Goal: Task Accomplishment & Management: Use online tool/utility

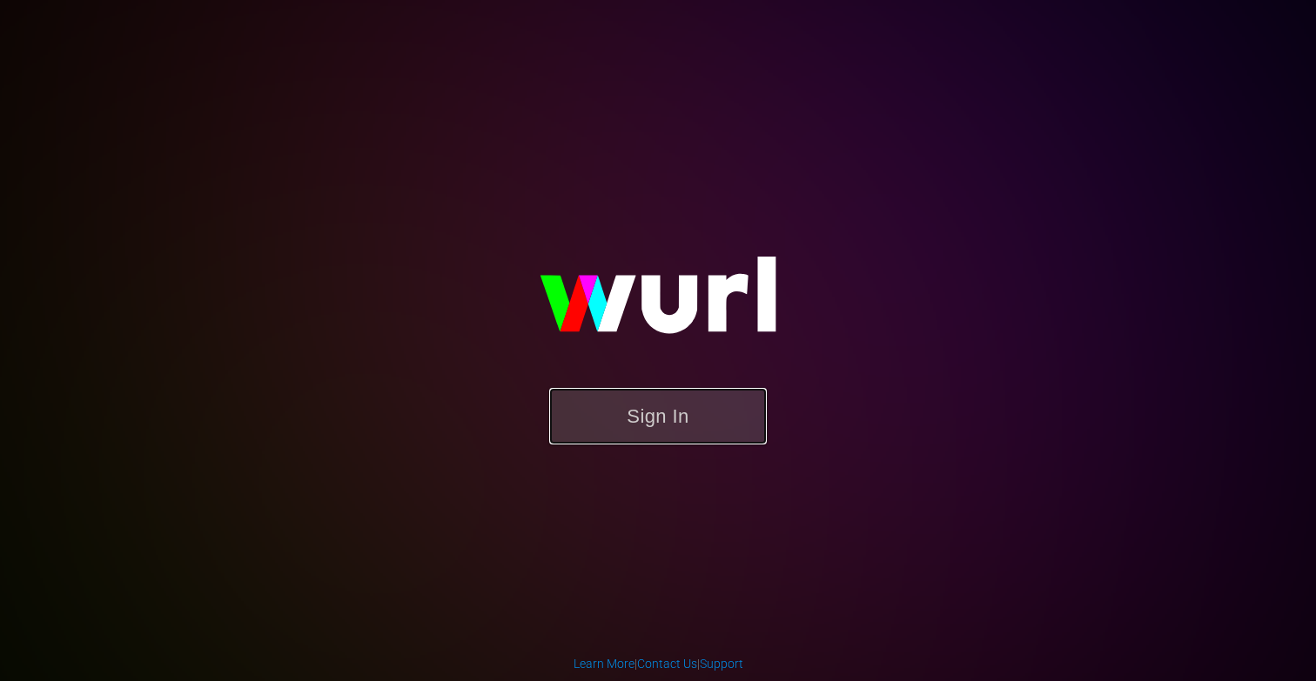
click at [619, 405] on button "Sign In" at bounding box center [658, 416] width 218 height 57
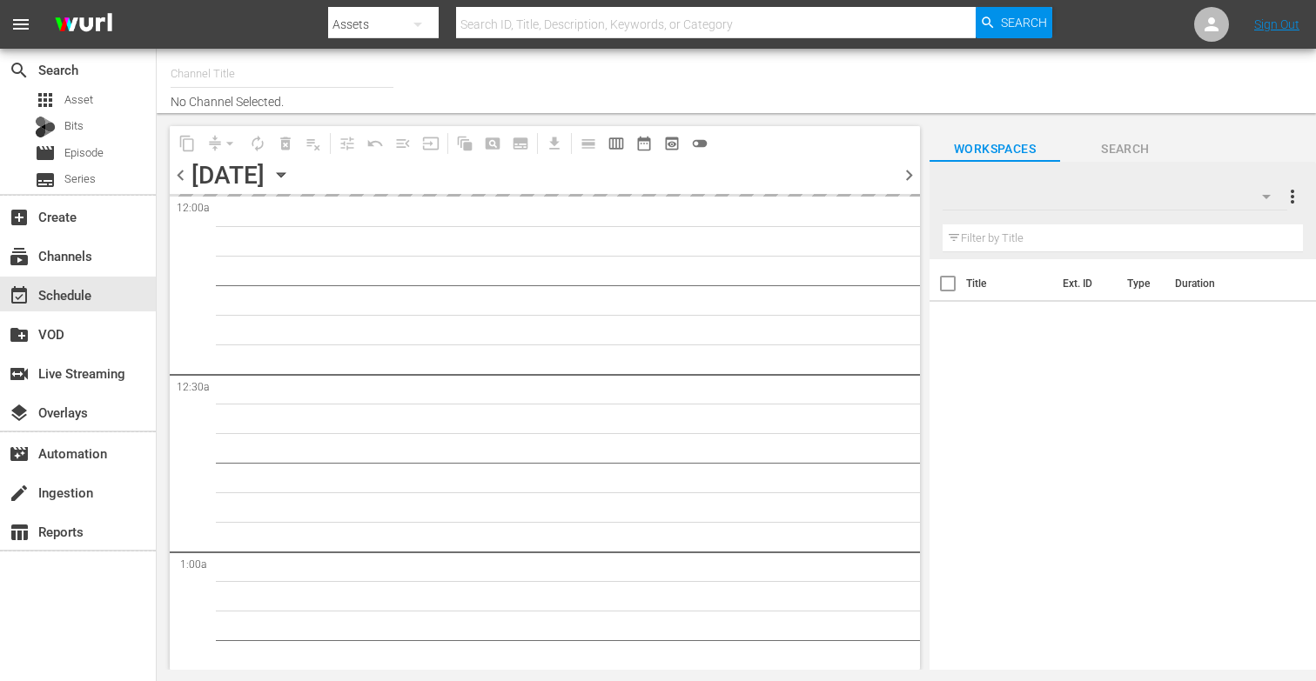
type input "More-U (881)"
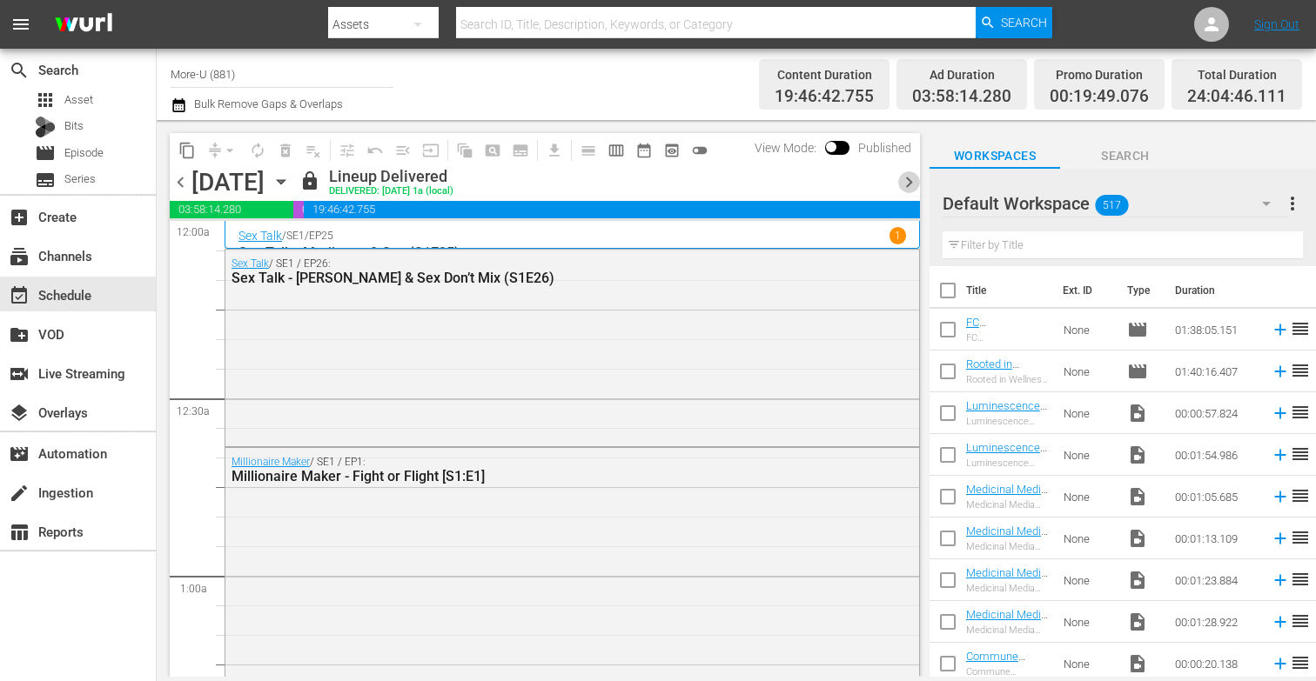
click at [905, 175] on span "chevron_right" at bounding box center [909, 182] width 22 height 22
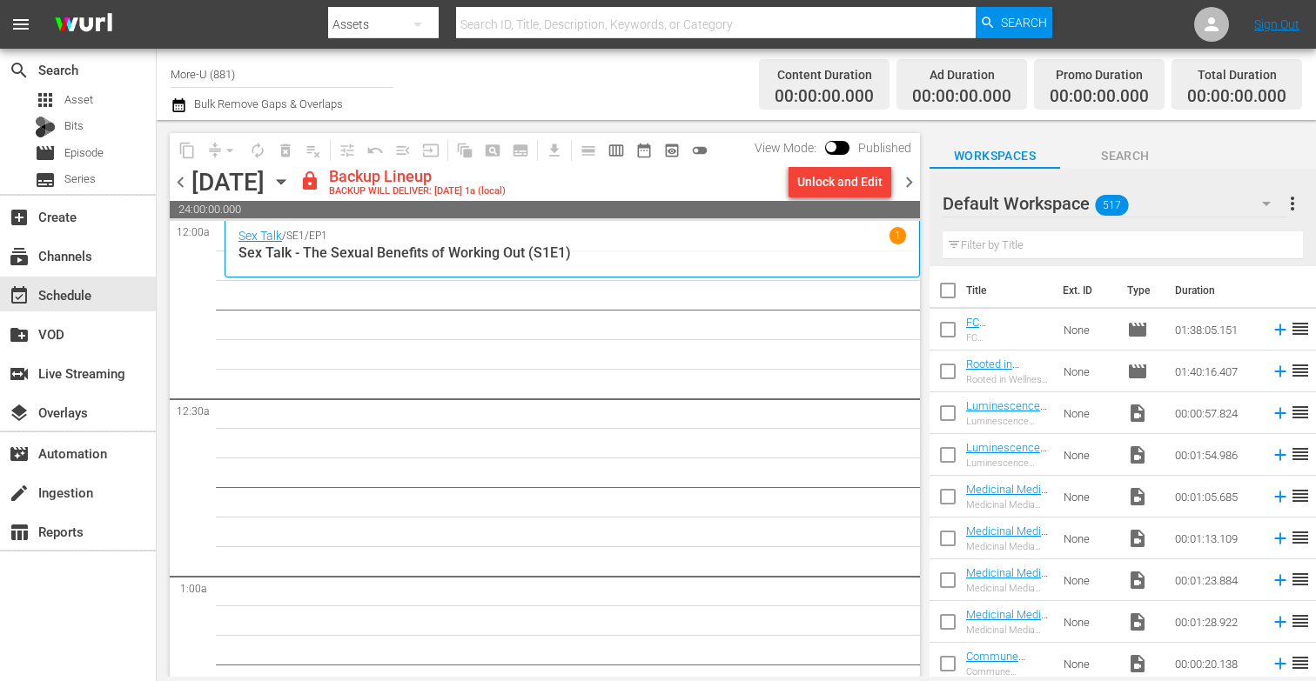
click at [813, 174] on div "Unlock and Edit" at bounding box center [839, 181] width 85 height 31
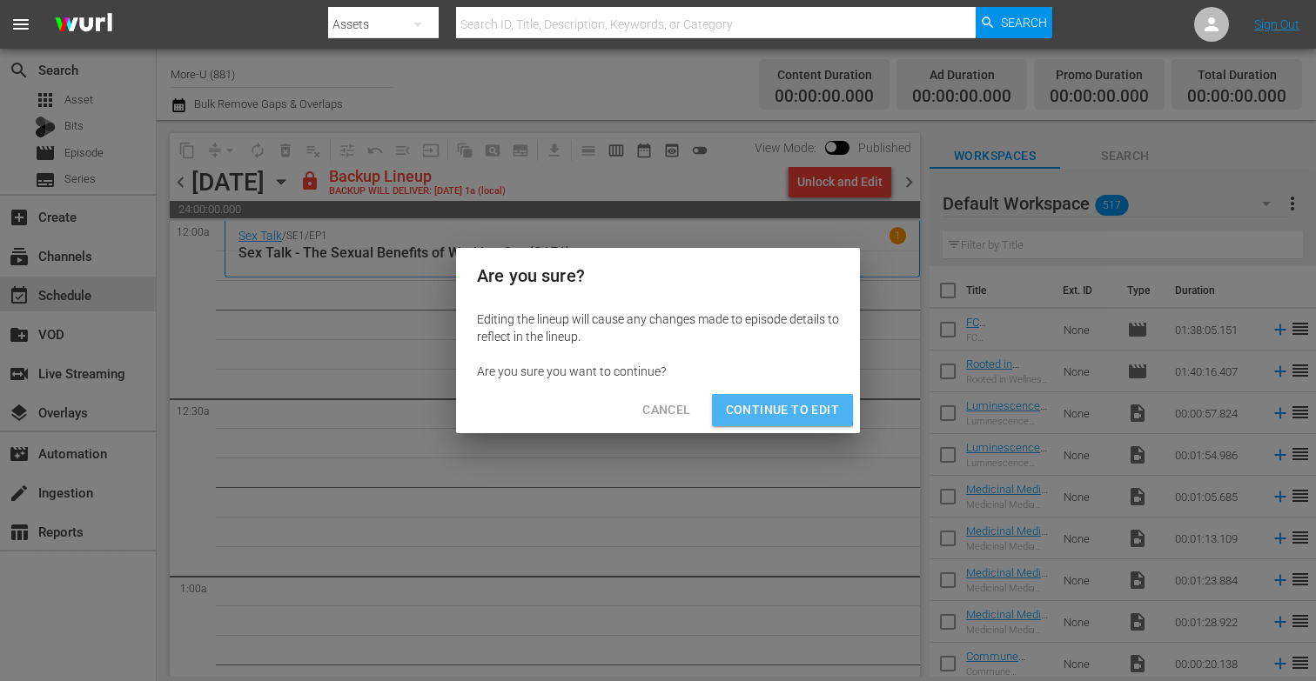
click at [758, 407] on span "Continue to Edit" at bounding box center [782, 410] width 113 height 22
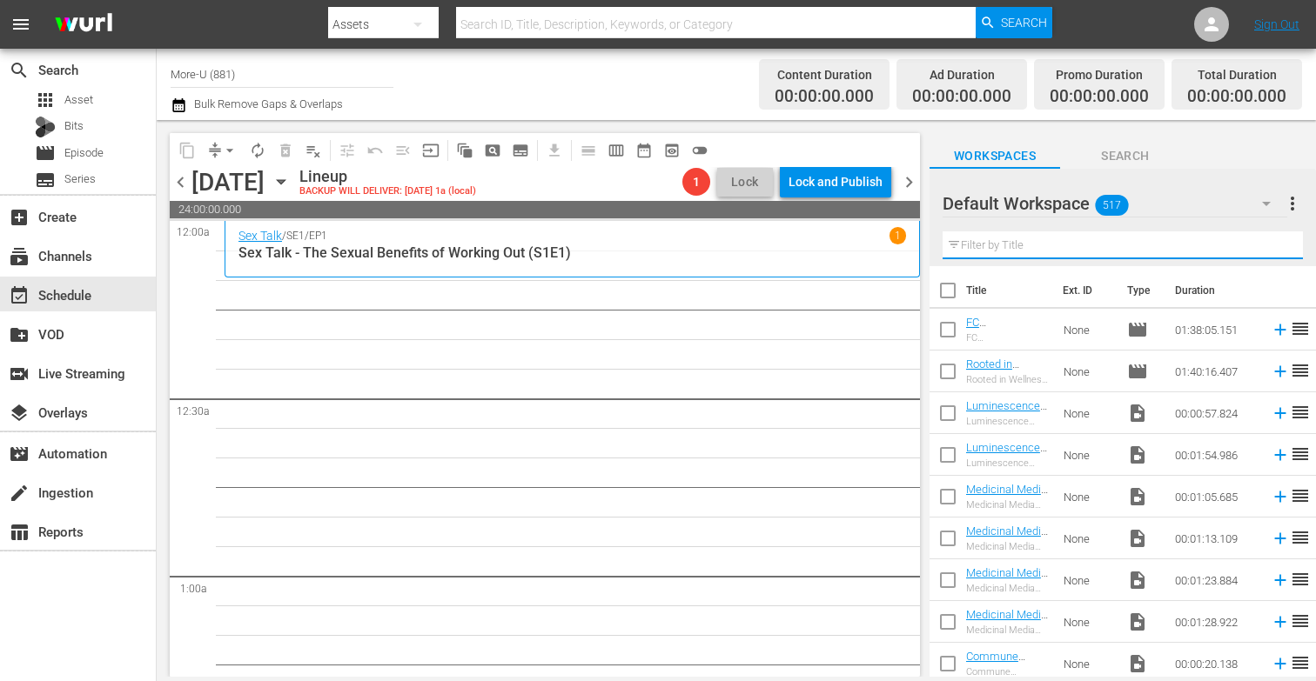
click at [995, 246] on input "text" at bounding box center [1123, 245] width 360 height 28
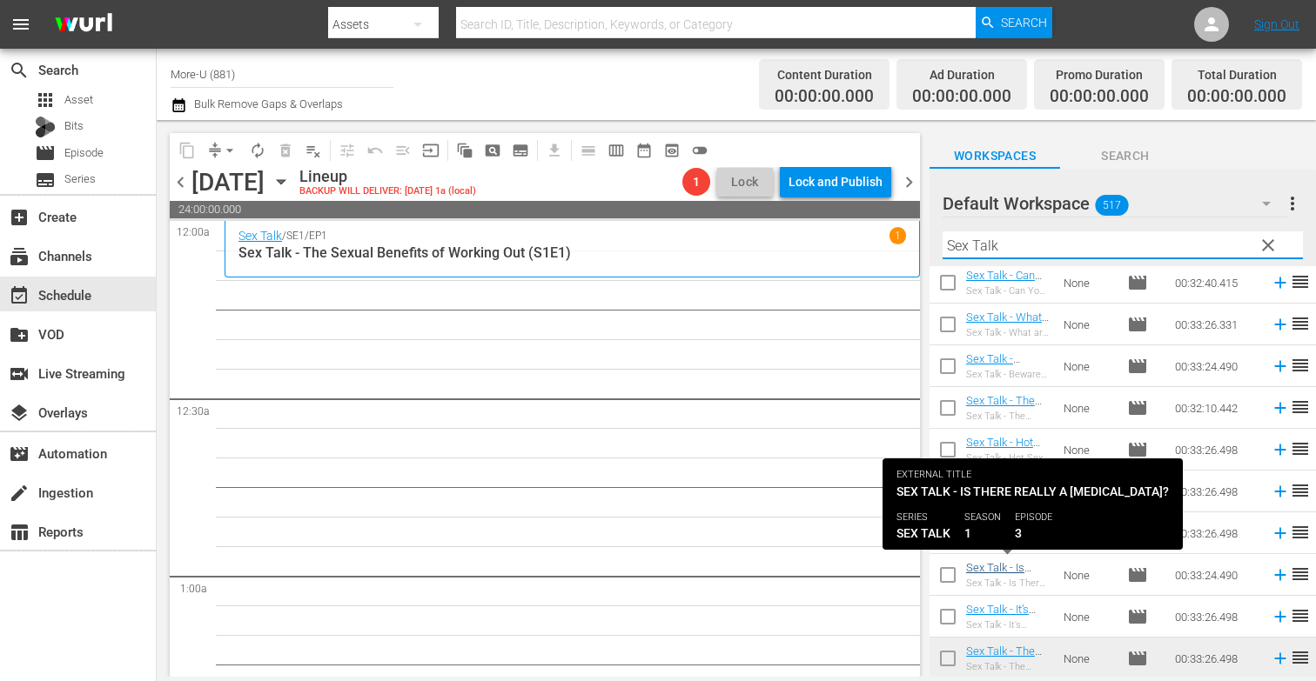
scroll to position [632, 0]
type input "Sex Talk"
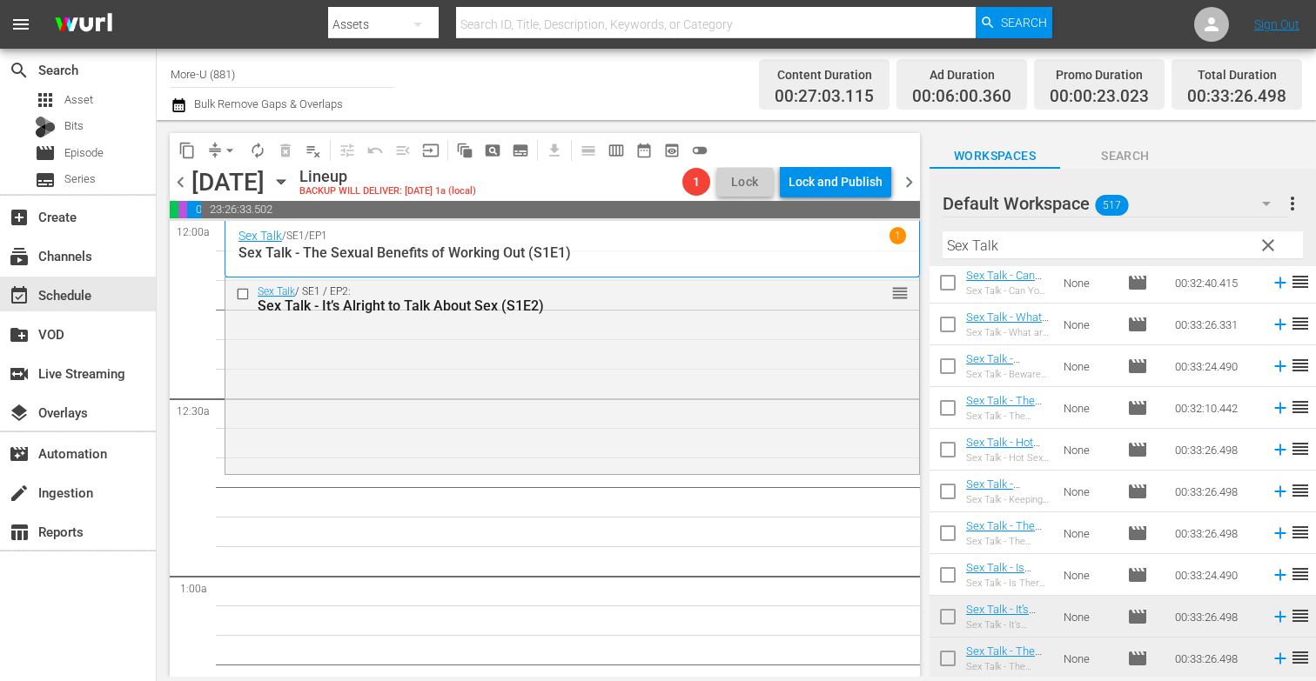
click at [1264, 238] on span "clear" at bounding box center [1268, 245] width 21 height 21
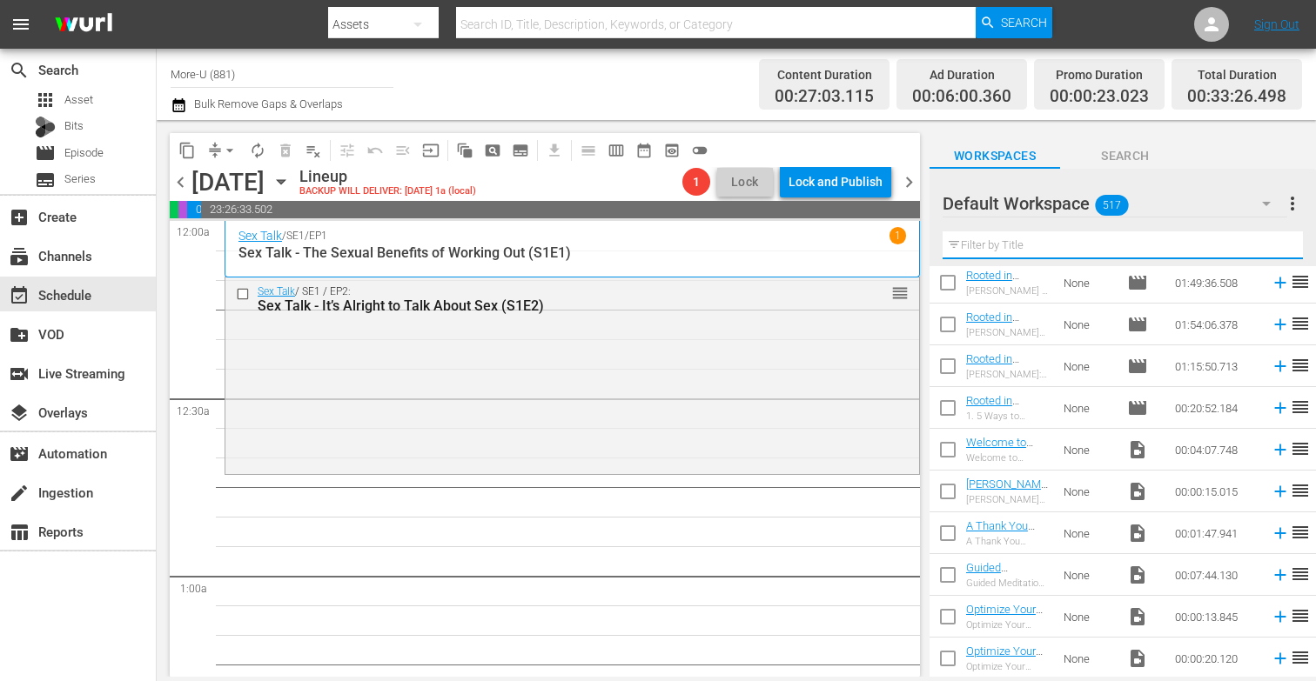
click at [1136, 247] on input "text" at bounding box center [1123, 245] width 360 height 28
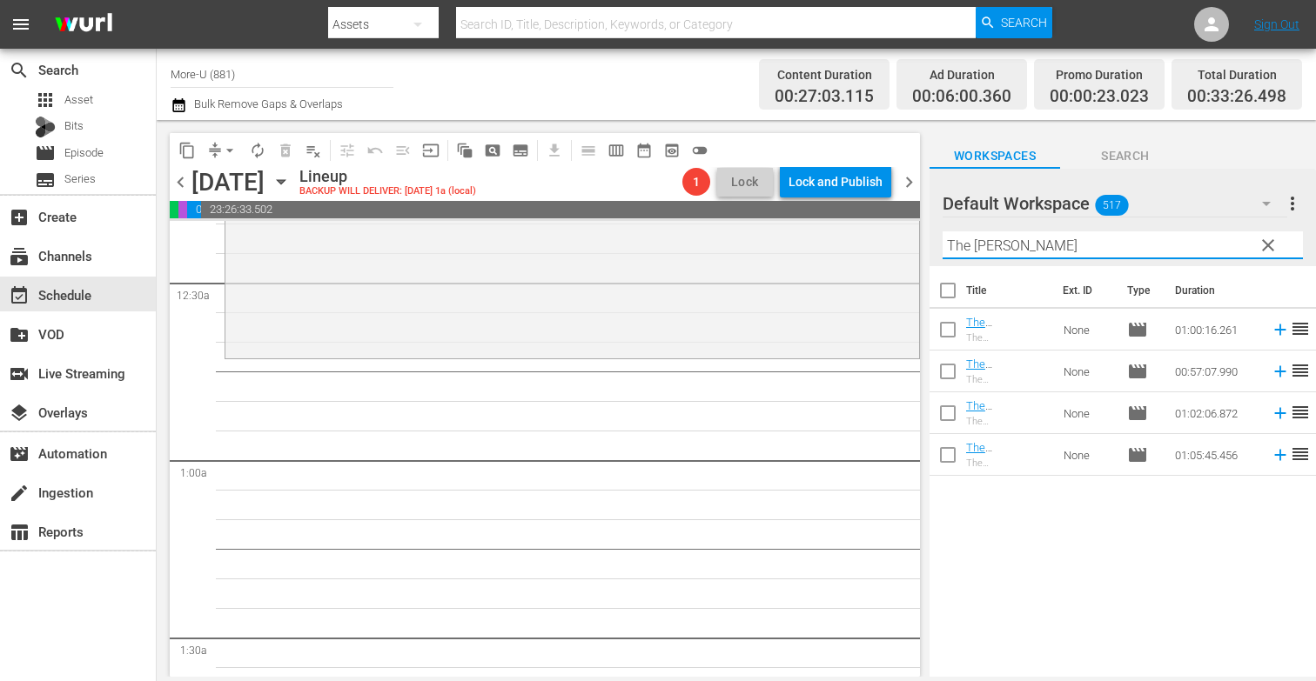
scroll to position [96, 0]
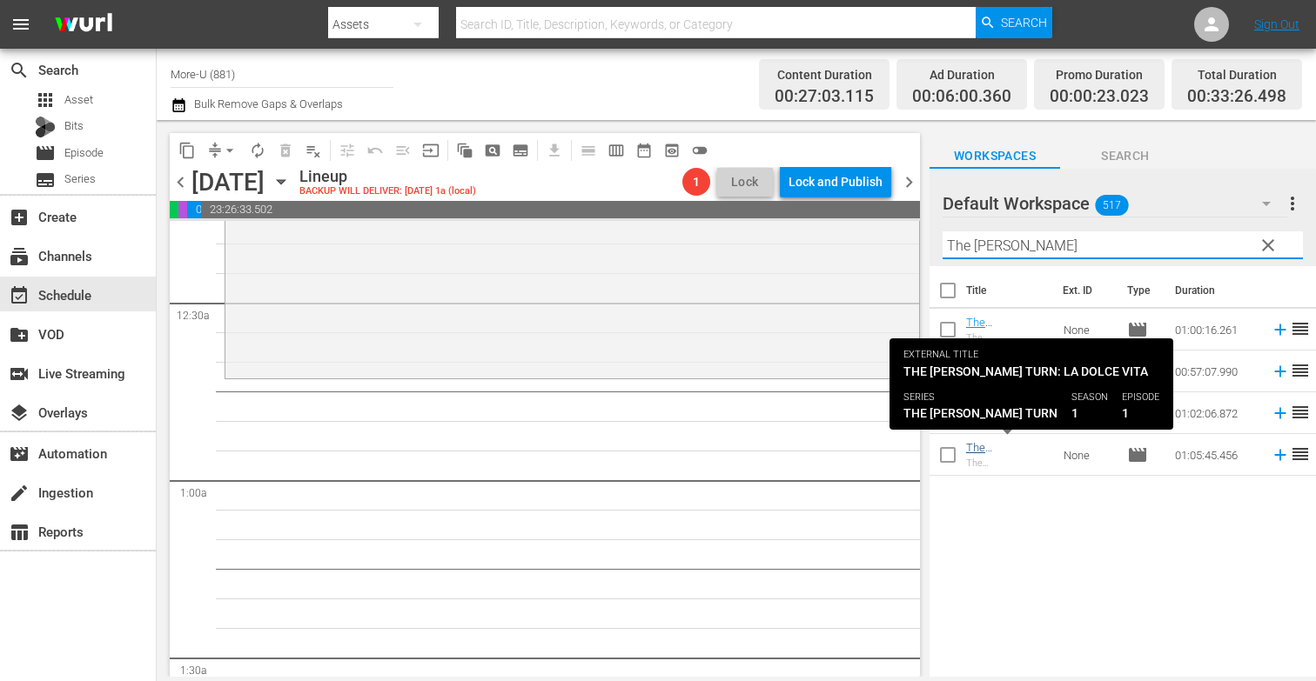
type input "The [PERSON_NAME]"
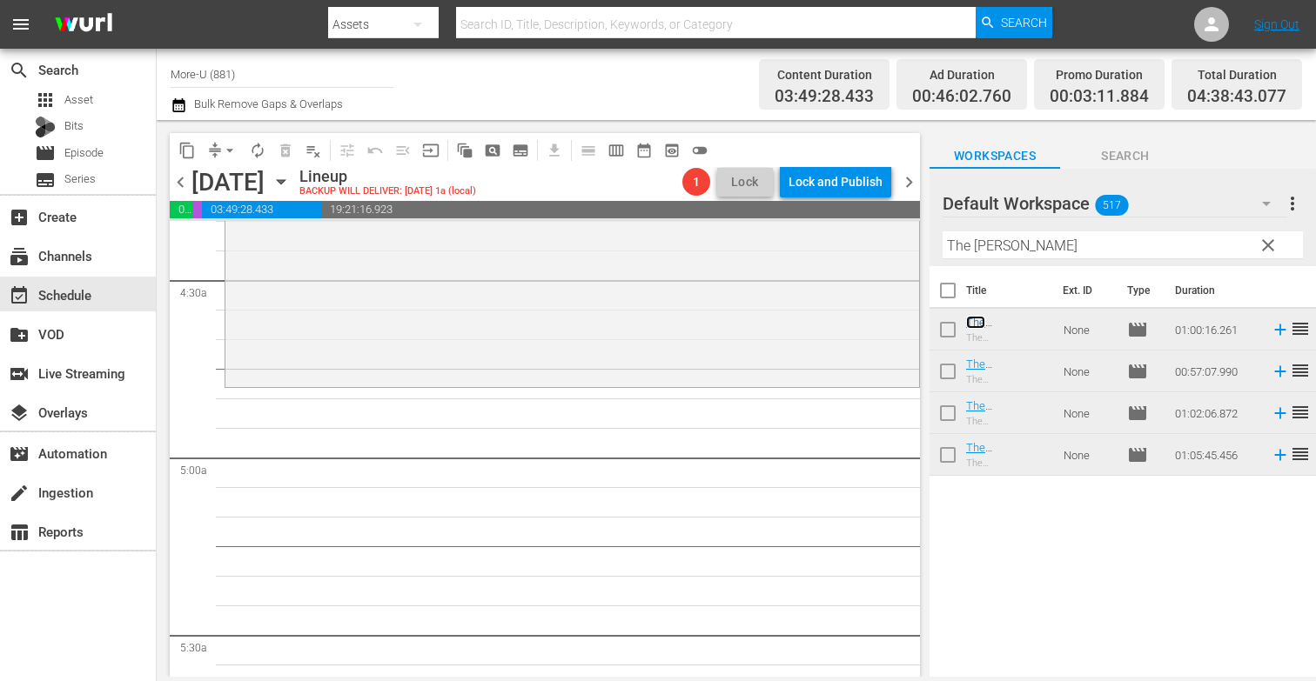
scroll to position [1565, 0]
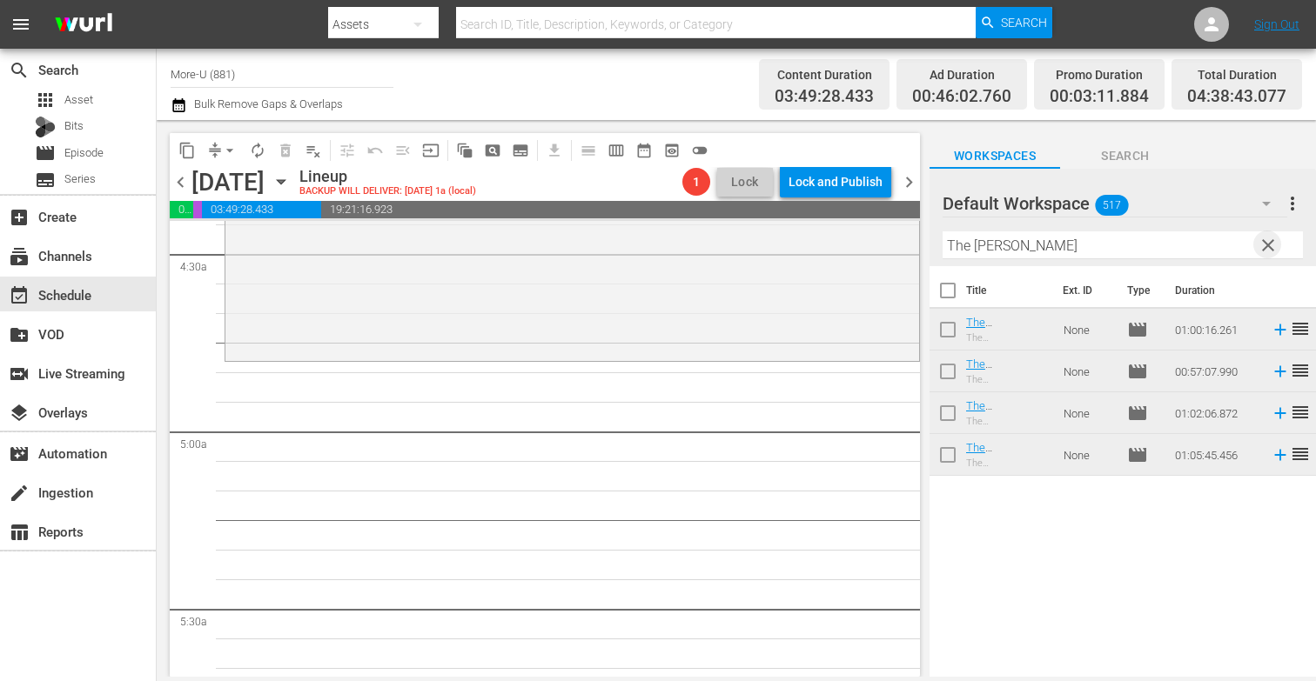
click at [1264, 246] on span "clear" at bounding box center [1268, 245] width 21 height 21
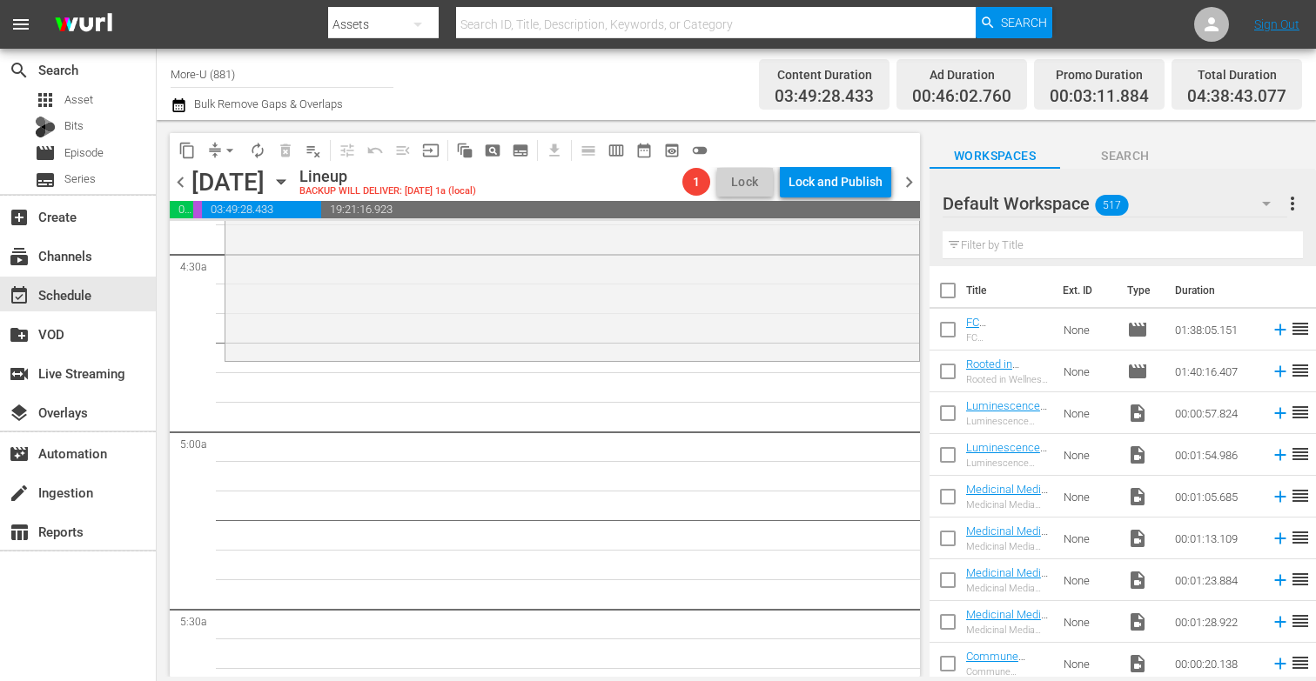
click at [1142, 253] on input "text" at bounding box center [1123, 245] width 360 height 28
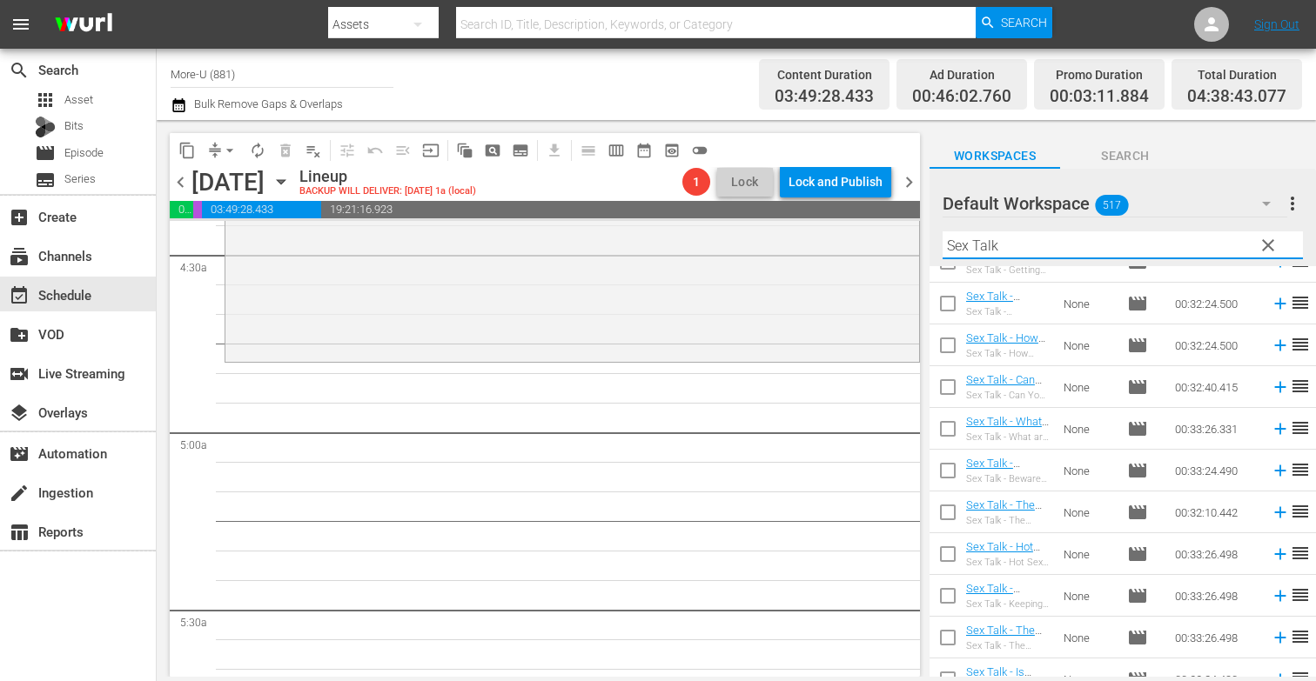
scroll to position [632, 0]
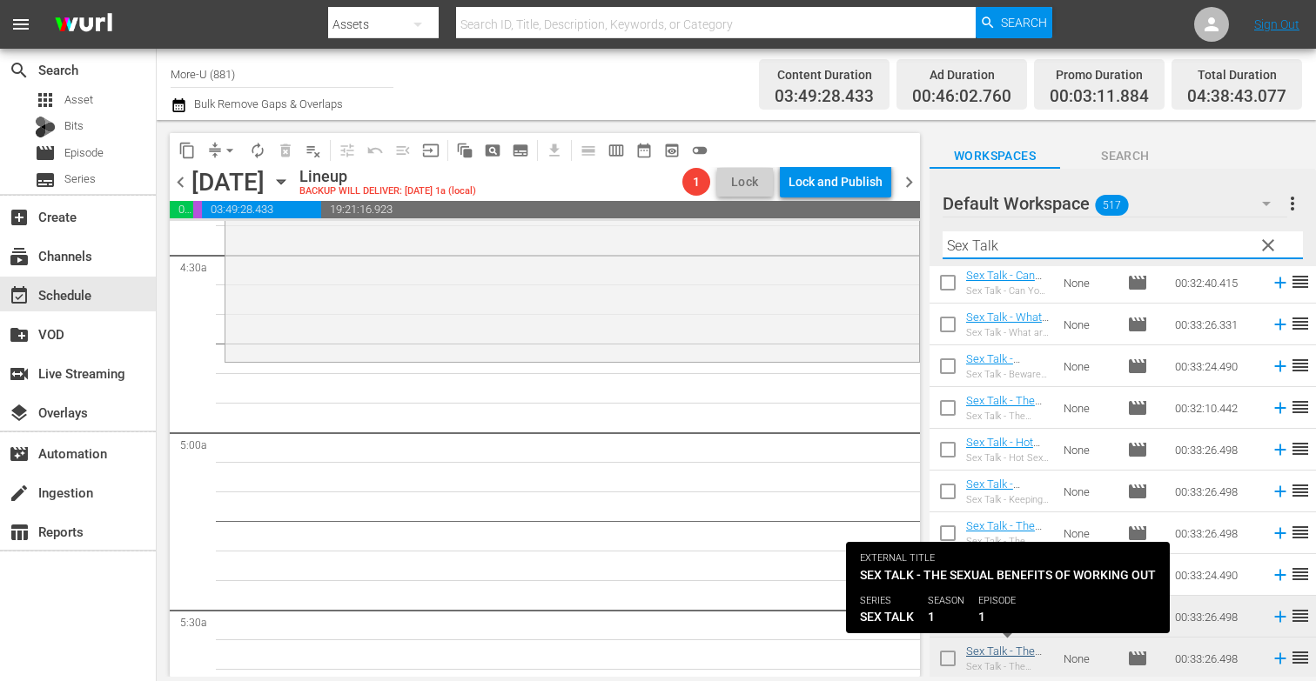
type input "Sex Talk"
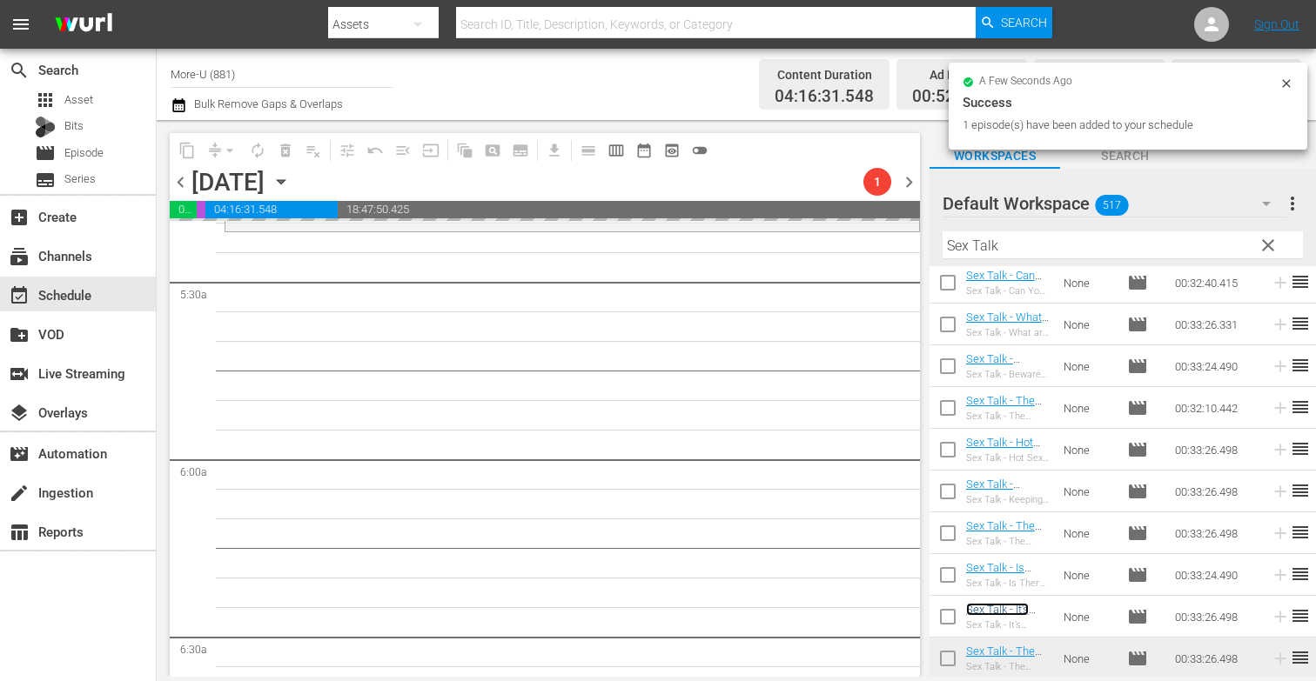
scroll to position [1893, 0]
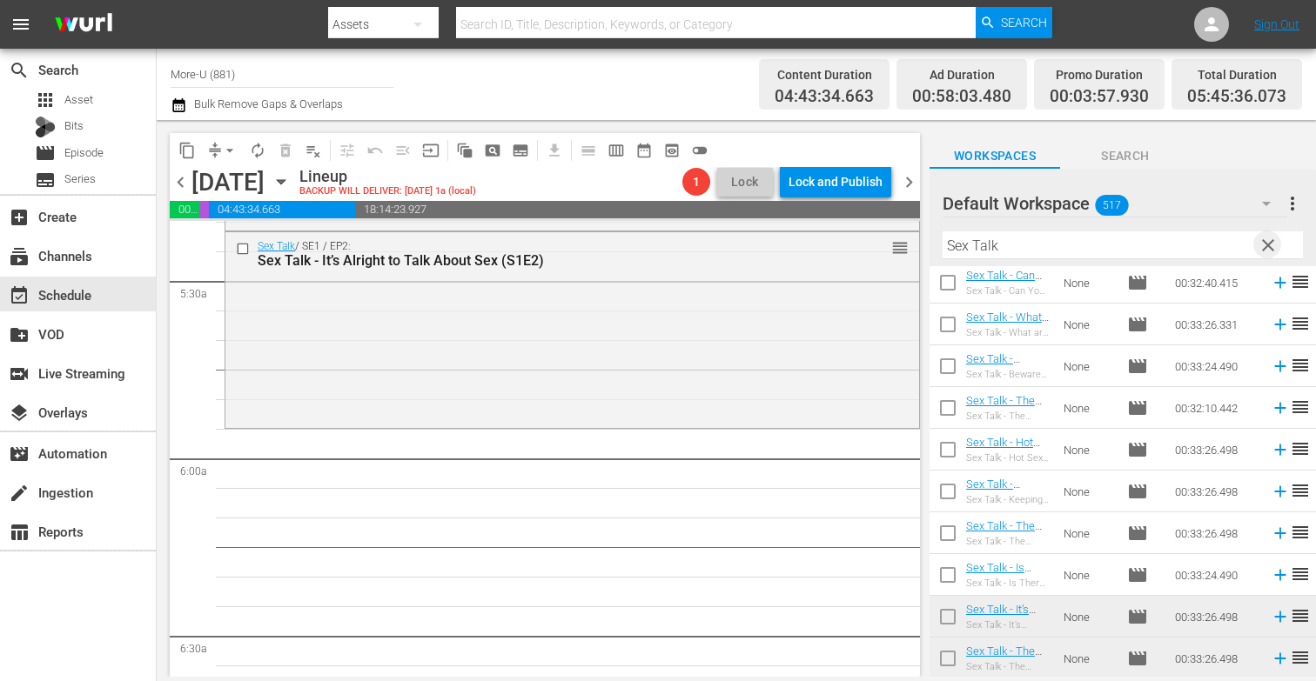
click at [1267, 243] on span "clear" at bounding box center [1268, 245] width 21 height 21
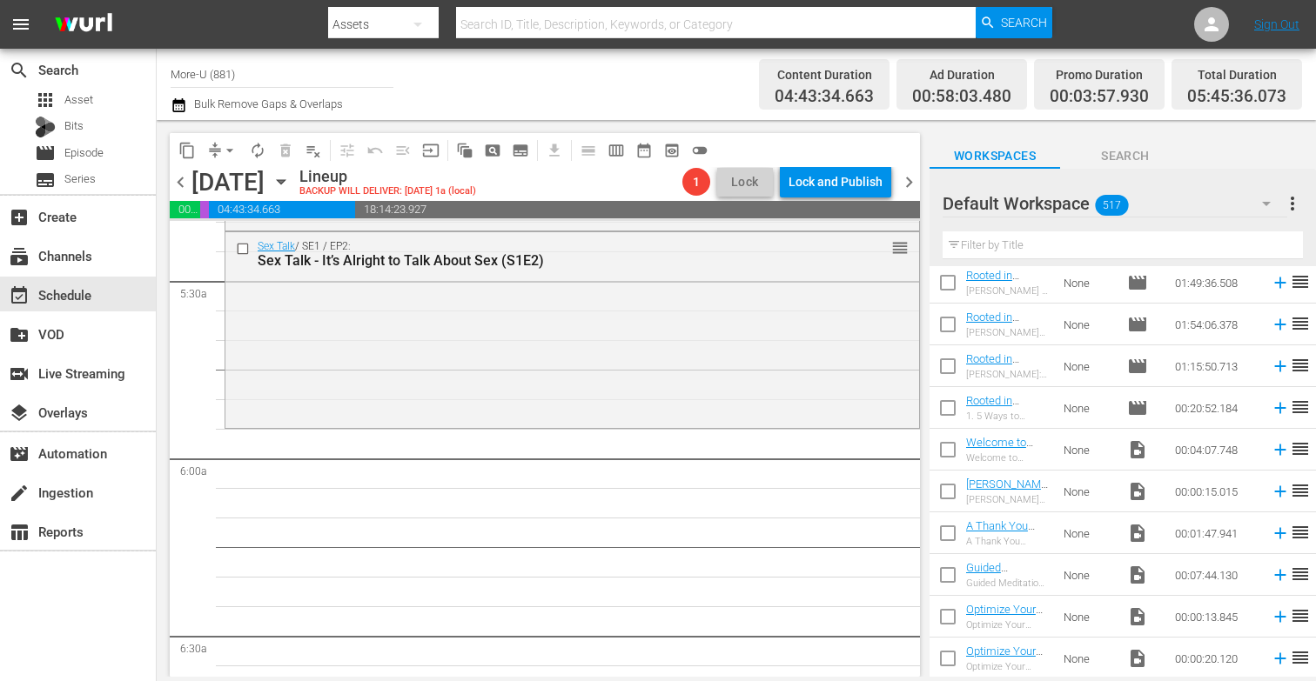
click at [1095, 249] on input "text" at bounding box center [1123, 245] width 360 height 28
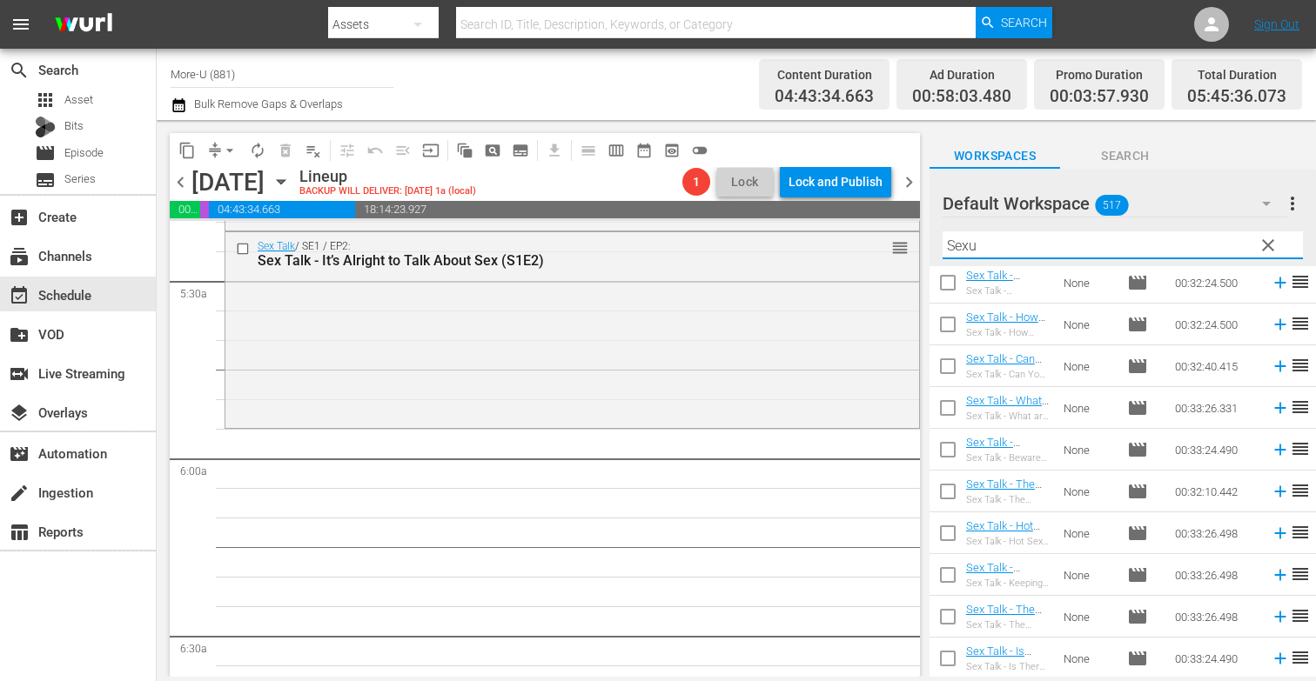
scroll to position [0, 0]
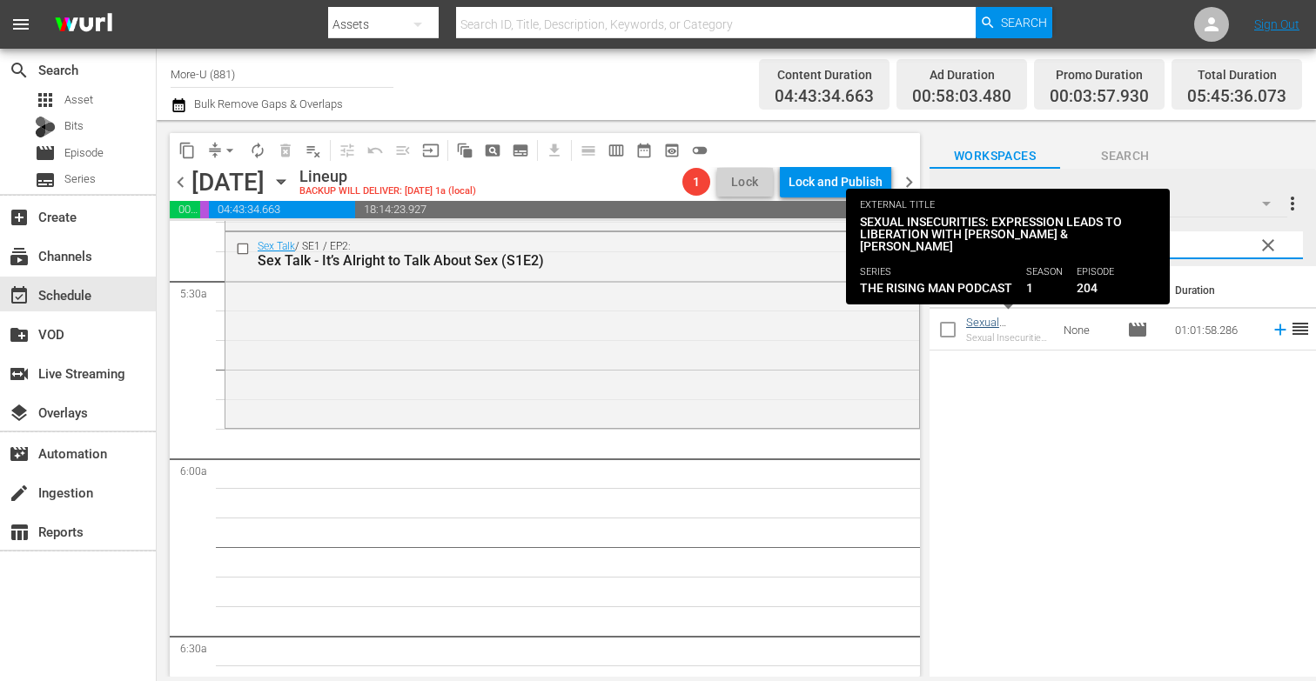
type input "Sexual Inse"
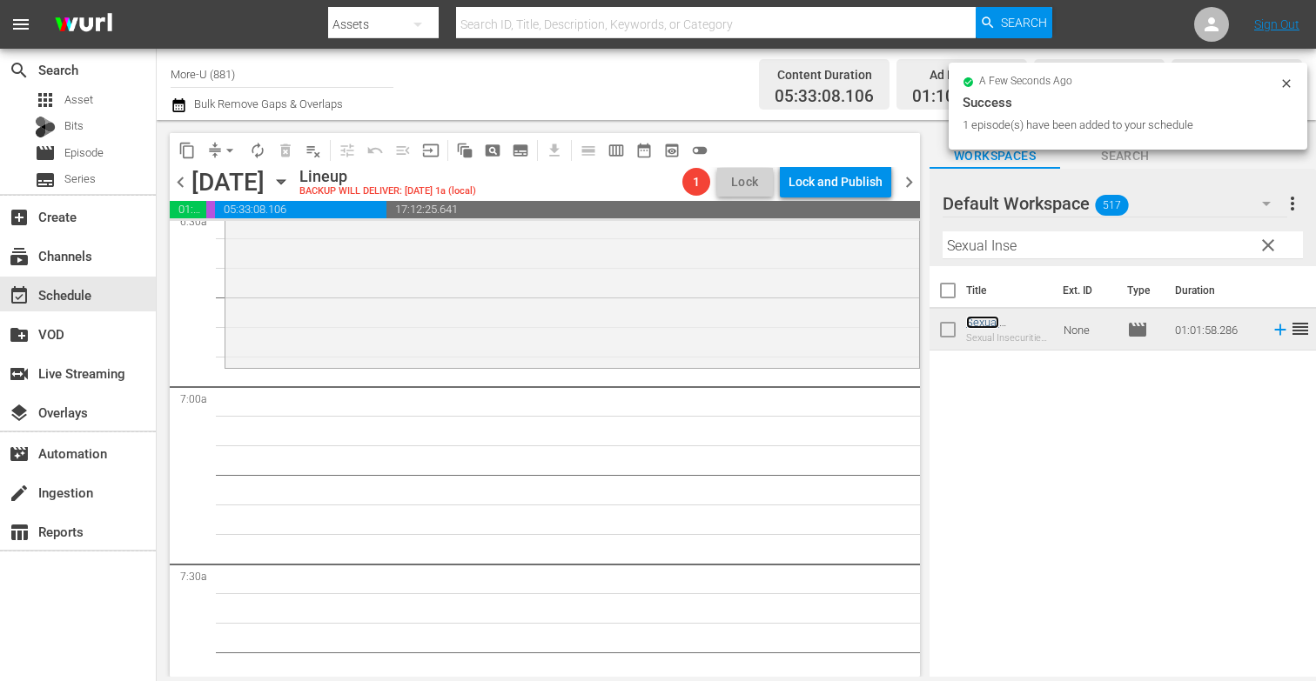
scroll to position [2310, 0]
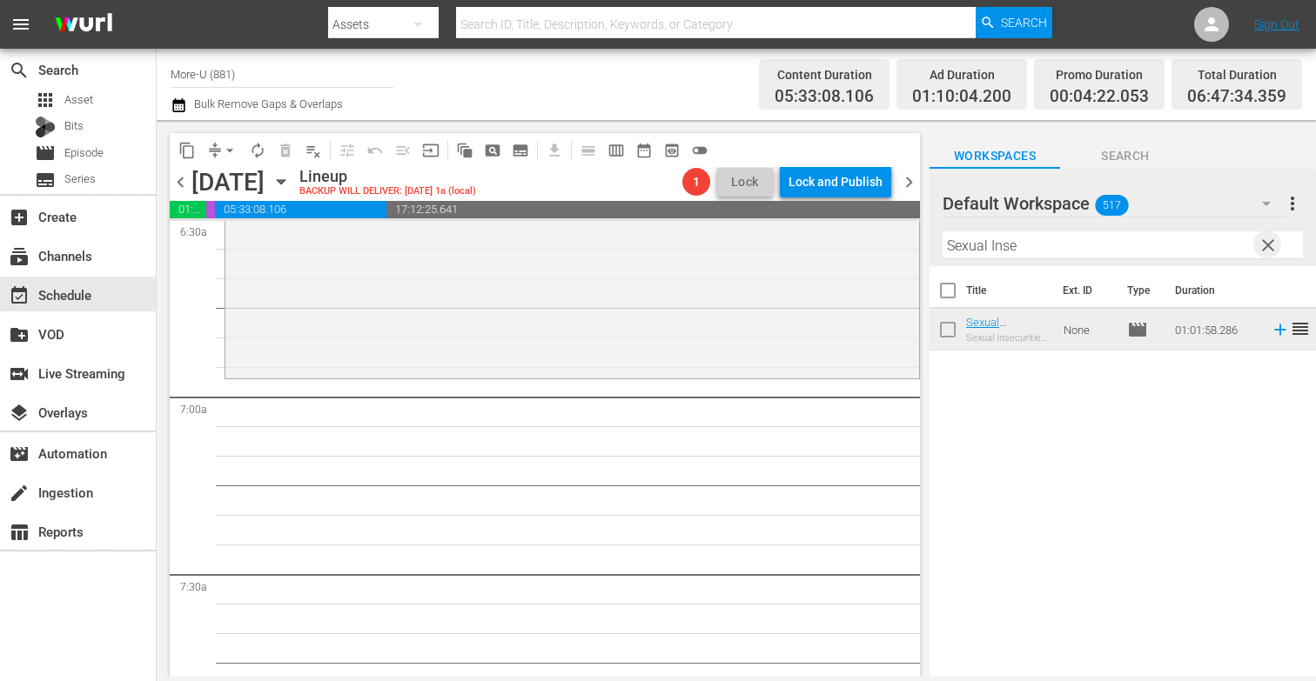
click at [1267, 251] on span "clear" at bounding box center [1268, 245] width 21 height 21
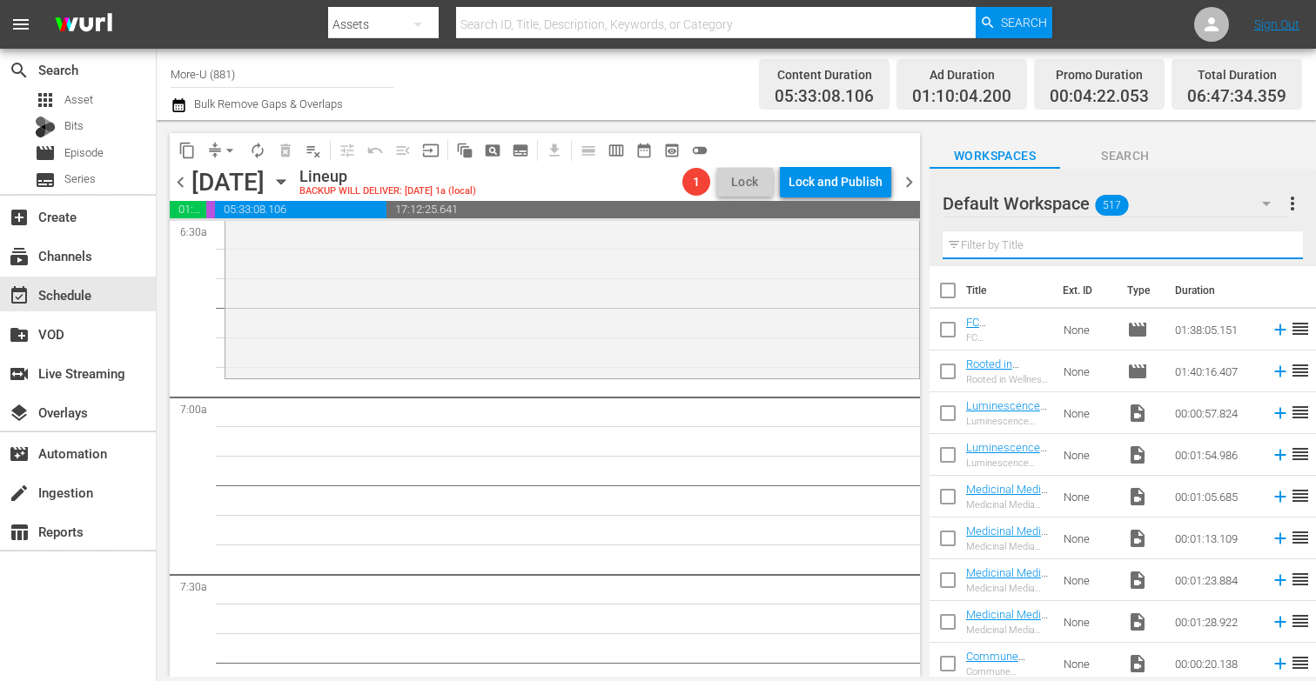
click at [1032, 250] on input "text" at bounding box center [1123, 245] width 360 height 28
type input "Aware Show"
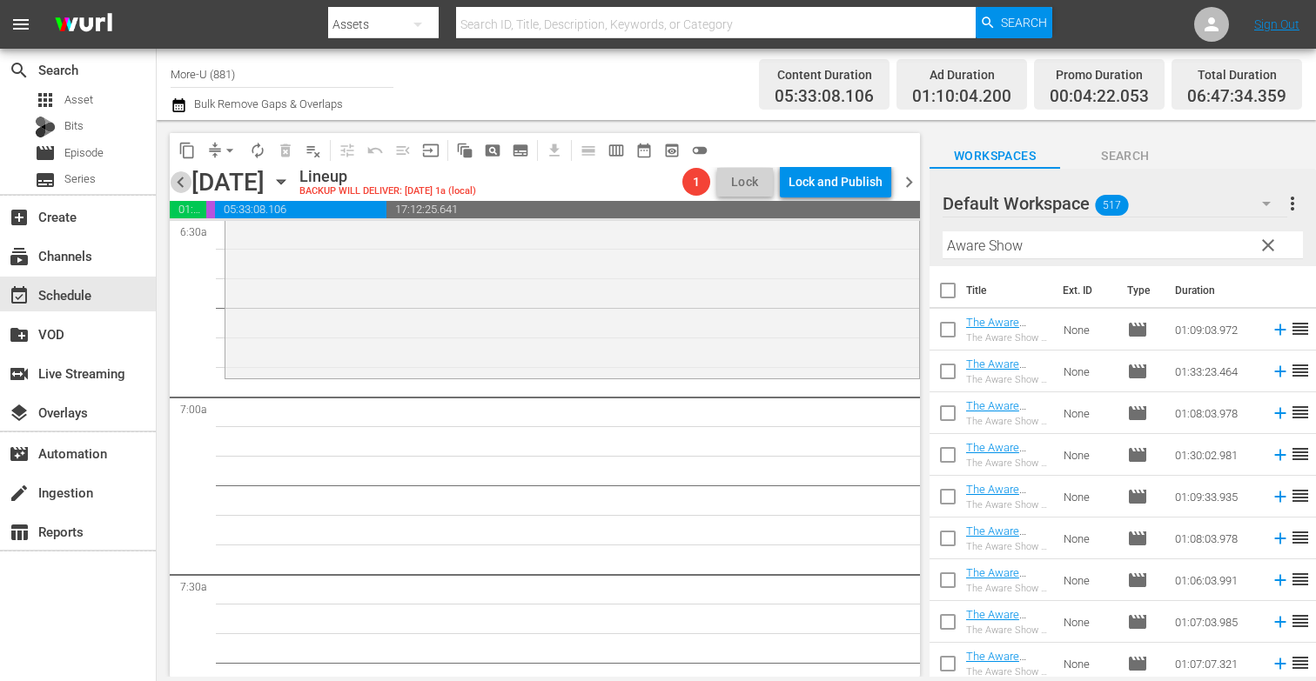
click at [190, 184] on span "chevron_left" at bounding box center [181, 182] width 22 height 22
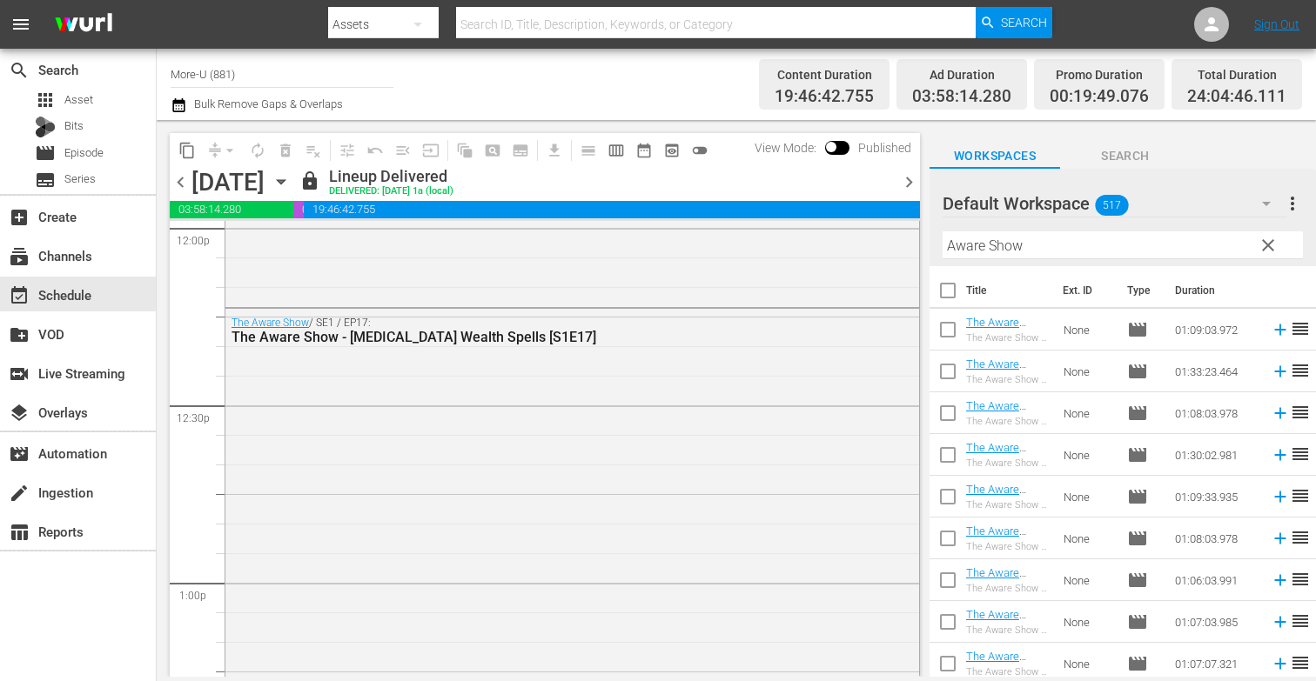
scroll to position [4251, 0]
click at [913, 187] on span "chevron_right" at bounding box center [909, 182] width 22 height 22
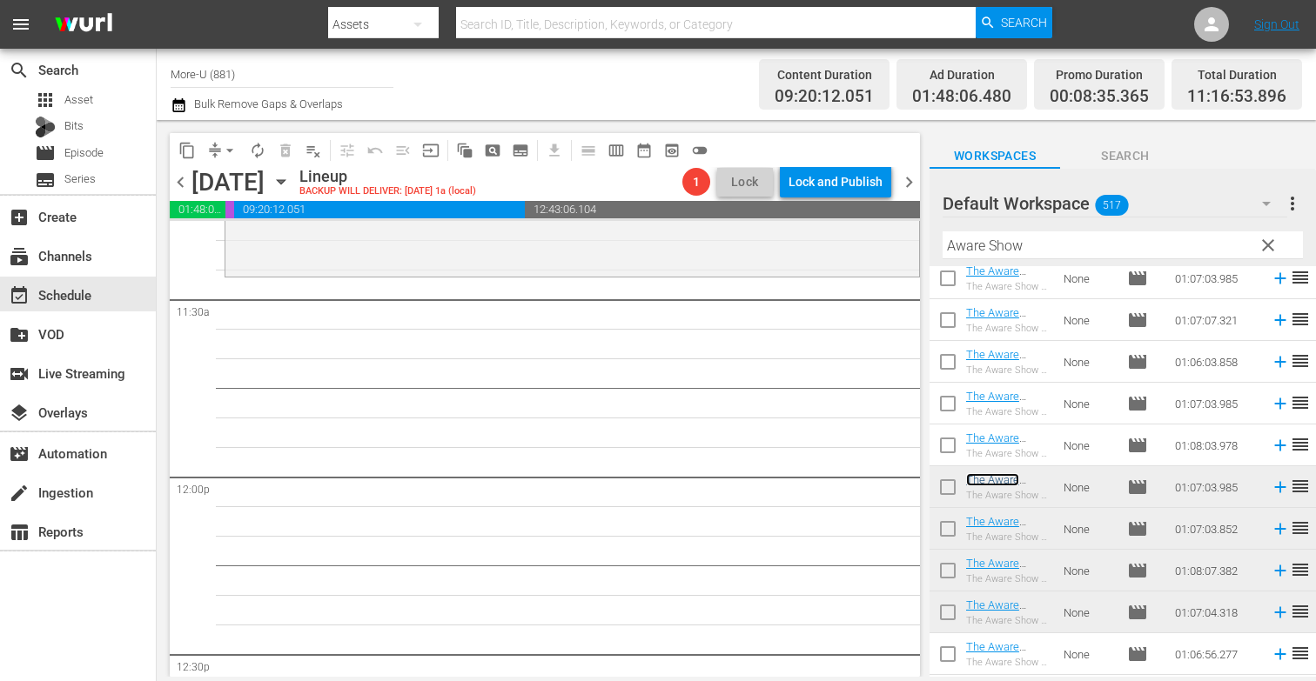
scroll to position [4020, 0]
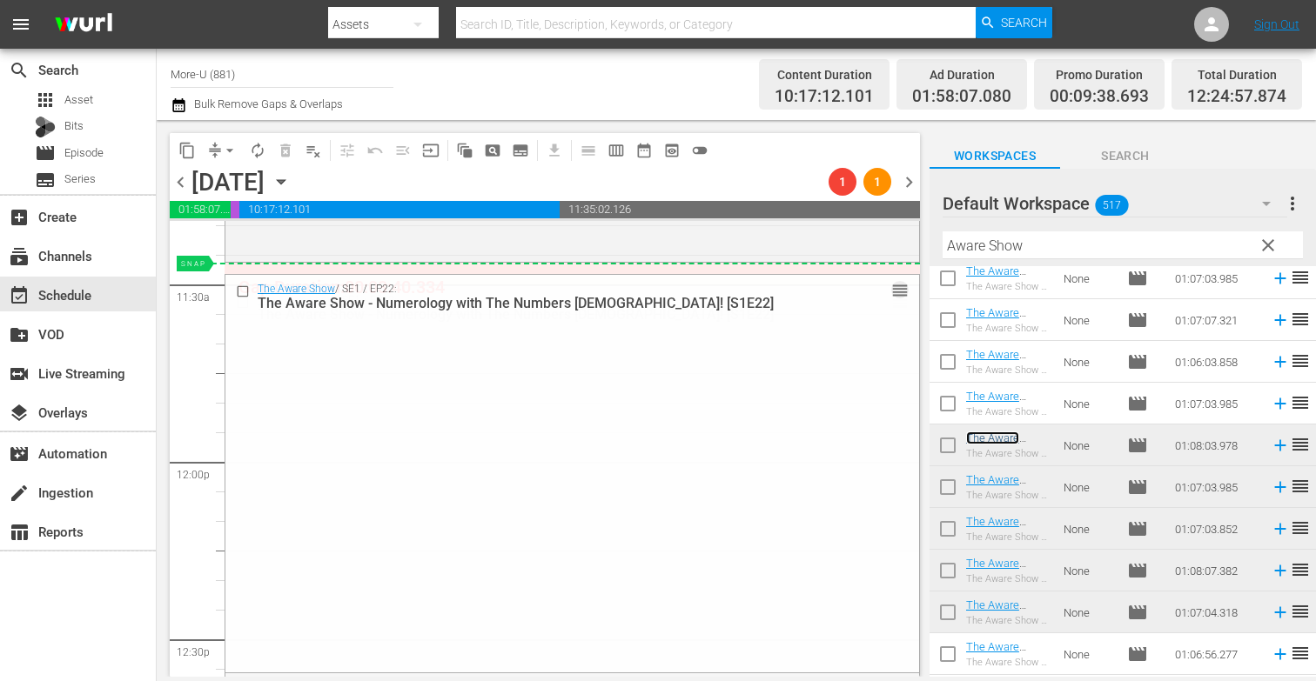
drag, startPoint x: 1018, startPoint y: 440, endPoint x: 890, endPoint y: 267, distance: 215.3
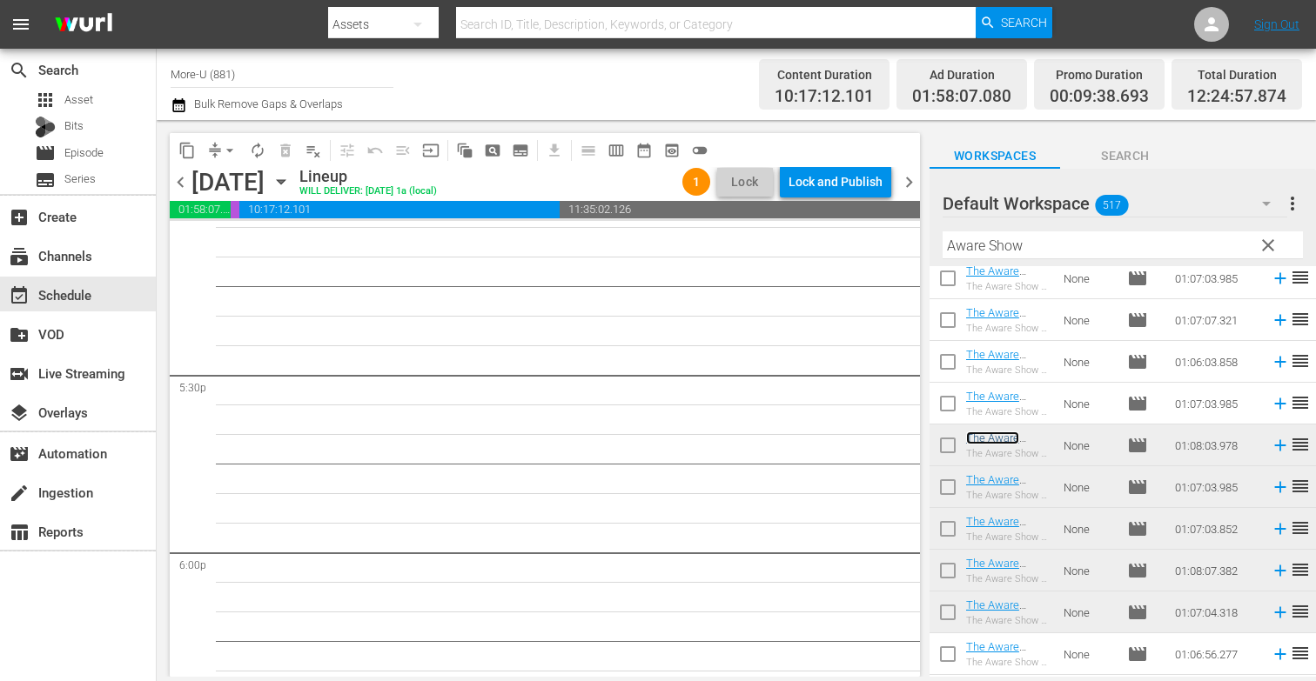
scroll to position [6069, 0]
click at [1260, 245] on span "clear" at bounding box center [1268, 245] width 21 height 21
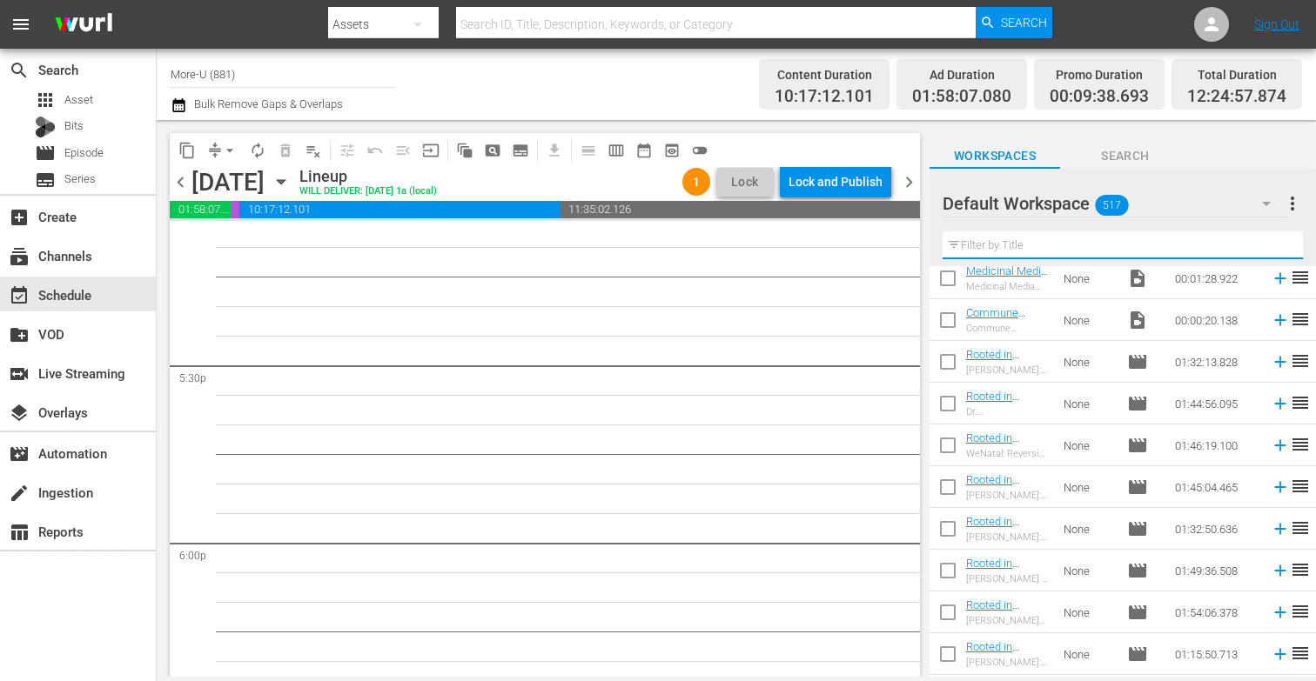
click at [976, 245] on input "text" at bounding box center [1123, 245] width 360 height 28
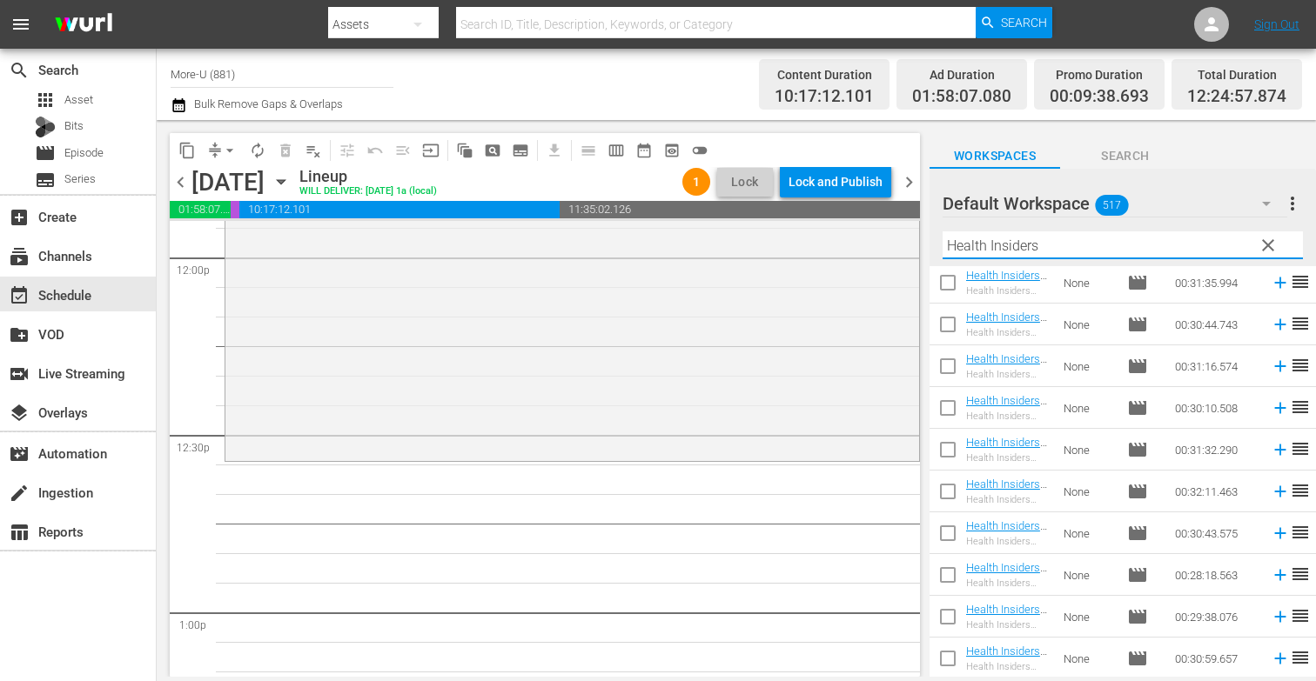
scroll to position [1004, 0]
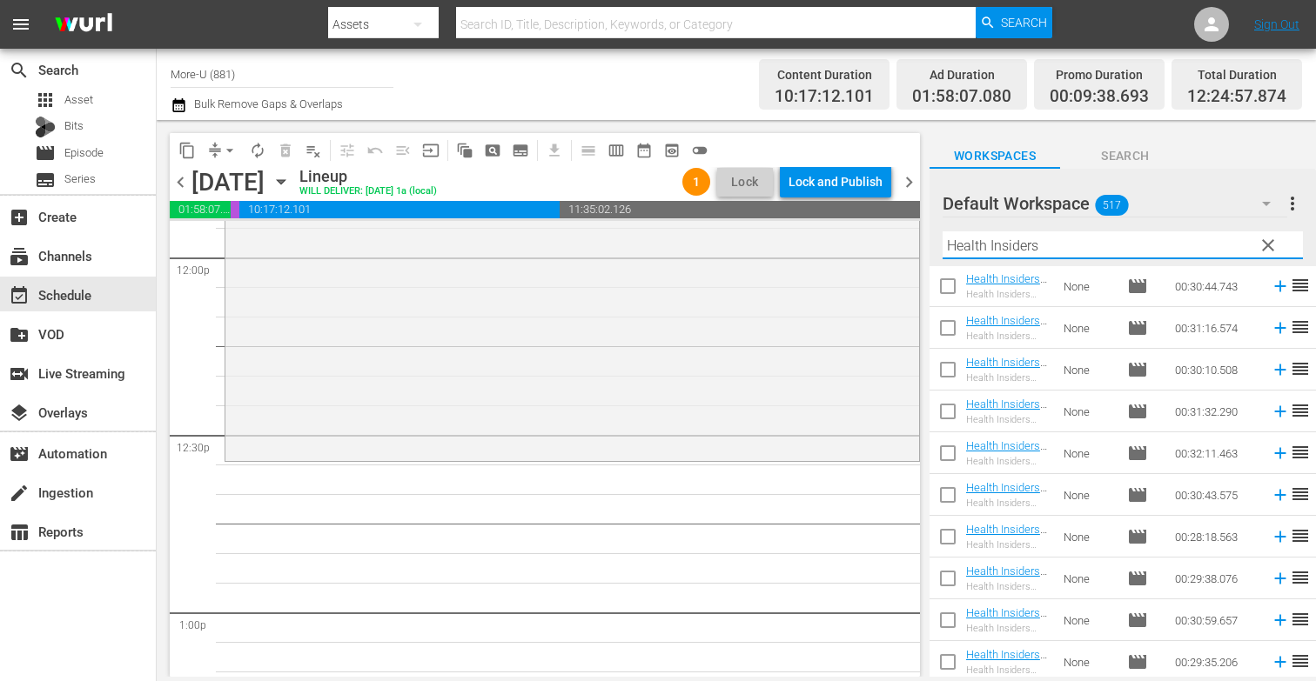
type input "Health Insiders"
click at [180, 186] on span "chevron_left" at bounding box center [181, 182] width 22 height 22
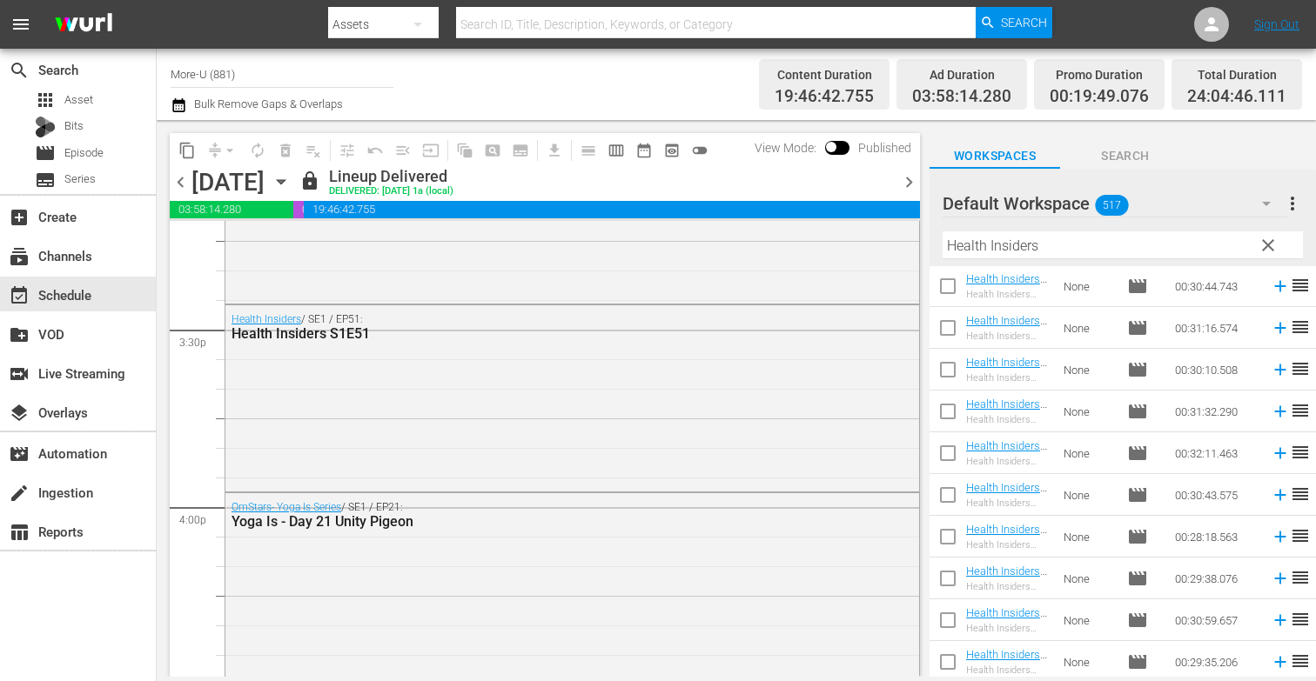
scroll to position [5402, 0]
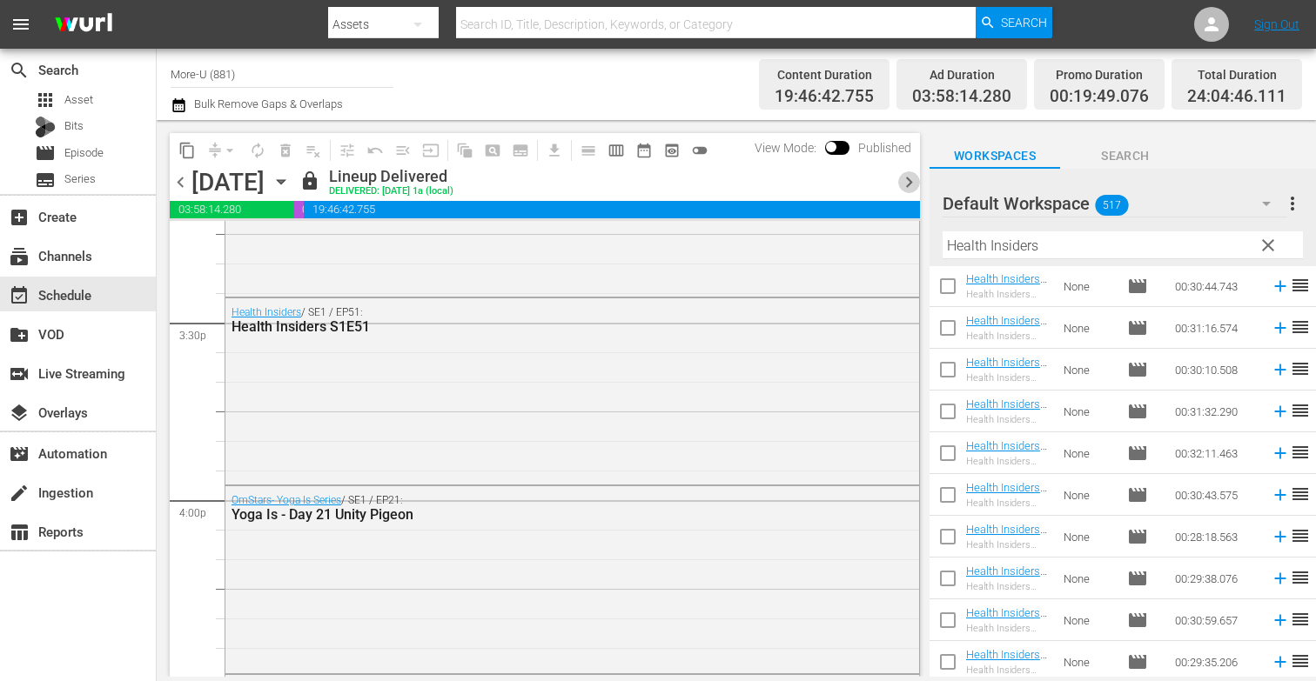
click at [916, 177] on span "chevron_right" at bounding box center [909, 182] width 22 height 22
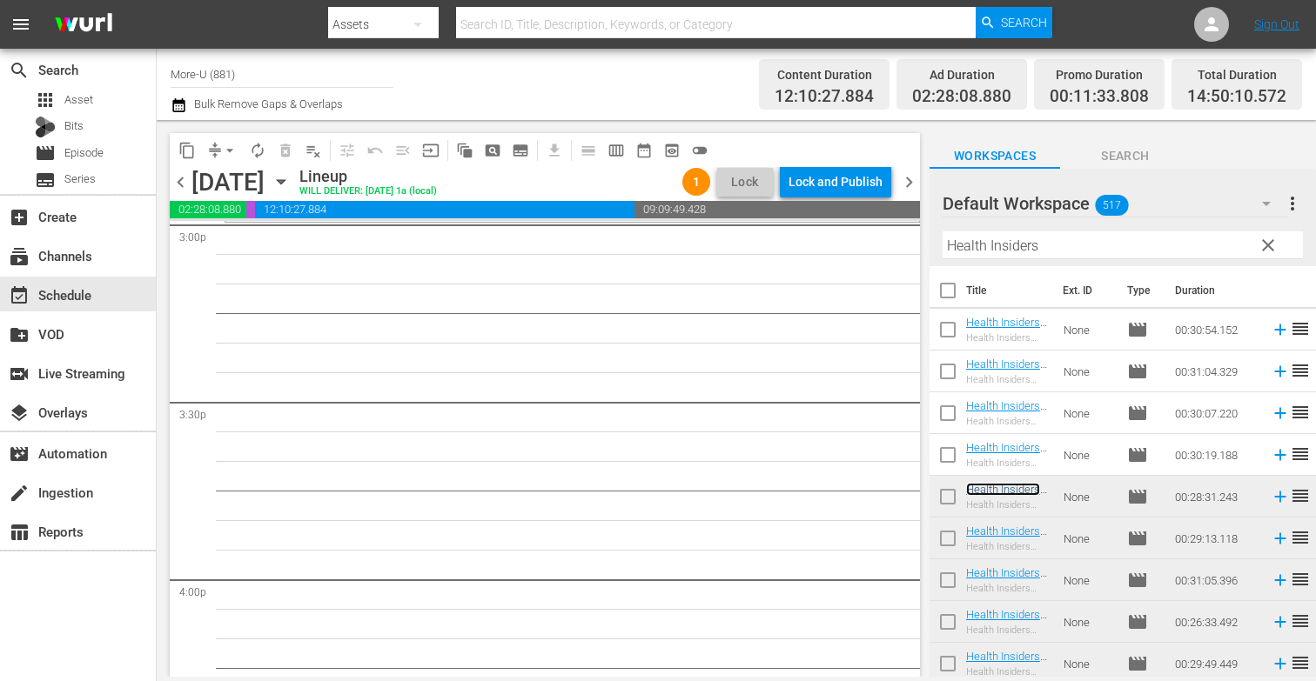
scroll to position [5345, 0]
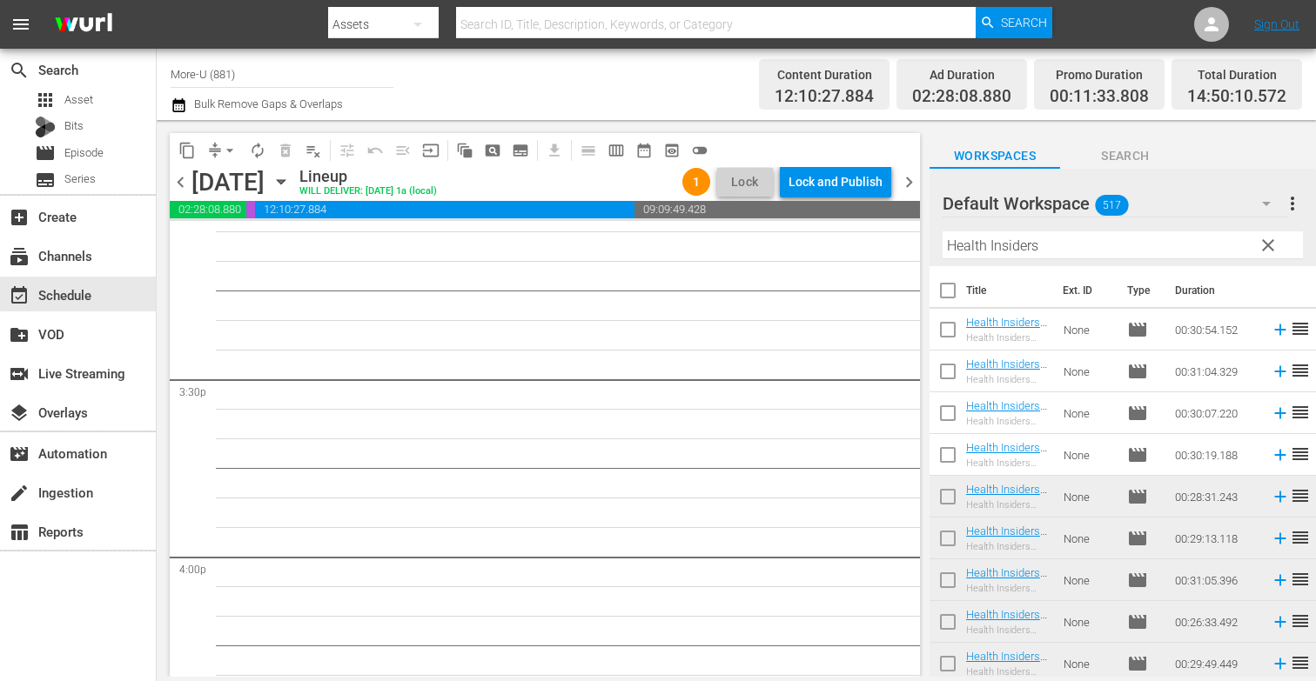
click at [180, 177] on span "chevron_left" at bounding box center [181, 182] width 22 height 22
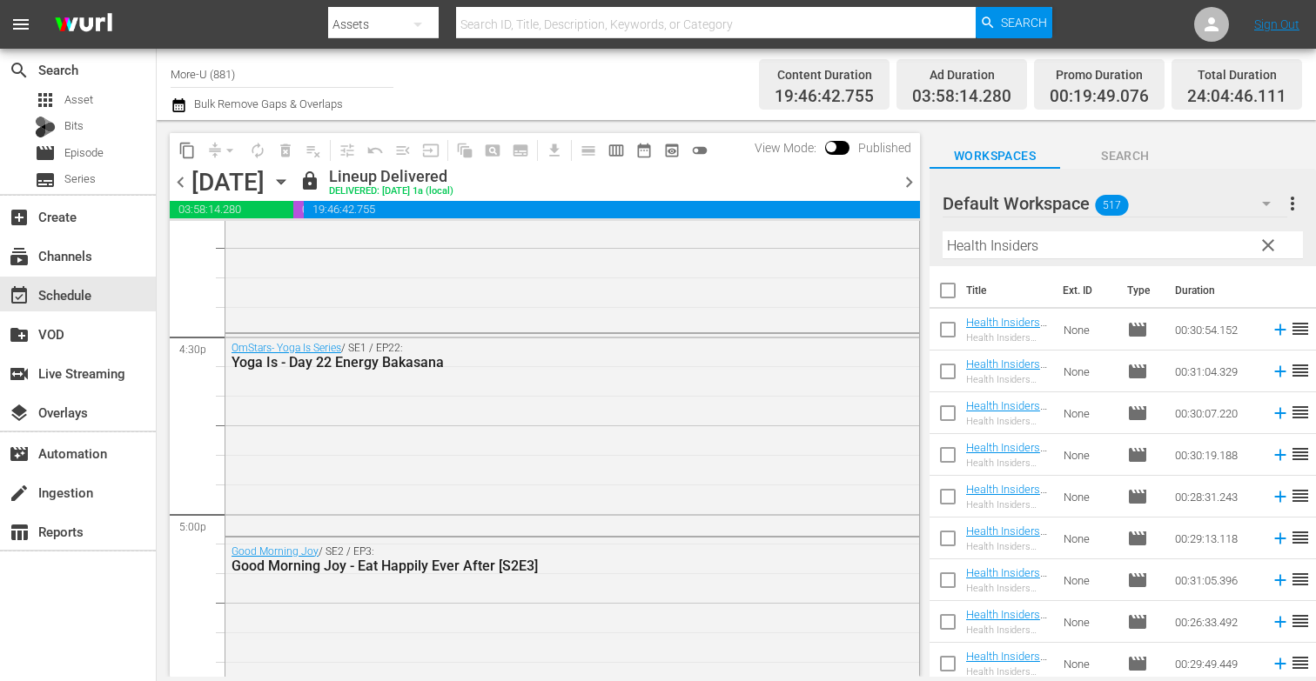
scroll to position [5722, 0]
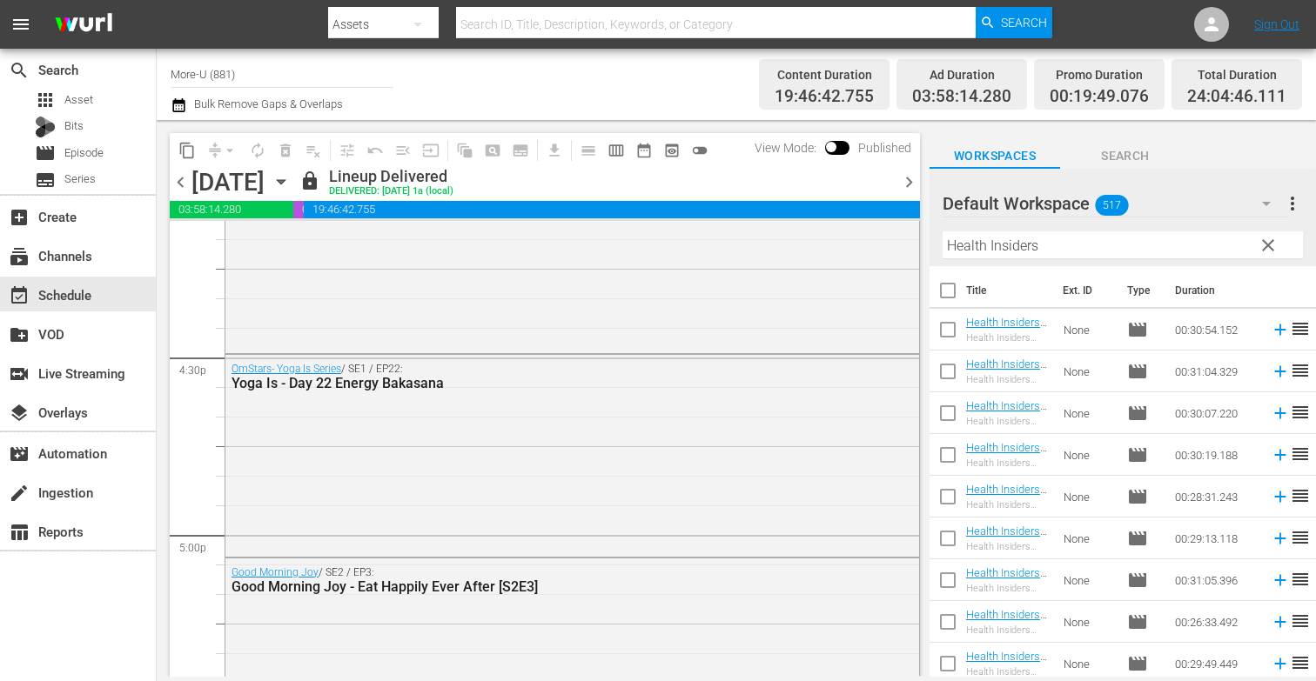
click at [902, 178] on span "chevron_right" at bounding box center [909, 182] width 22 height 22
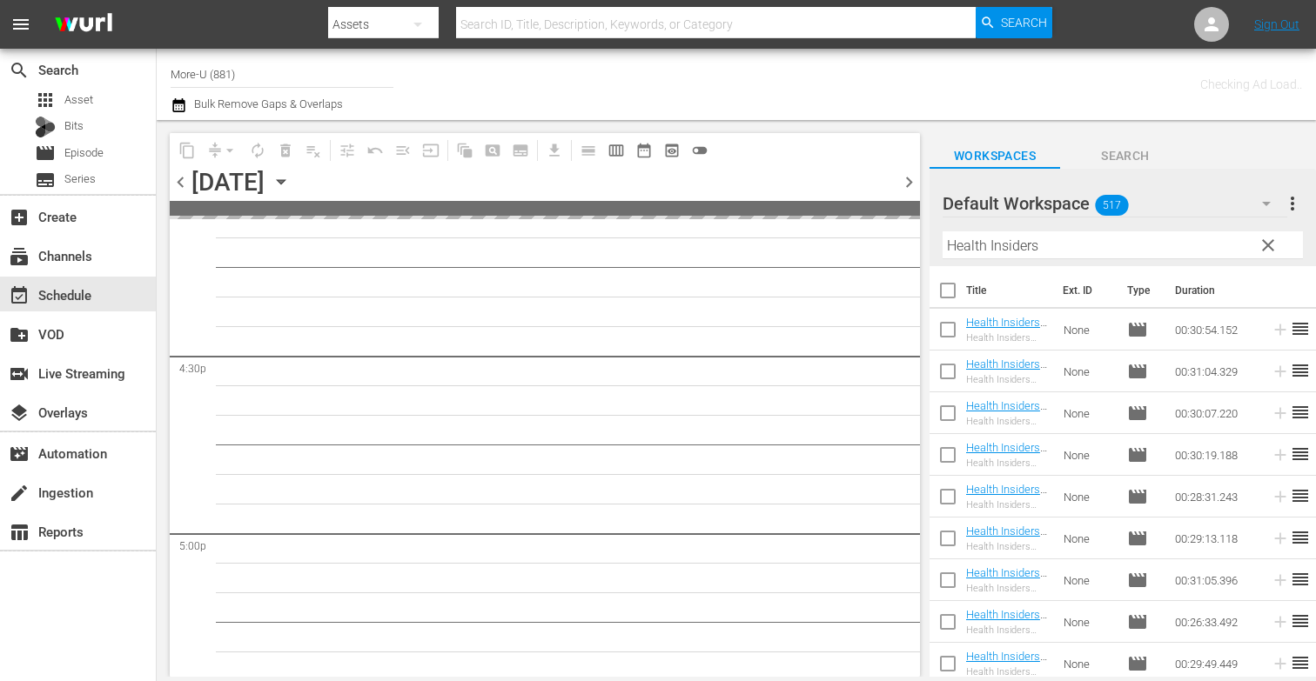
scroll to position [6107, 0]
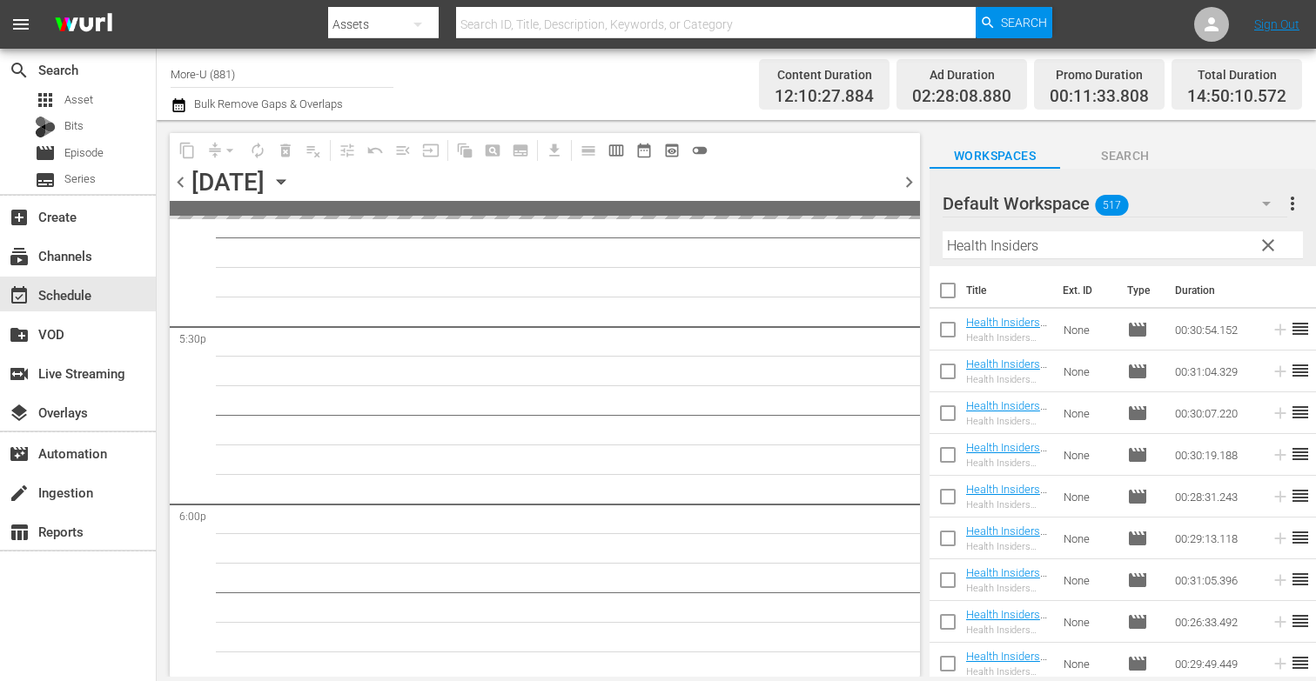
click at [1271, 245] on span "clear" at bounding box center [1268, 245] width 21 height 21
click at [1083, 240] on input "text" at bounding box center [1123, 245] width 360 height 28
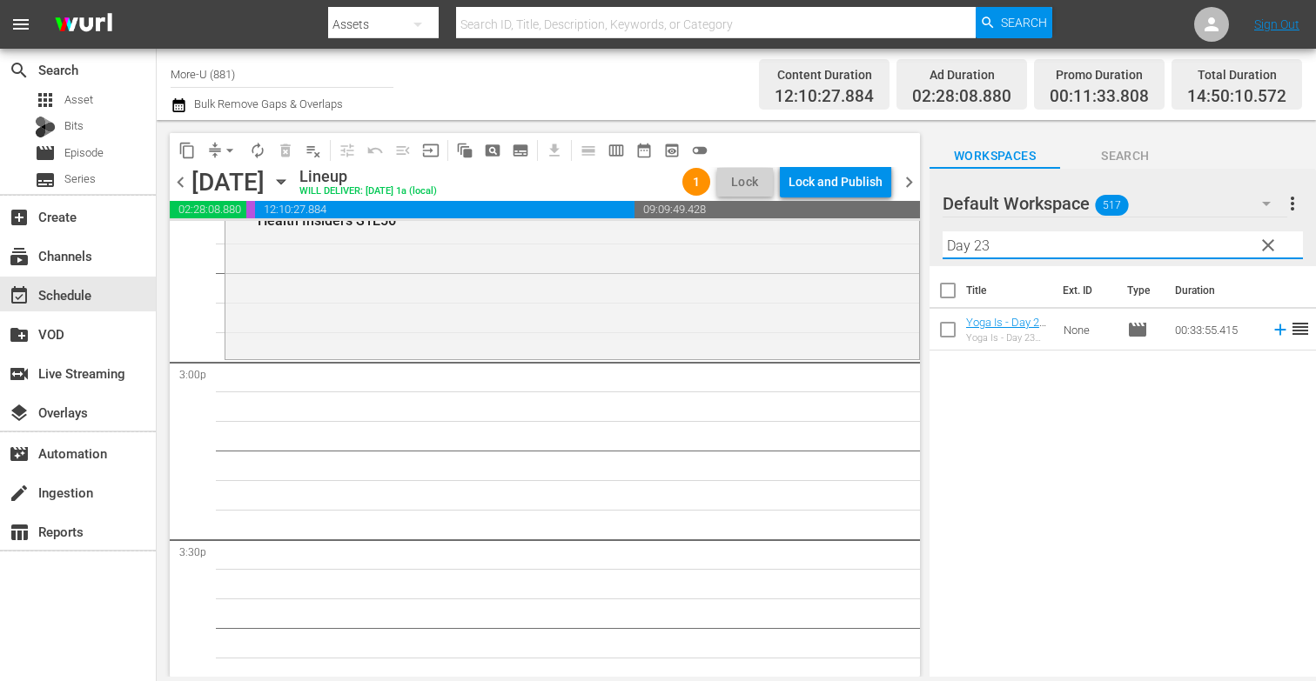
scroll to position [5195, 0]
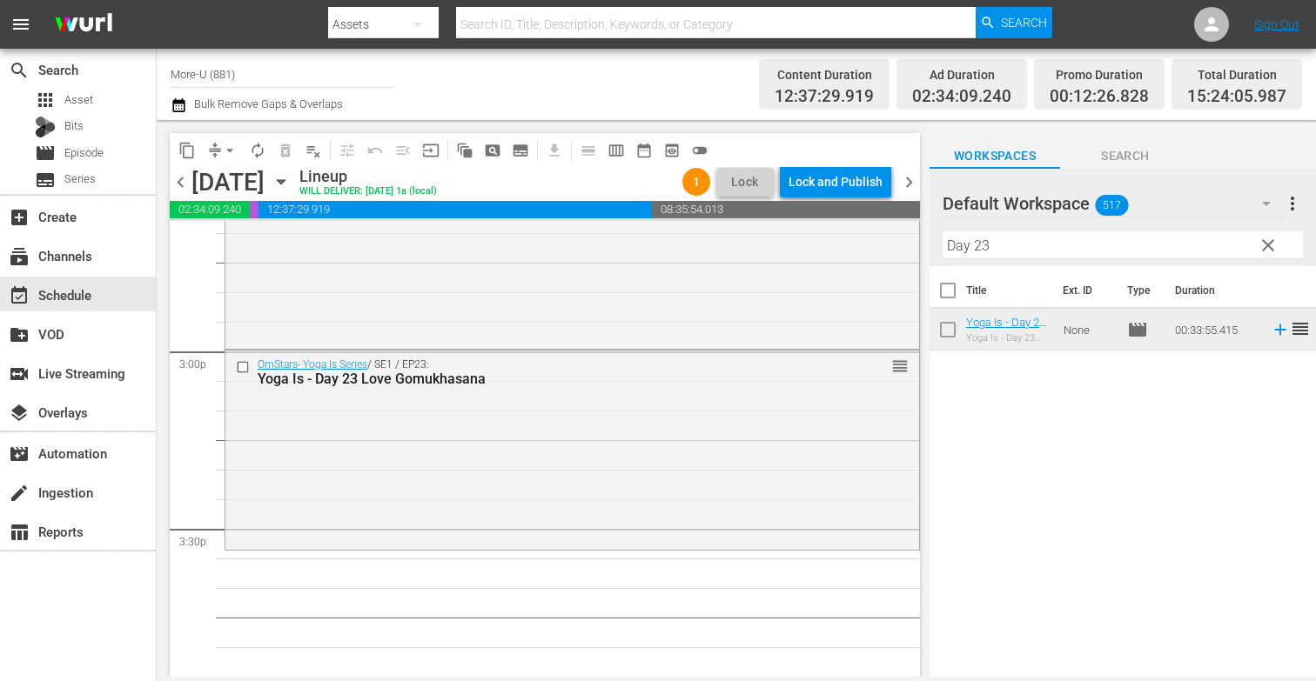
click at [998, 245] on input "Day 23" at bounding box center [1123, 245] width 360 height 28
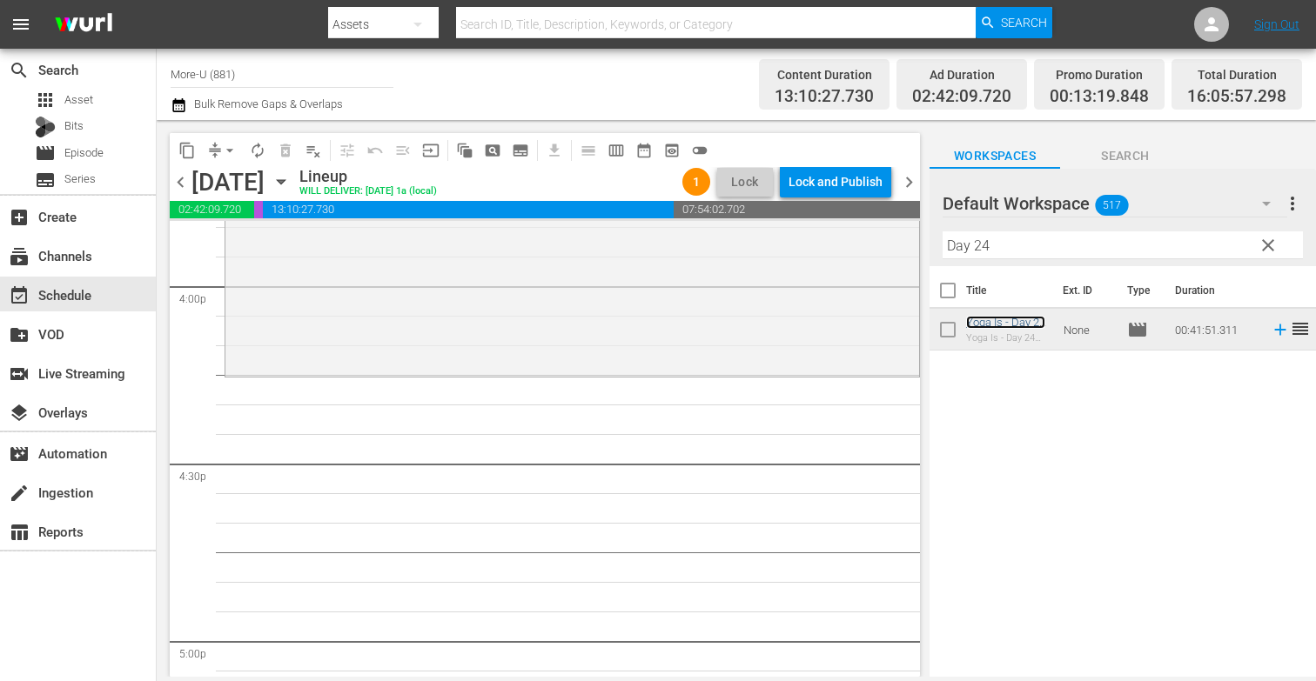
scroll to position [5617, 0]
click at [1009, 239] on input "Day 24" at bounding box center [1123, 245] width 360 height 28
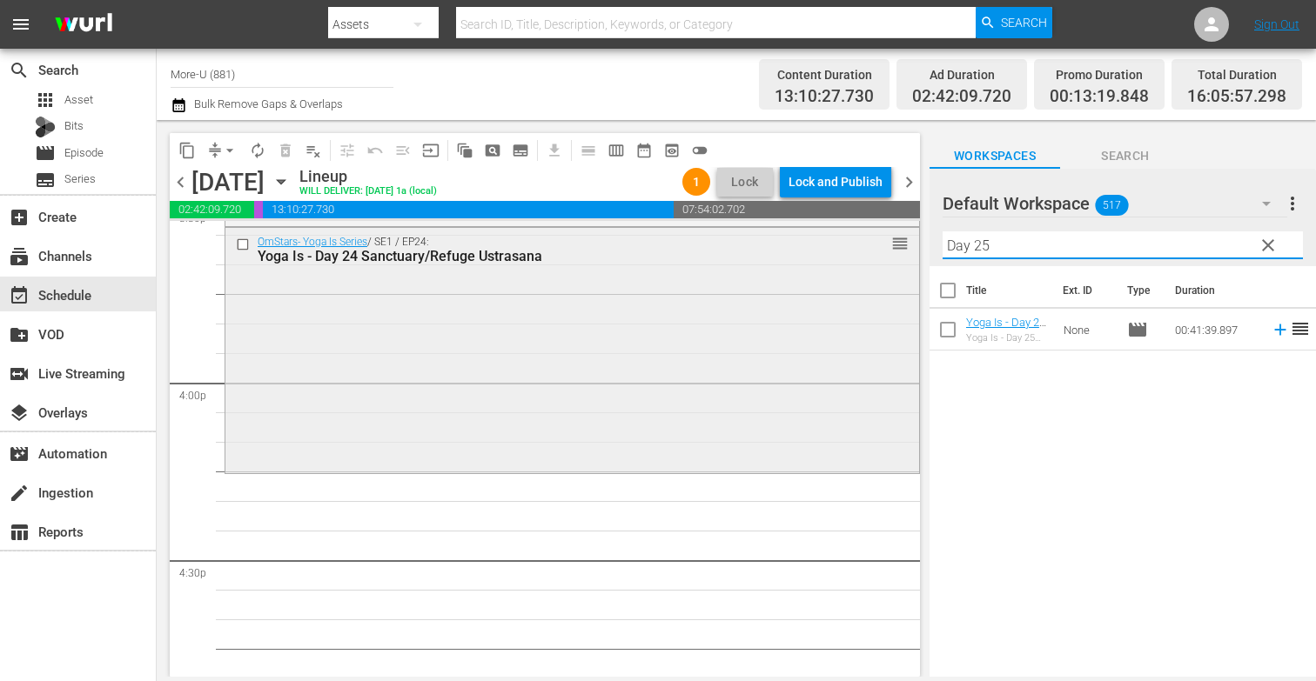
scroll to position [5522, 0]
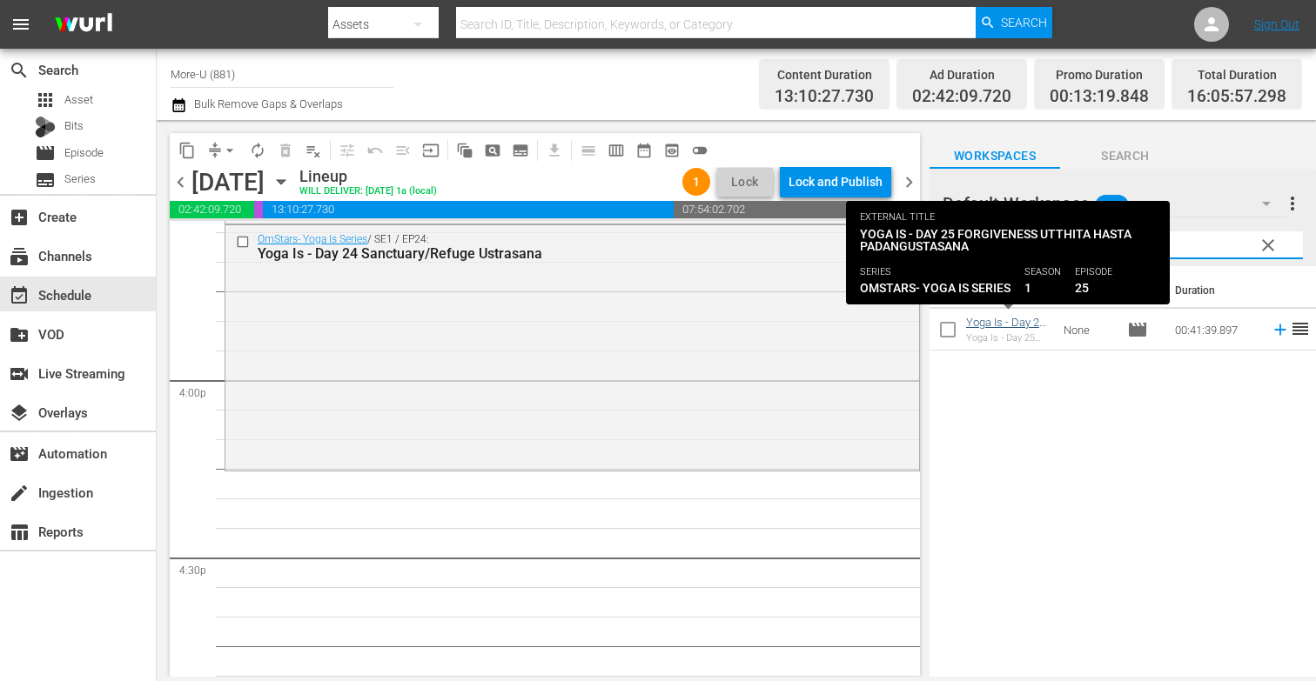
type input "Day 25"
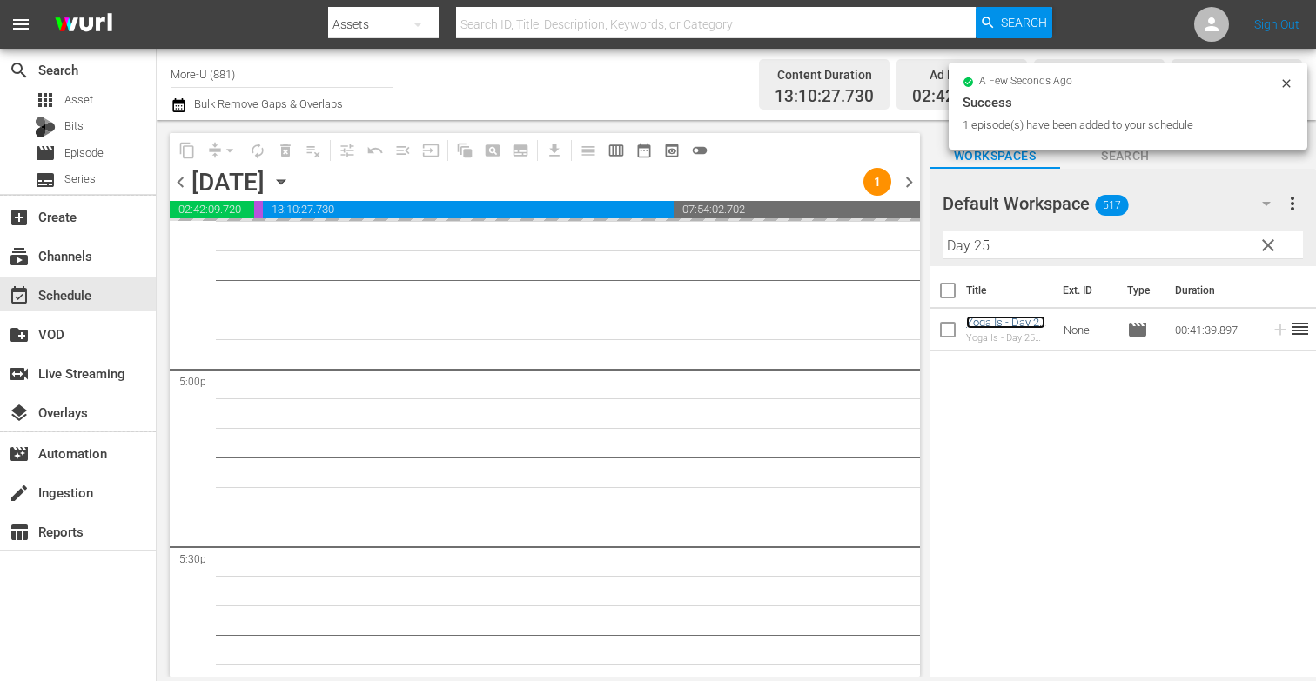
scroll to position [5899, 0]
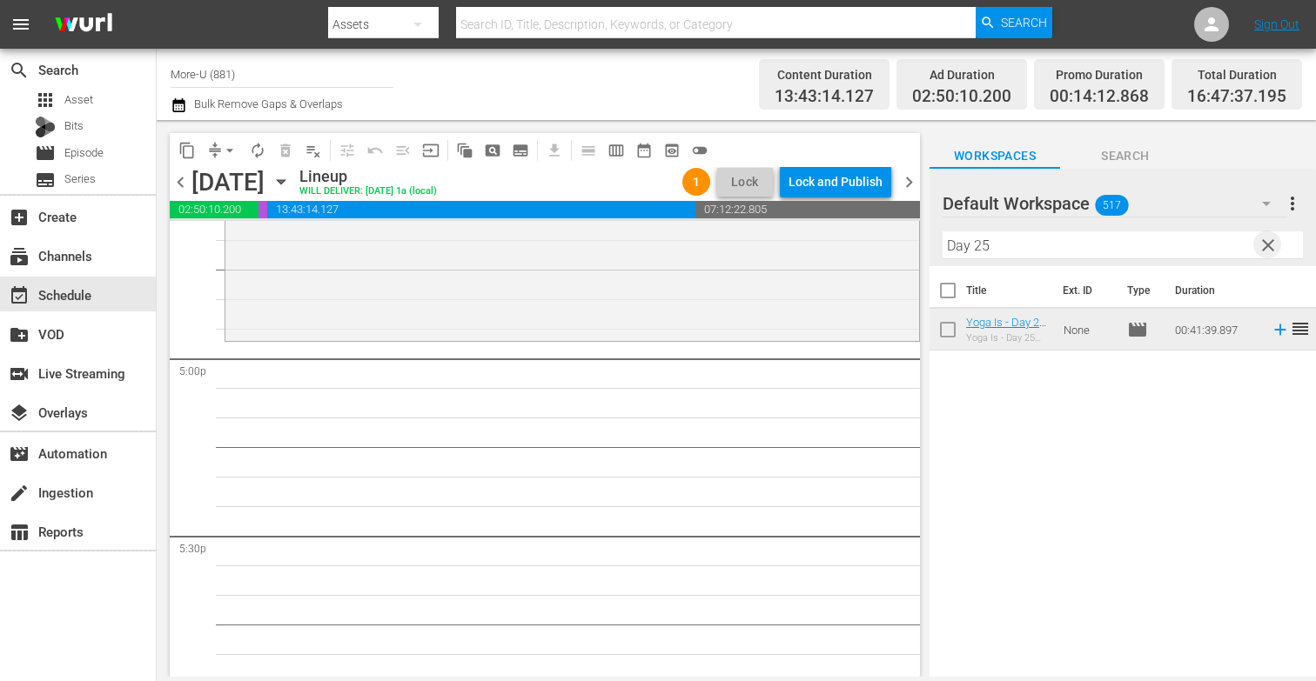
click at [1265, 244] on span "clear" at bounding box center [1268, 245] width 21 height 21
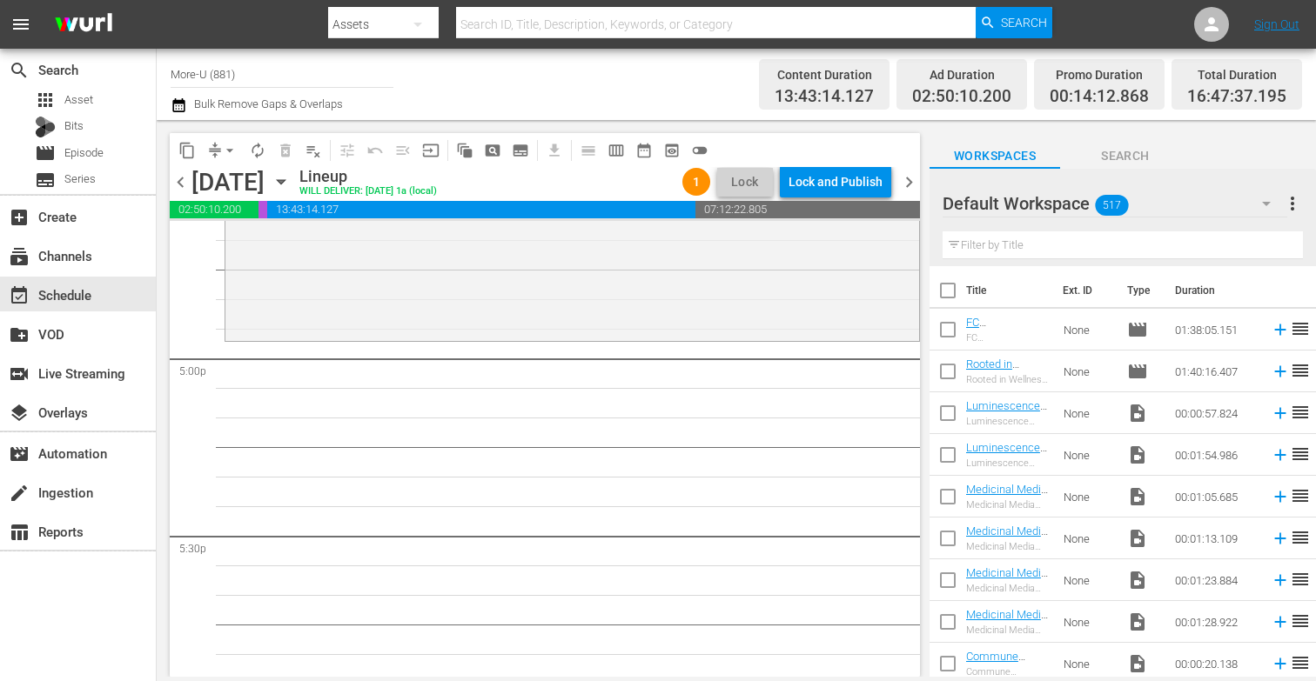
click at [187, 183] on span "chevron_left" at bounding box center [181, 182] width 22 height 22
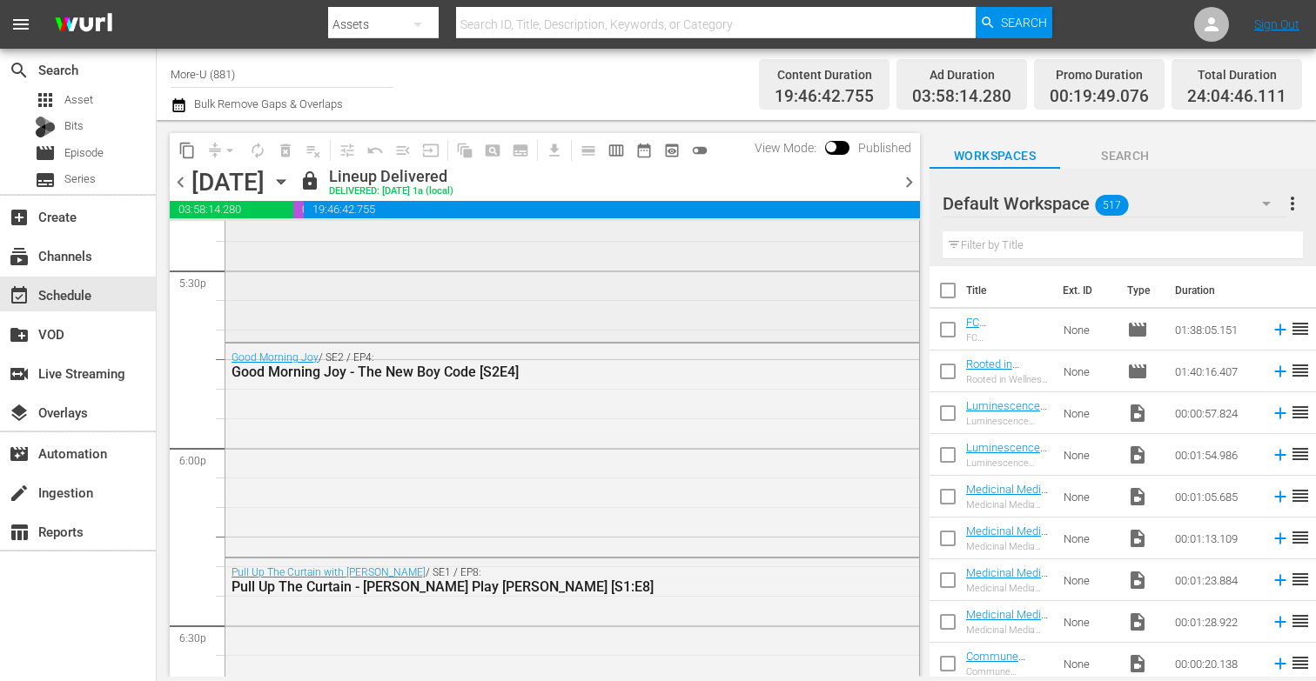
scroll to position [6182, 0]
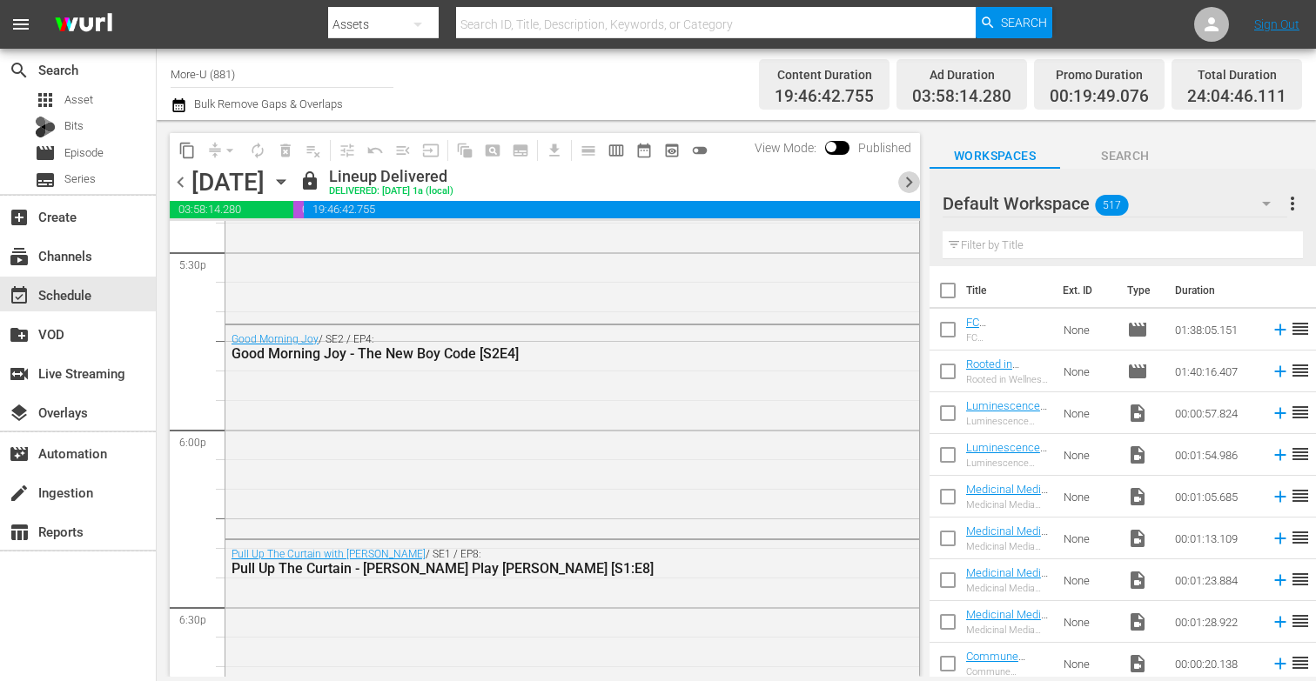
click at [915, 179] on span "chevron_right" at bounding box center [909, 182] width 22 height 22
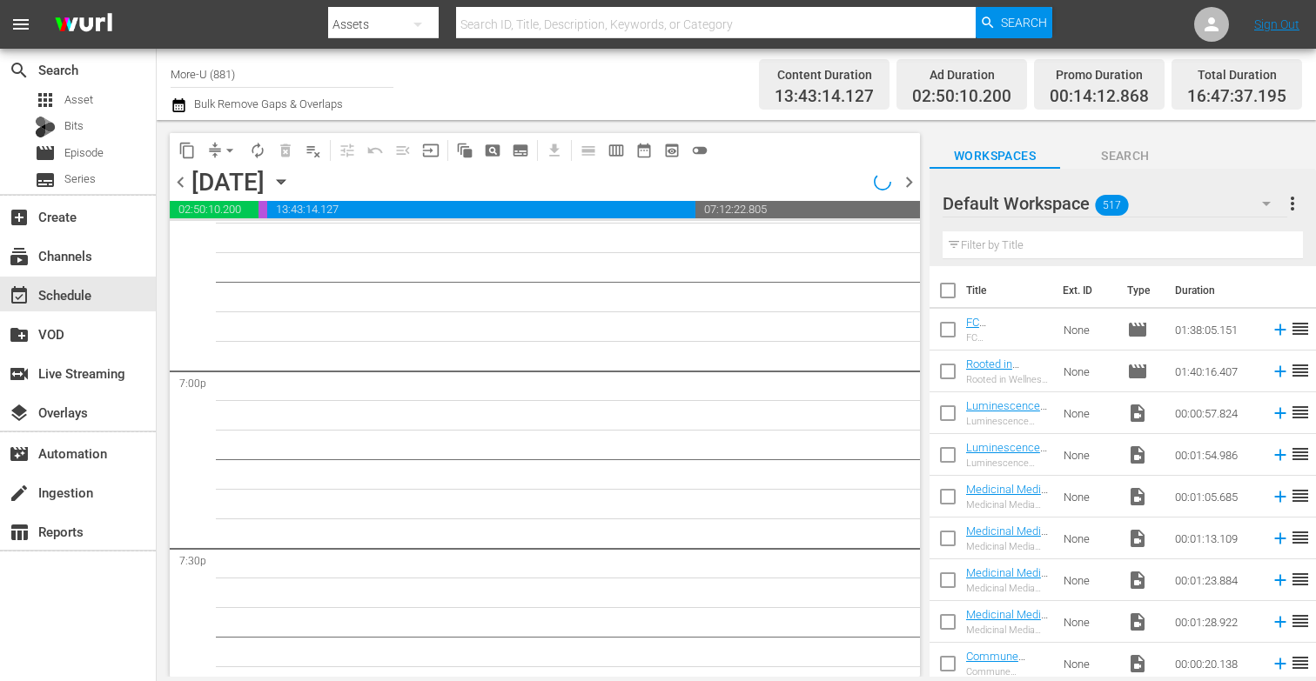
scroll to position [6242, 0]
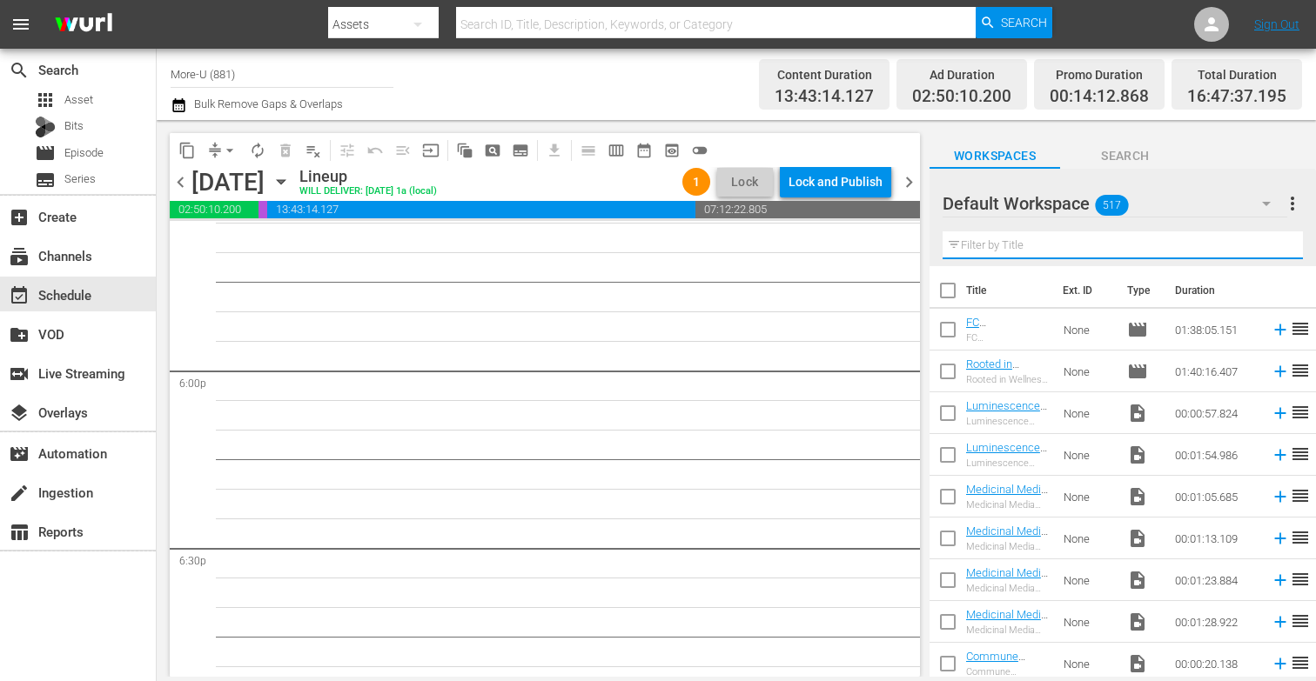
click at [971, 251] on input "text" at bounding box center [1123, 245] width 360 height 28
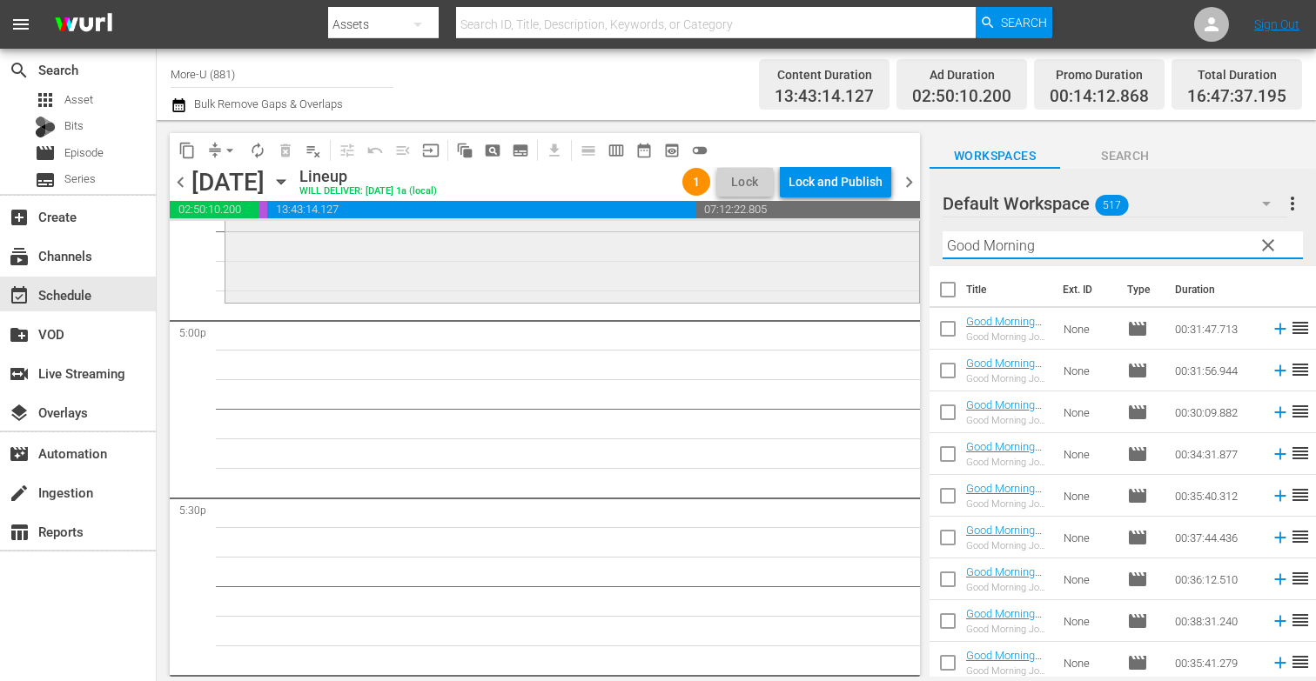
scroll to position [5979, 0]
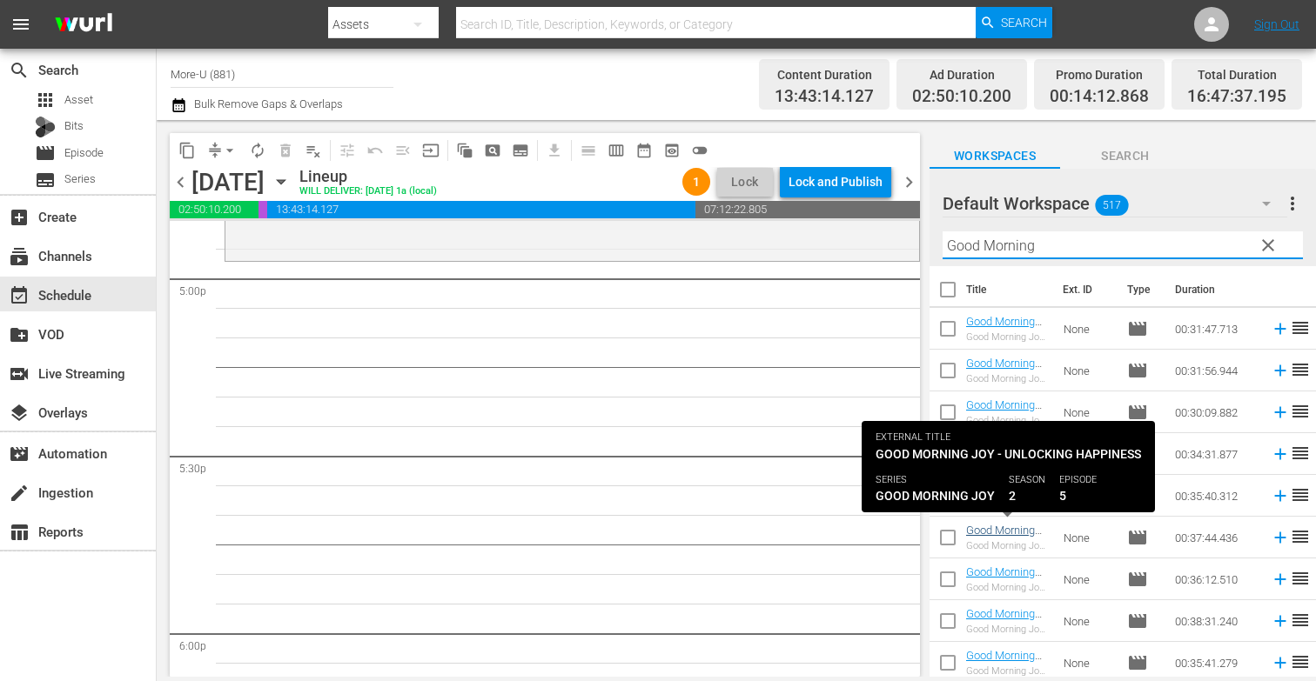
type input "Good Morning"
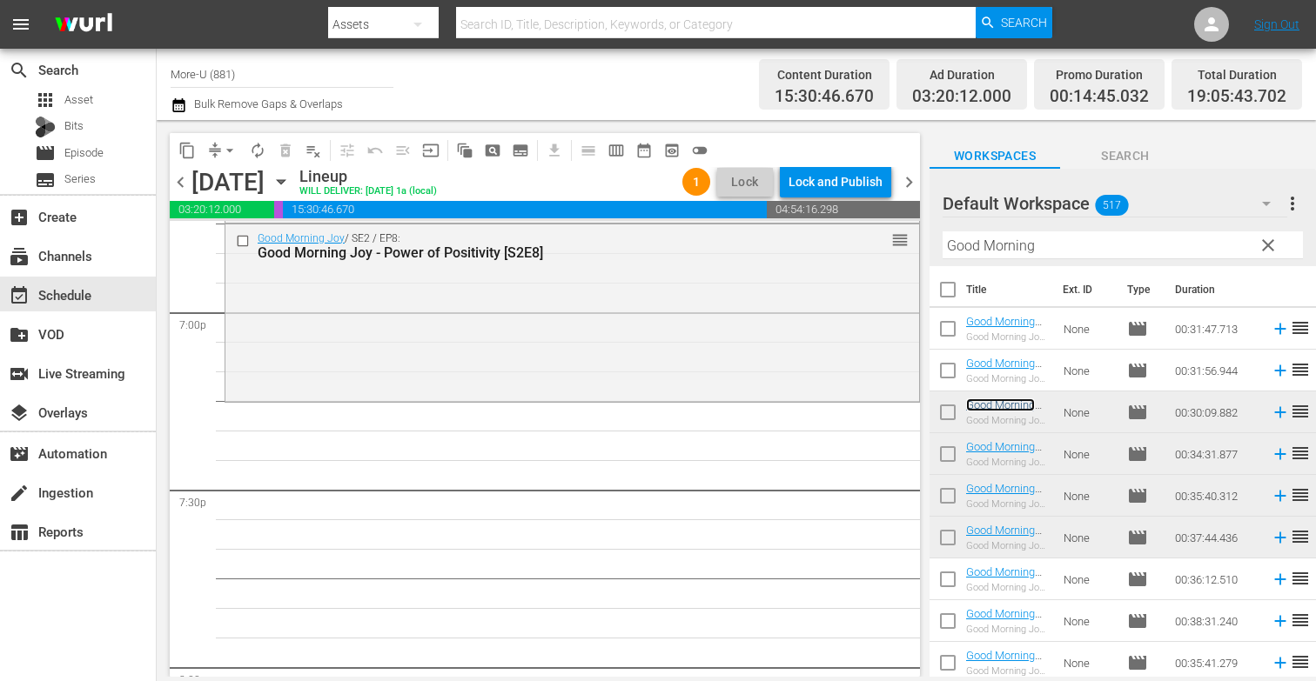
scroll to position [6670, 0]
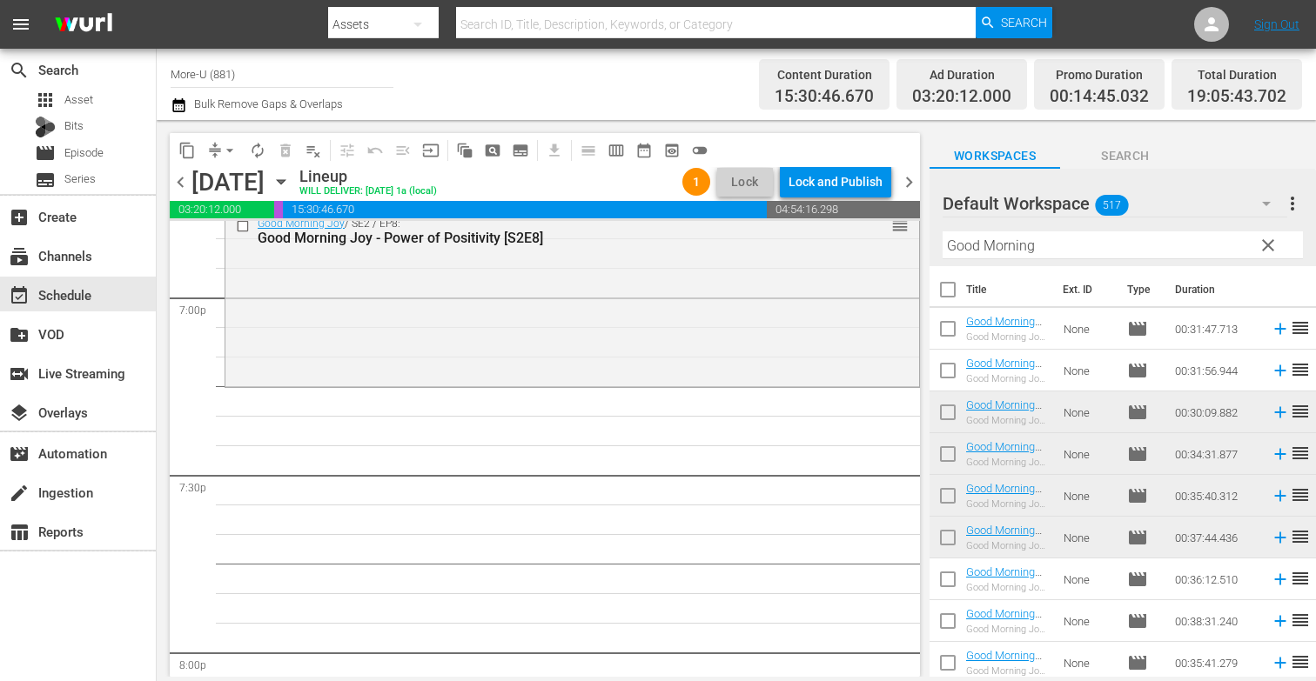
click at [178, 182] on span "chevron_left" at bounding box center [181, 182] width 22 height 22
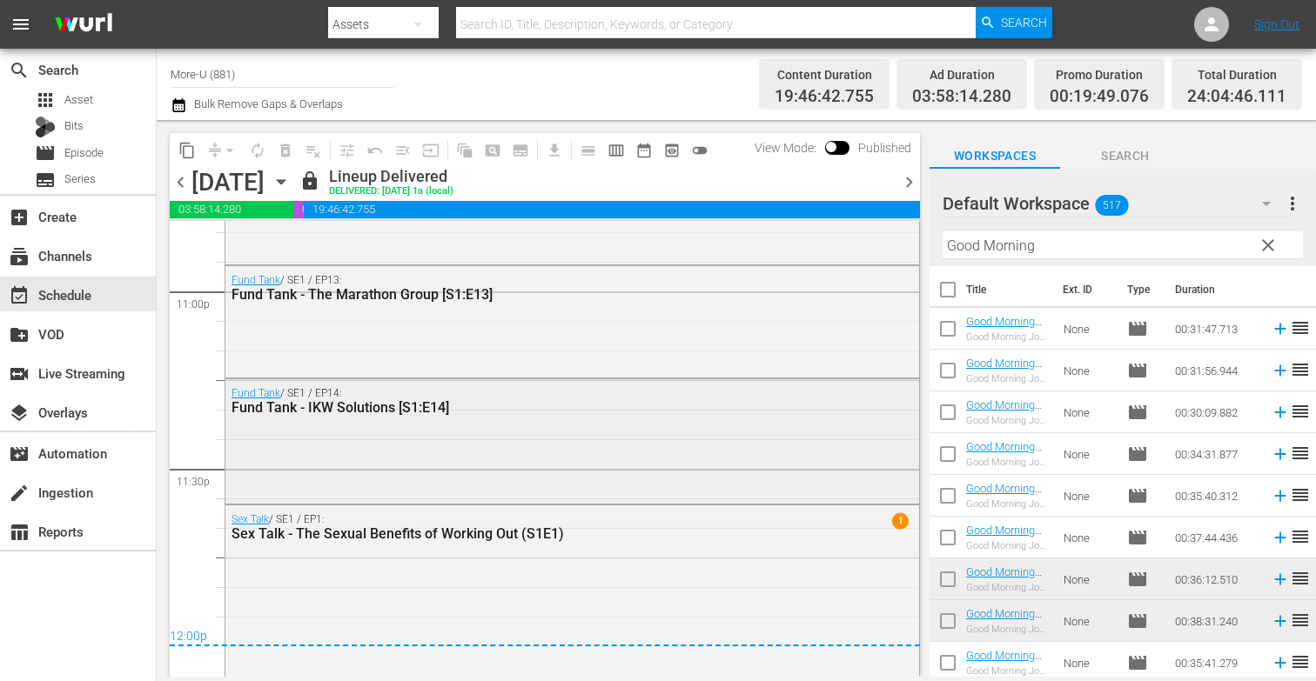
scroll to position [8121, 0]
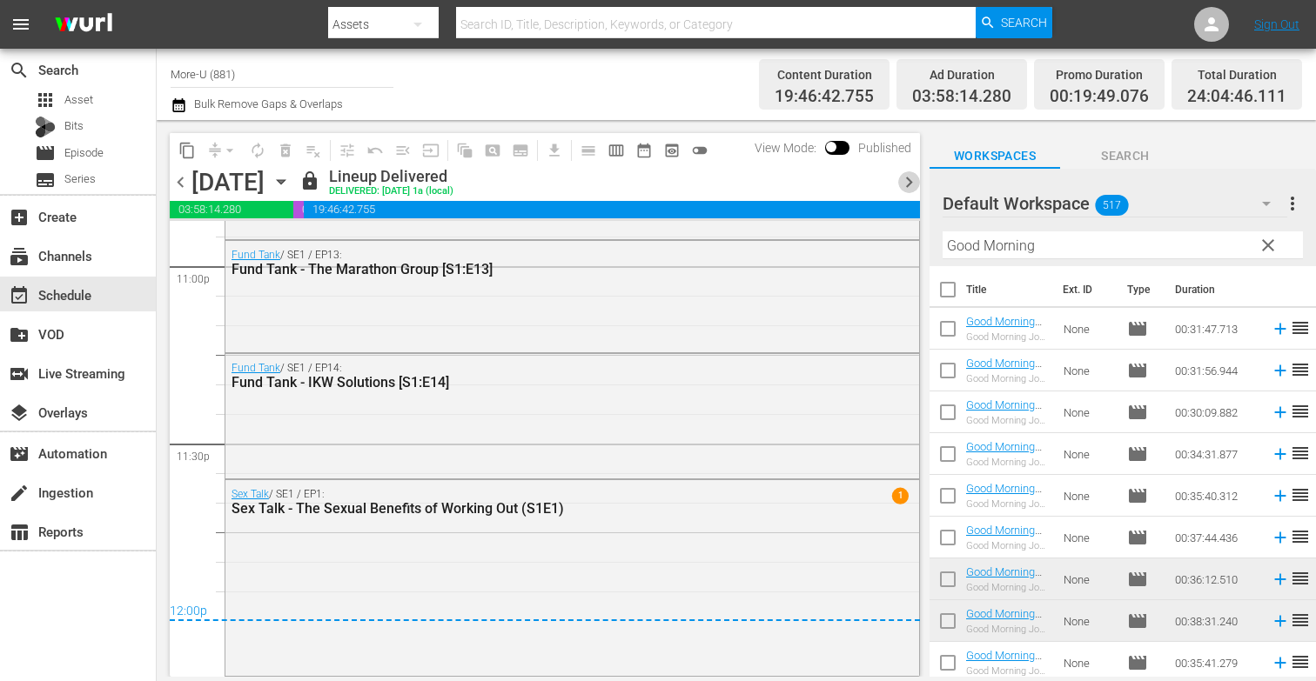
click at [907, 178] on span "chevron_right" at bounding box center [909, 182] width 22 height 22
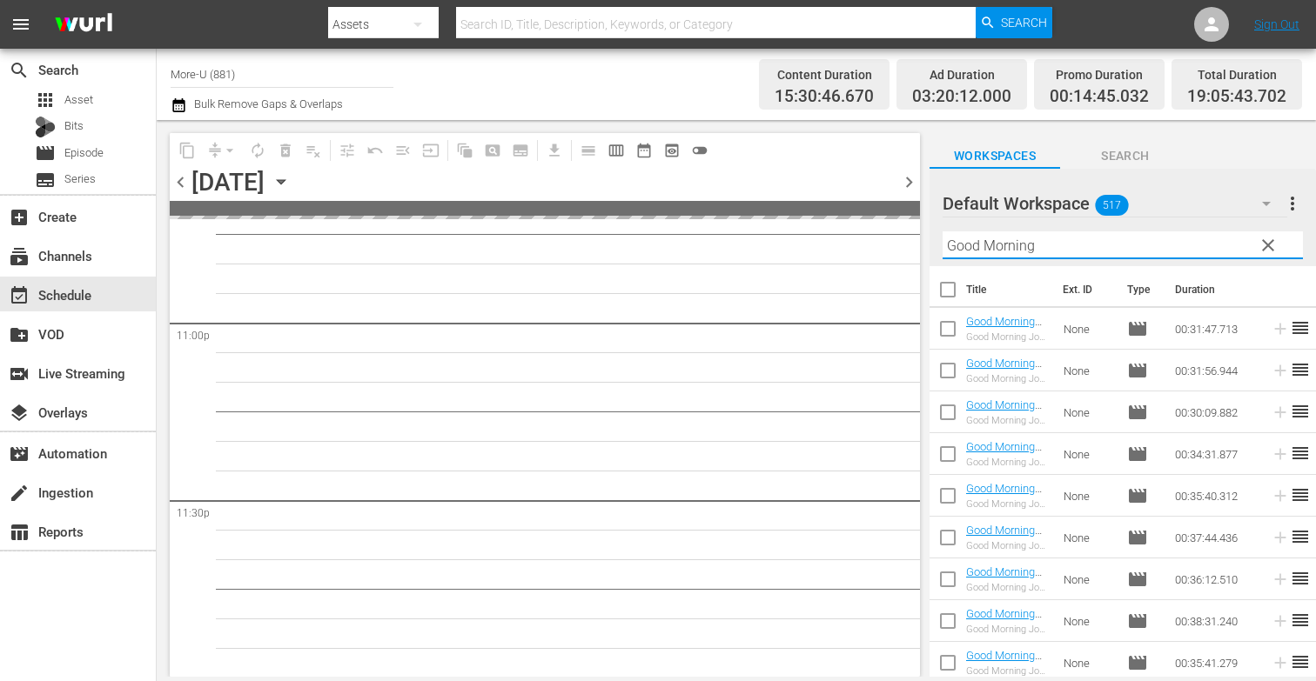
click at [1045, 244] on input "Good Morning" at bounding box center [1123, 245] width 360 height 28
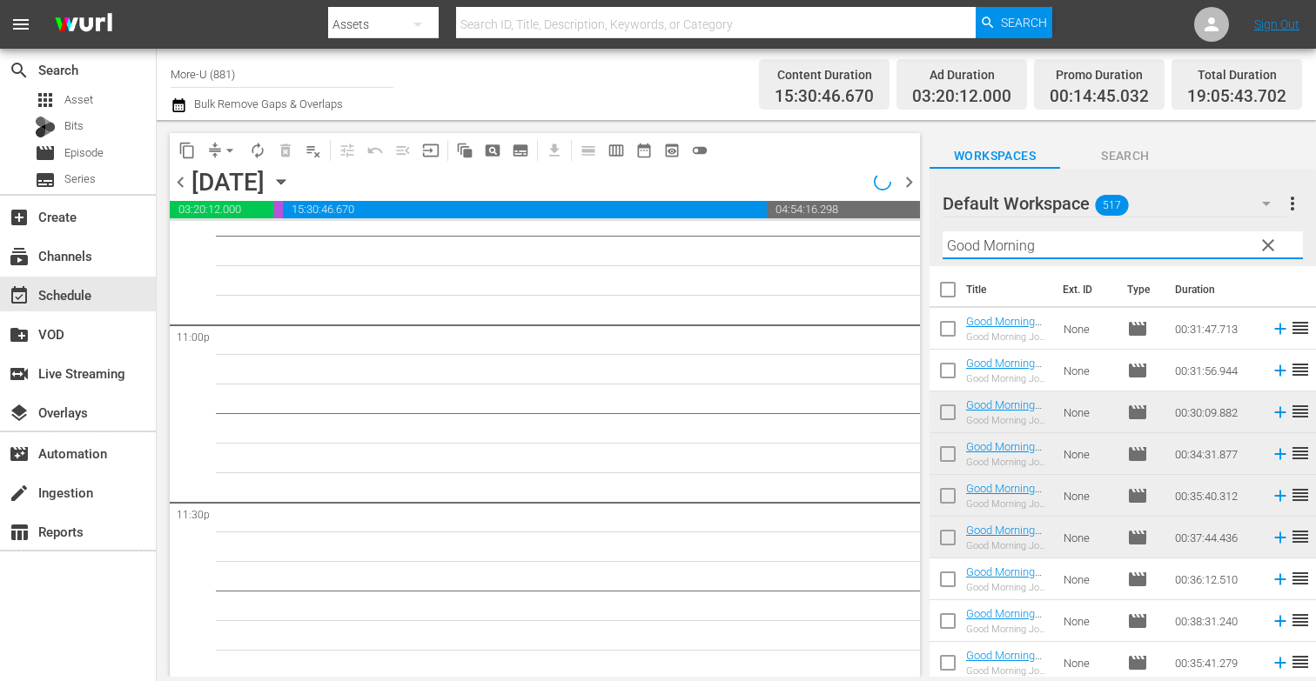
scroll to position [8066, 0]
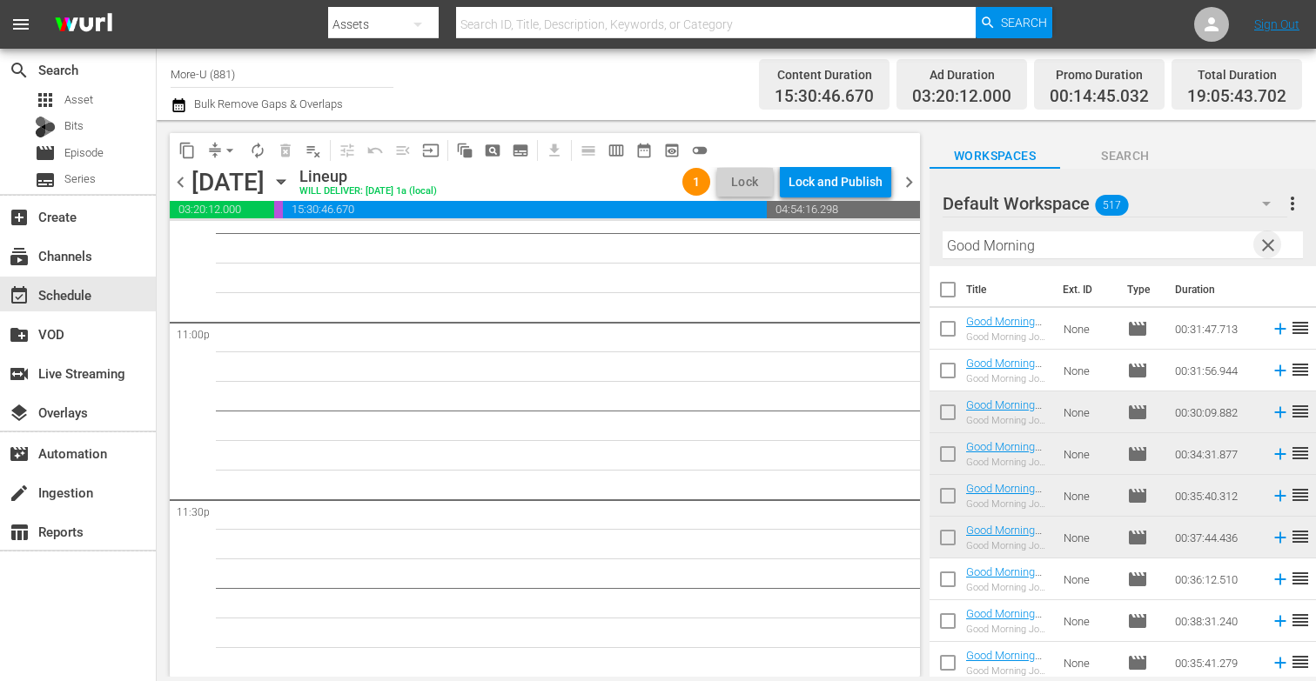
click at [1272, 244] on span "clear" at bounding box center [1268, 245] width 21 height 21
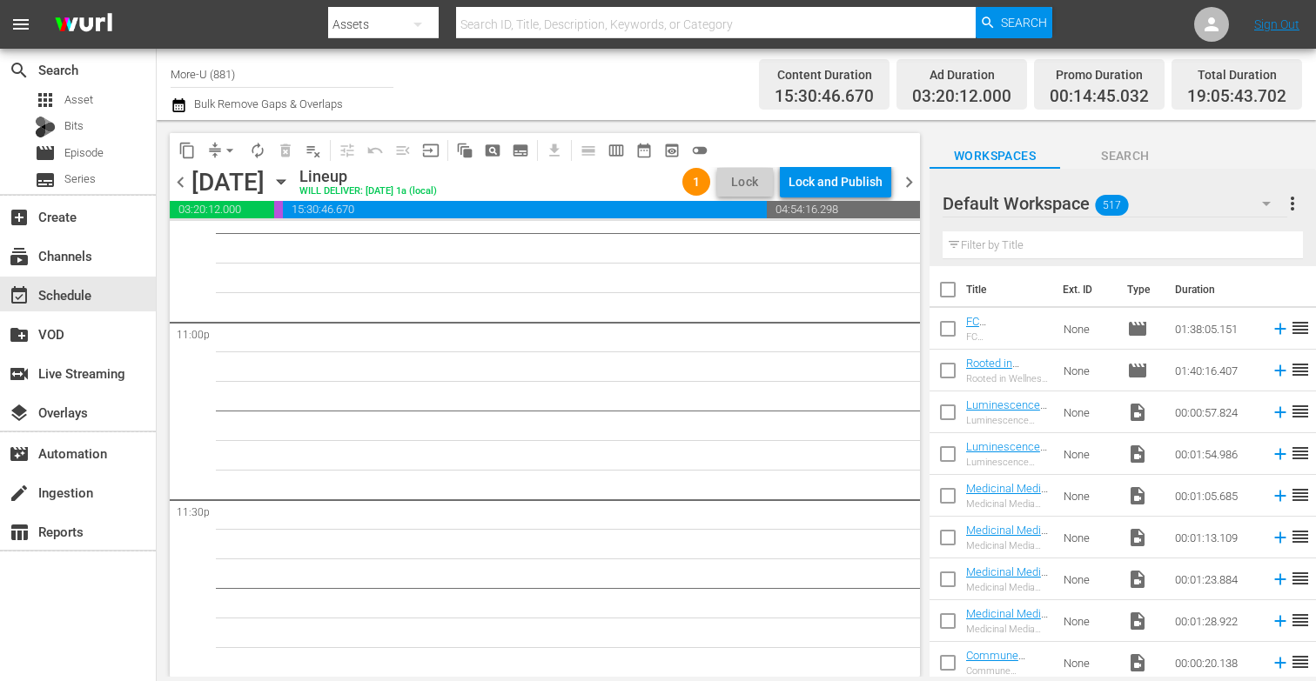
click at [1127, 241] on input "text" at bounding box center [1123, 245] width 360 height 28
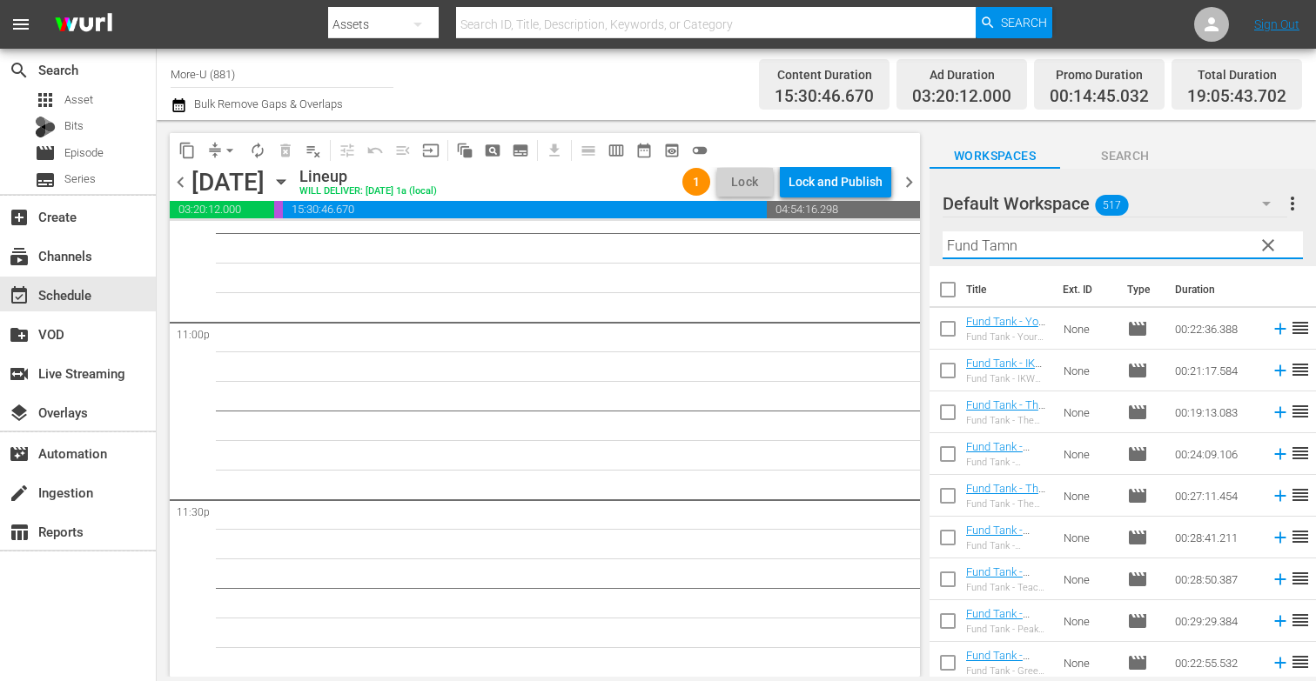
scroll to position [0, 0]
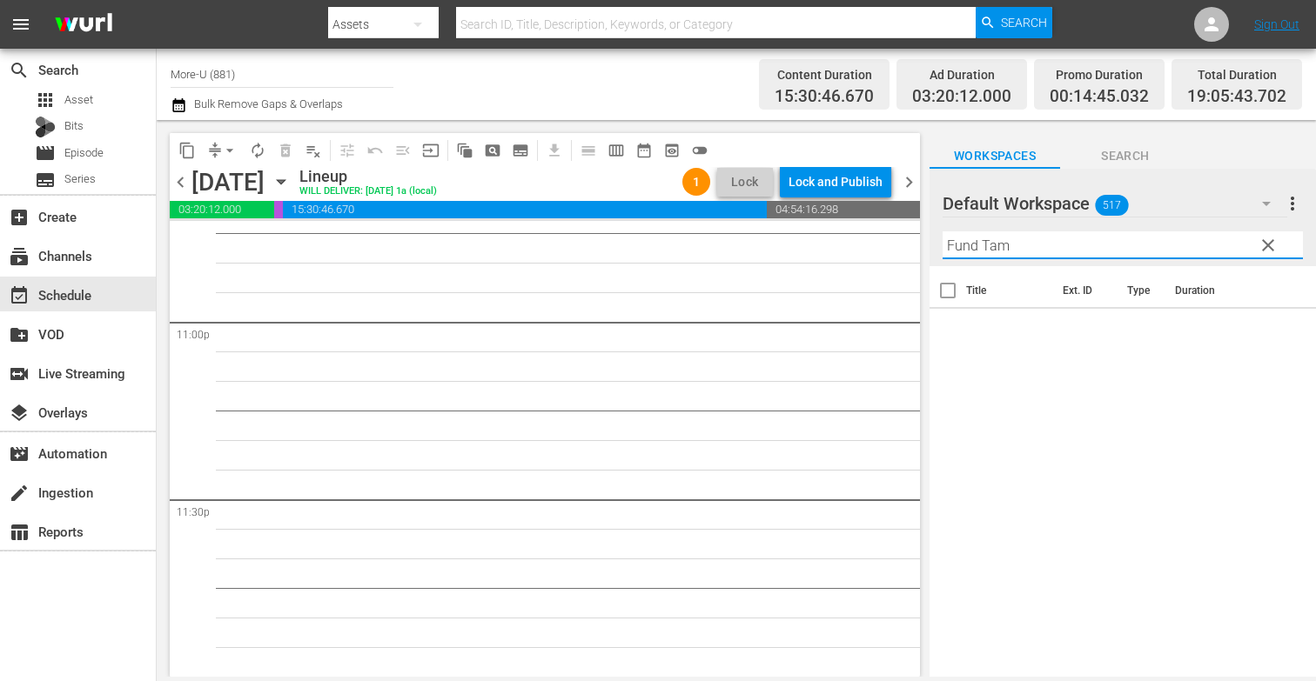
type input "Fund Ta"
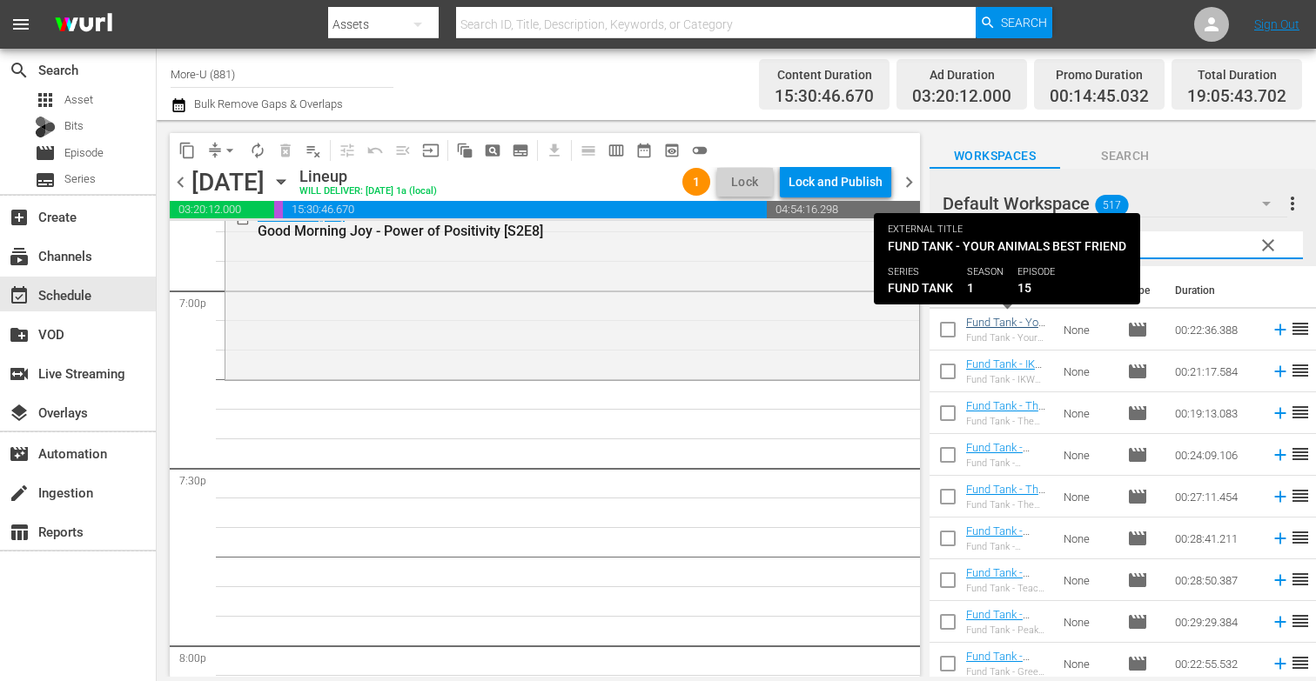
type input "Fund Tank"
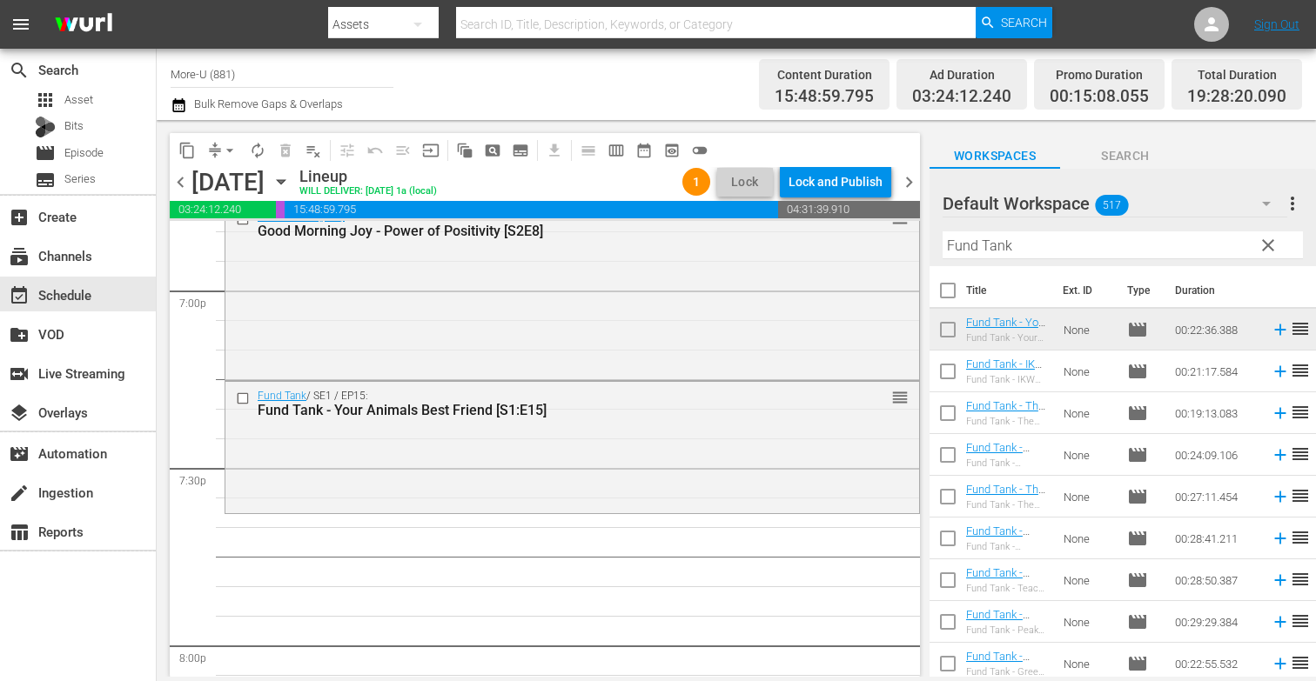
click at [180, 191] on span "chevron_left" at bounding box center [181, 182] width 22 height 22
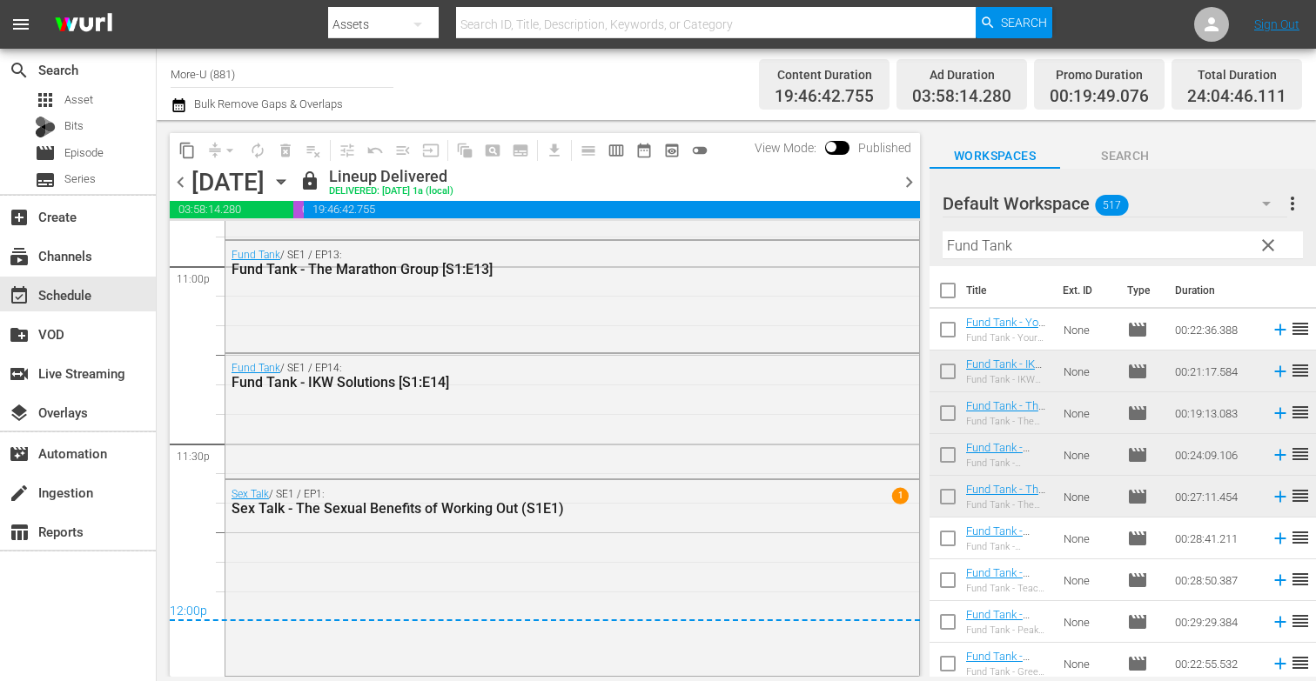
scroll to position [8082, 0]
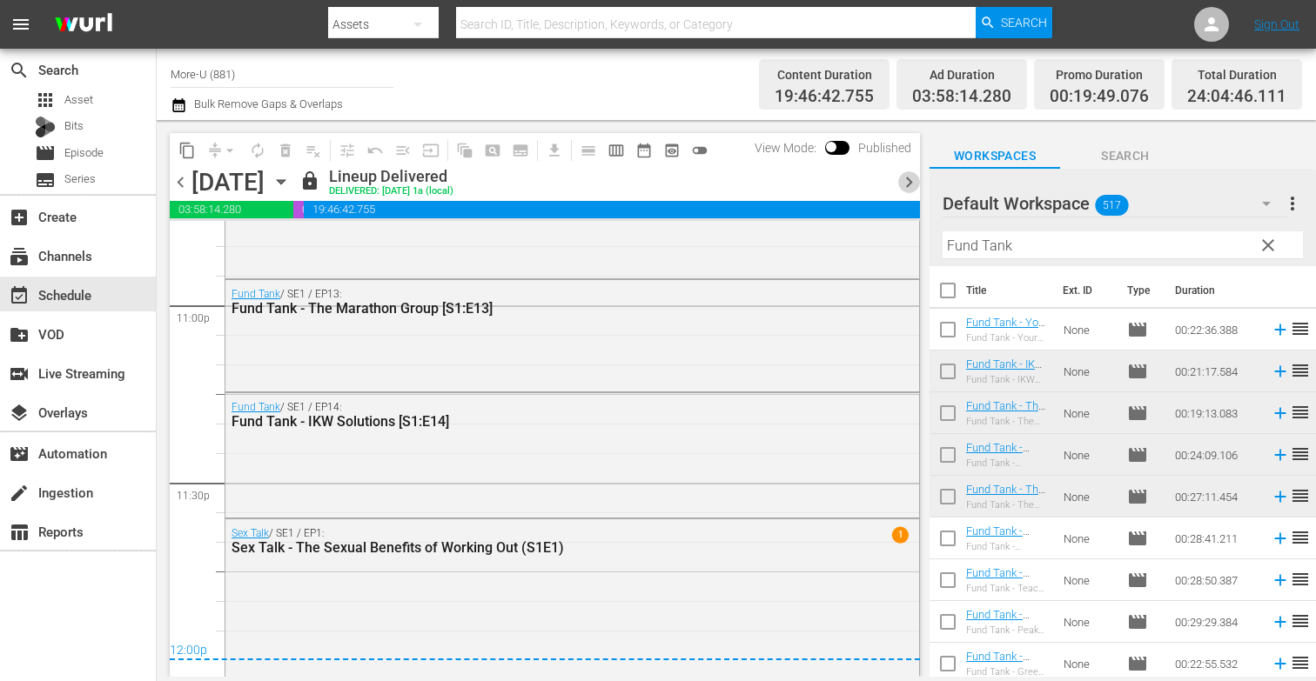
click at [916, 179] on span "chevron_right" at bounding box center [909, 182] width 22 height 22
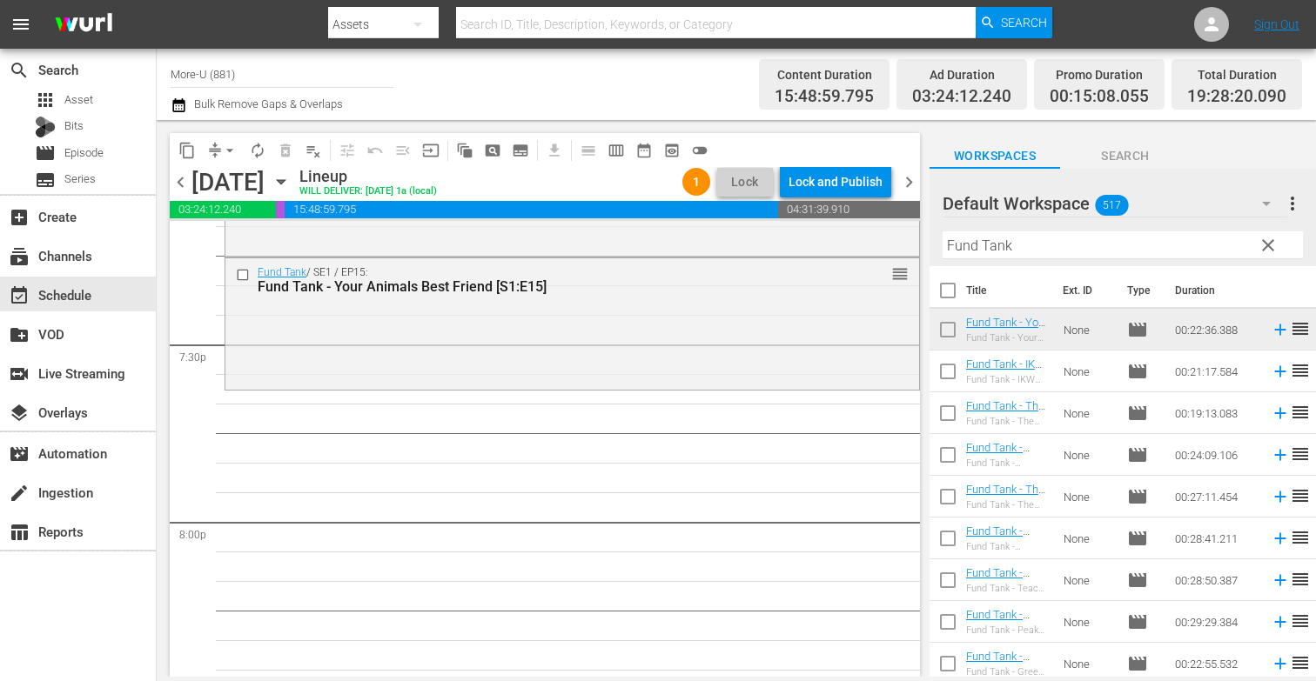
scroll to position [6807, 0]
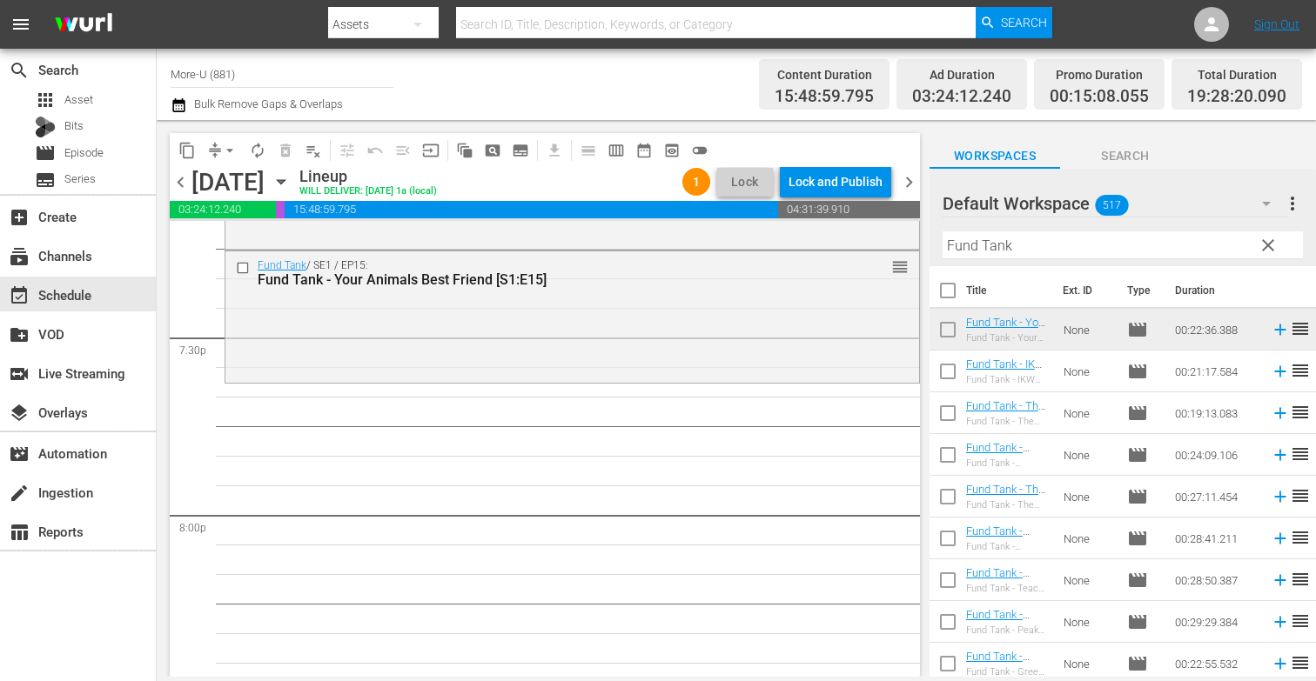
click at [1268, 251] on span "clear" at bounding box center [1268, 245] width 21 height 21
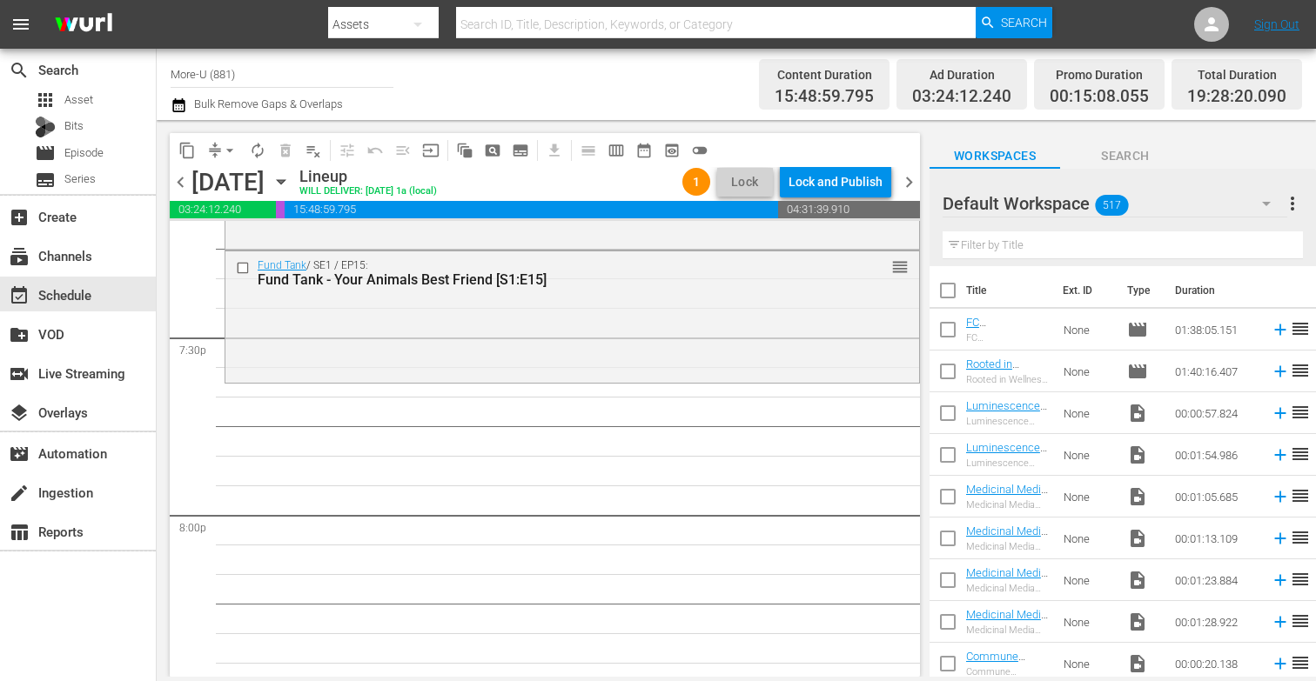
click at [1031, 252] on input "text" at bounding box center [1123, 245] width 360 height 28
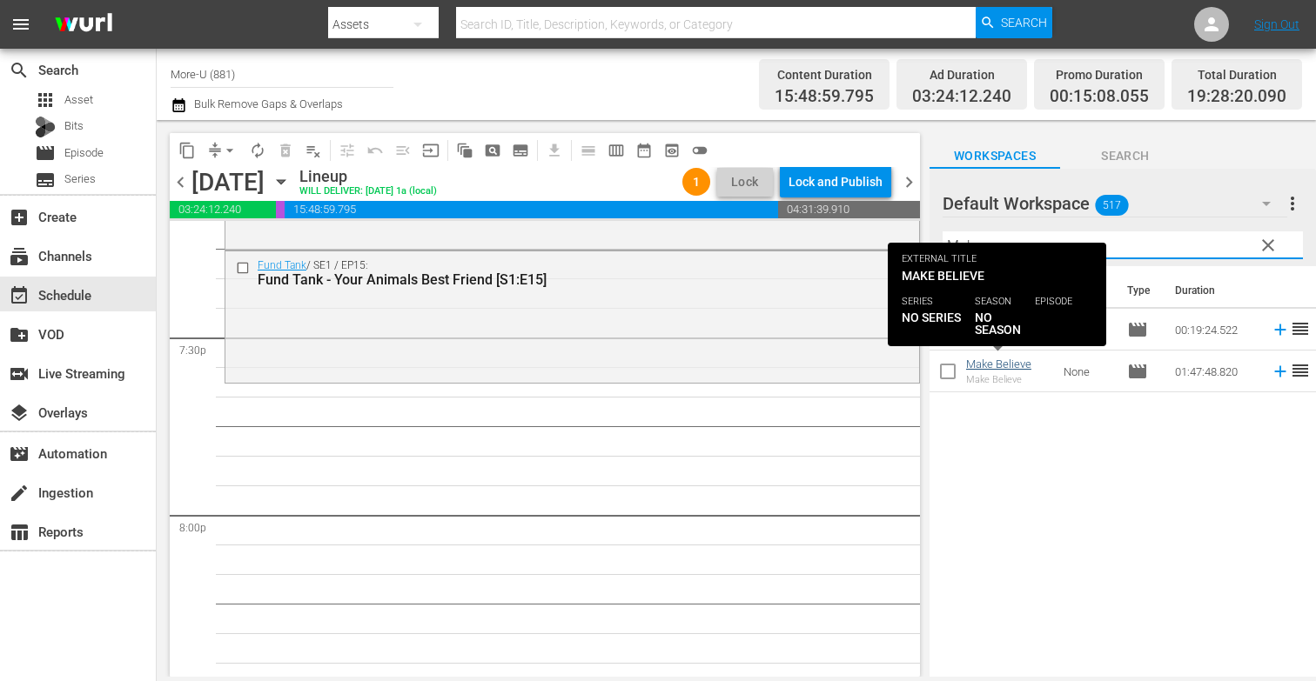
type input "Make"
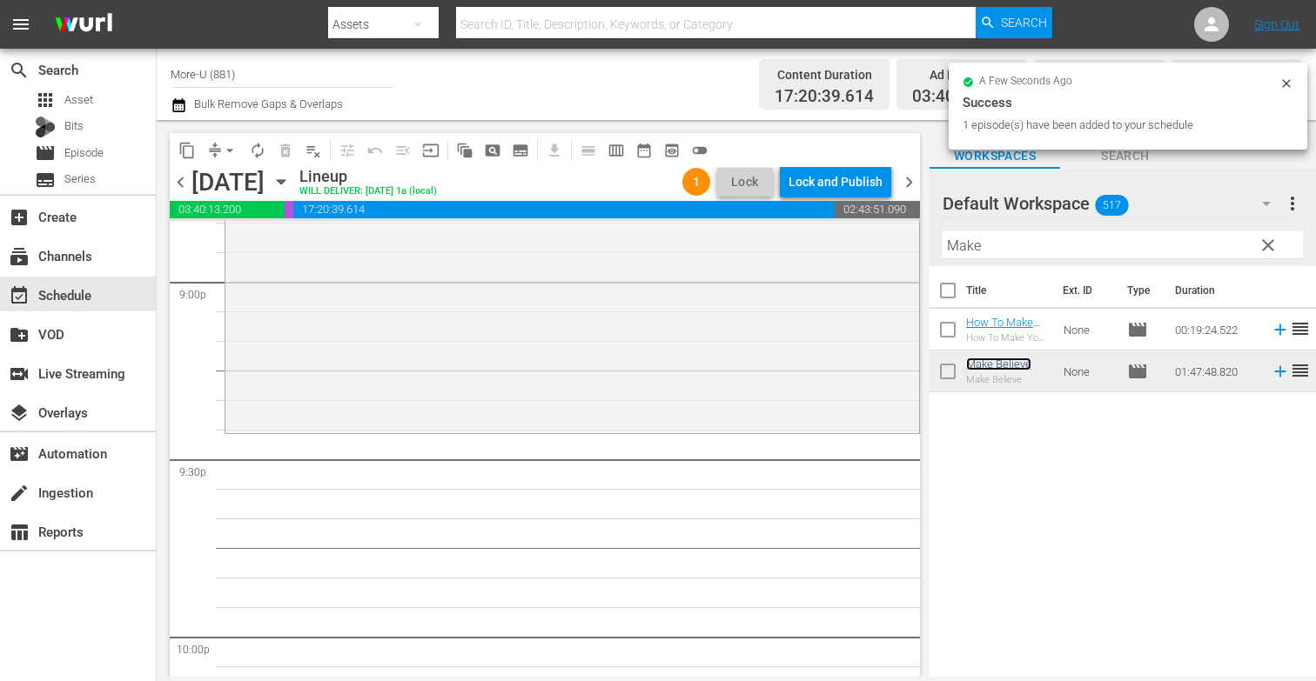
scroll to position [7403, 0]
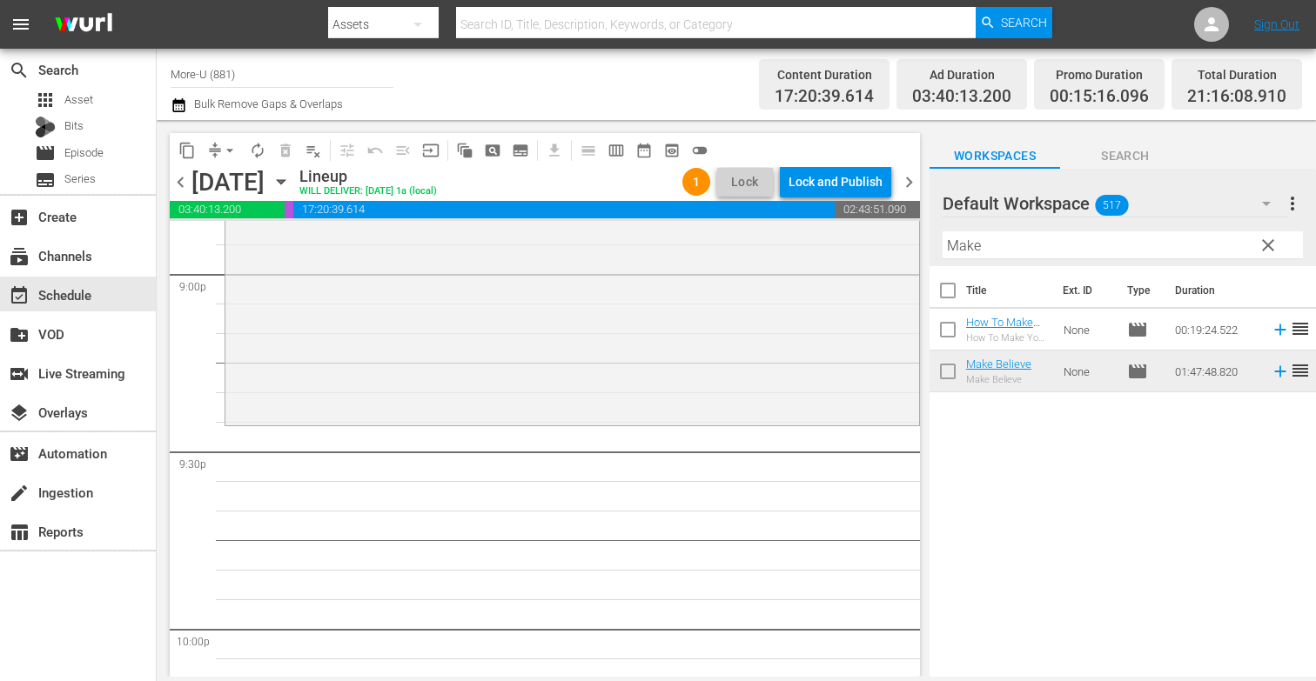
drag, startPoint x: 1259, startPoint y: 240, endPoint x: 1169, endPoint y: 247, distance: 90.8
click at [1259, 240] on span "clear" at bounding box center [1268, 245] width 21 height 21
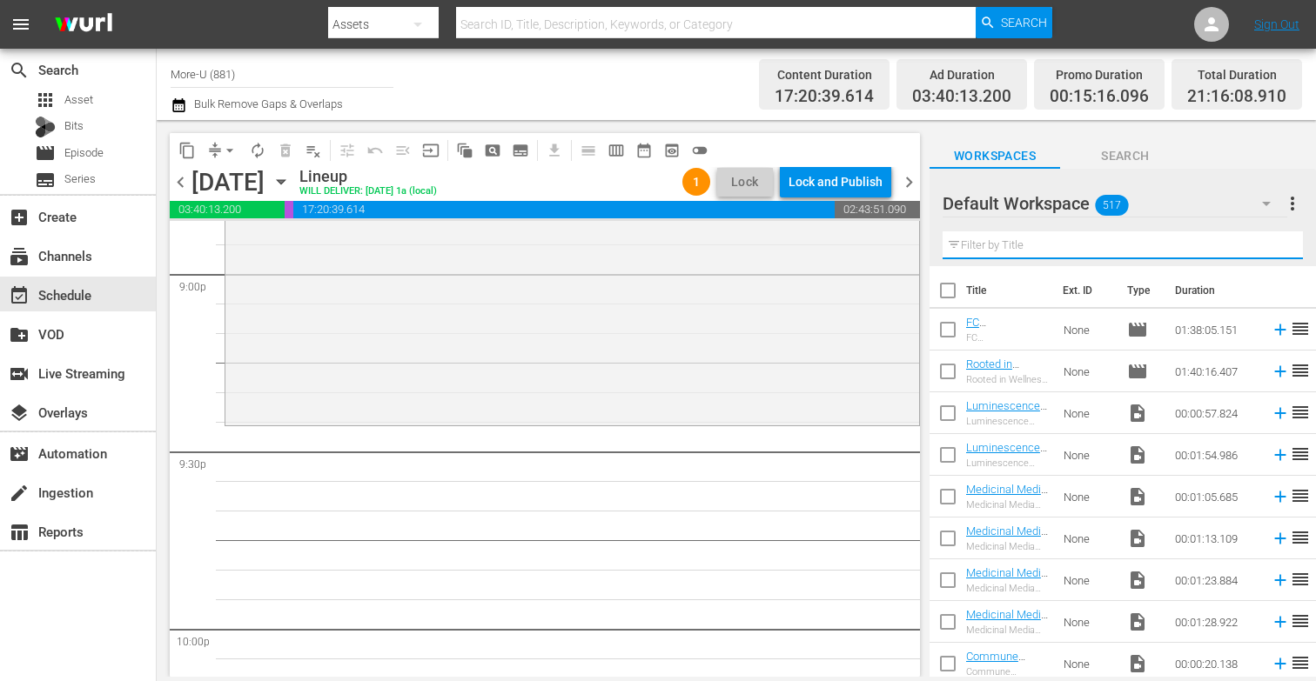
click at [1118, 241] on input "text" at bounding box center [1123, 245] width 360 height 28
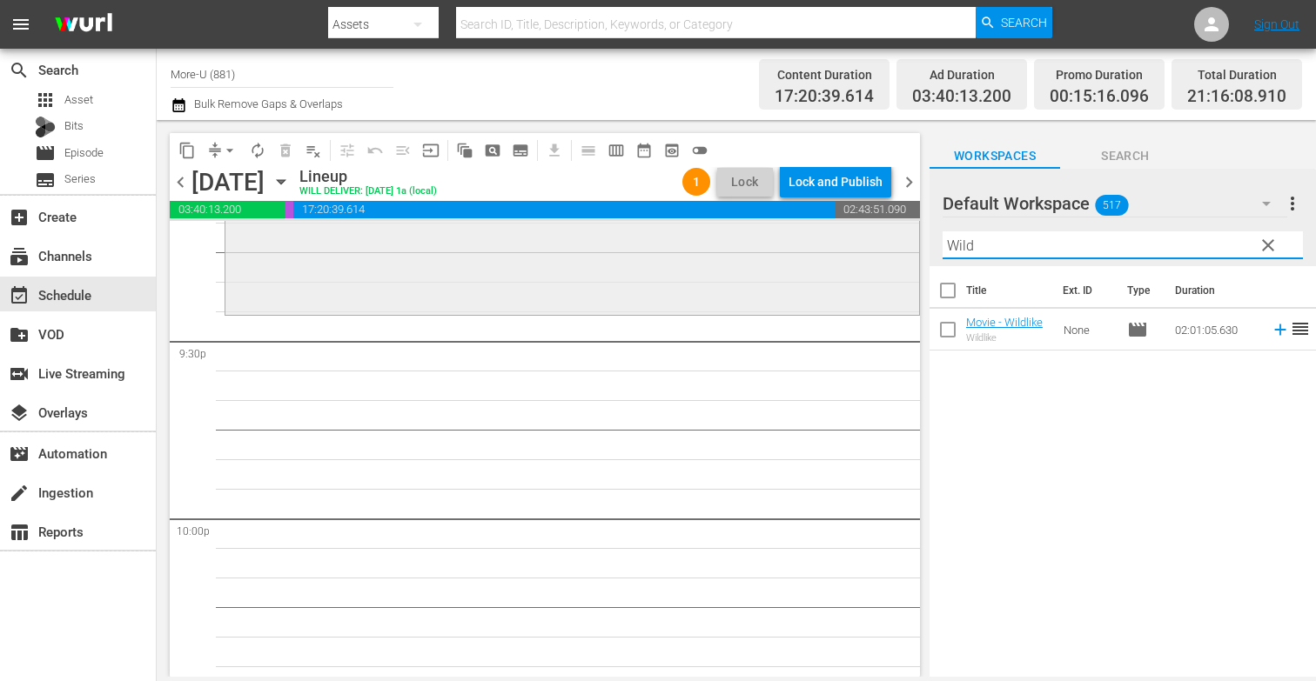
scroll to position [7530, 0]
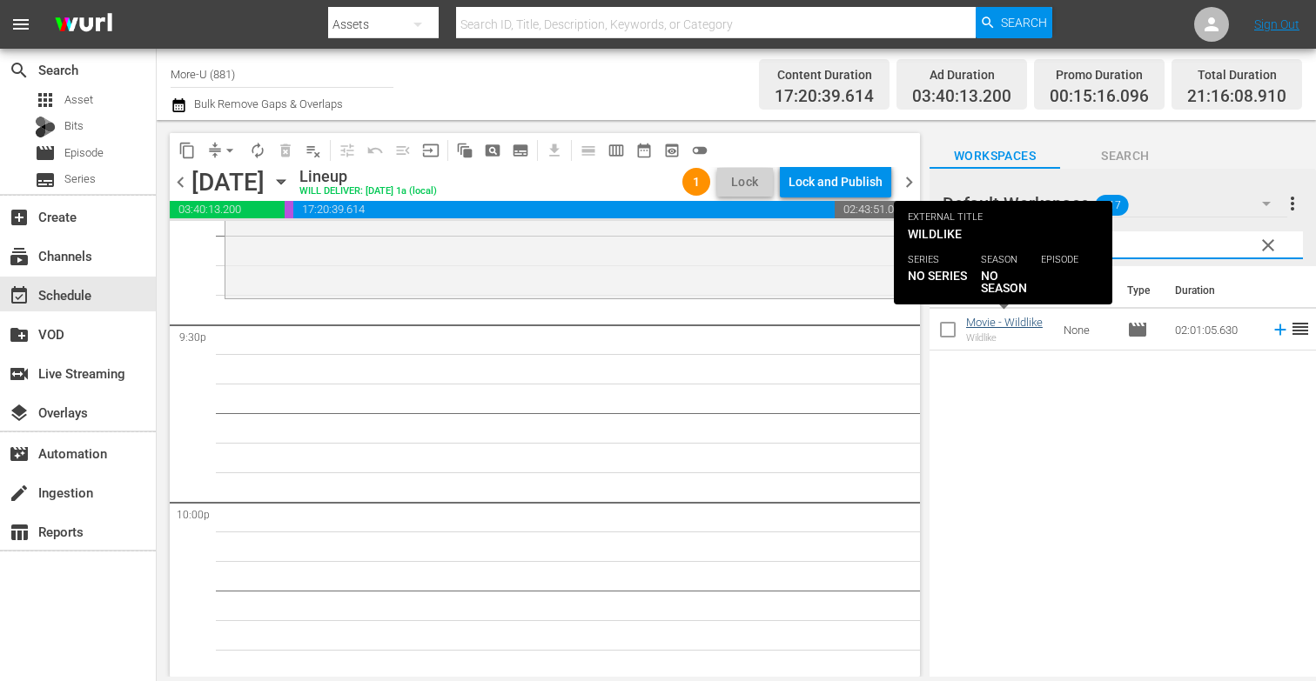
type input "Wild"
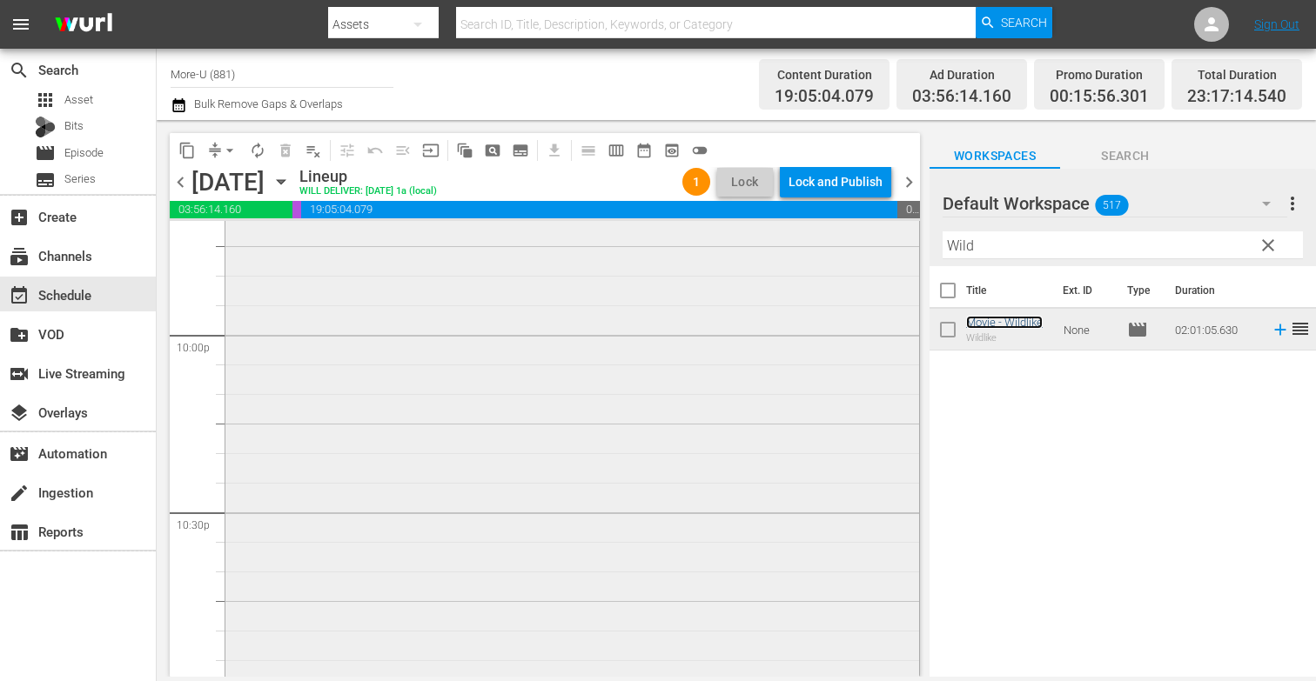
scroll to position [7703, 0]
click at [1263, 242] on span "clear" at bounding box center [1268, 245] width 21 height 21
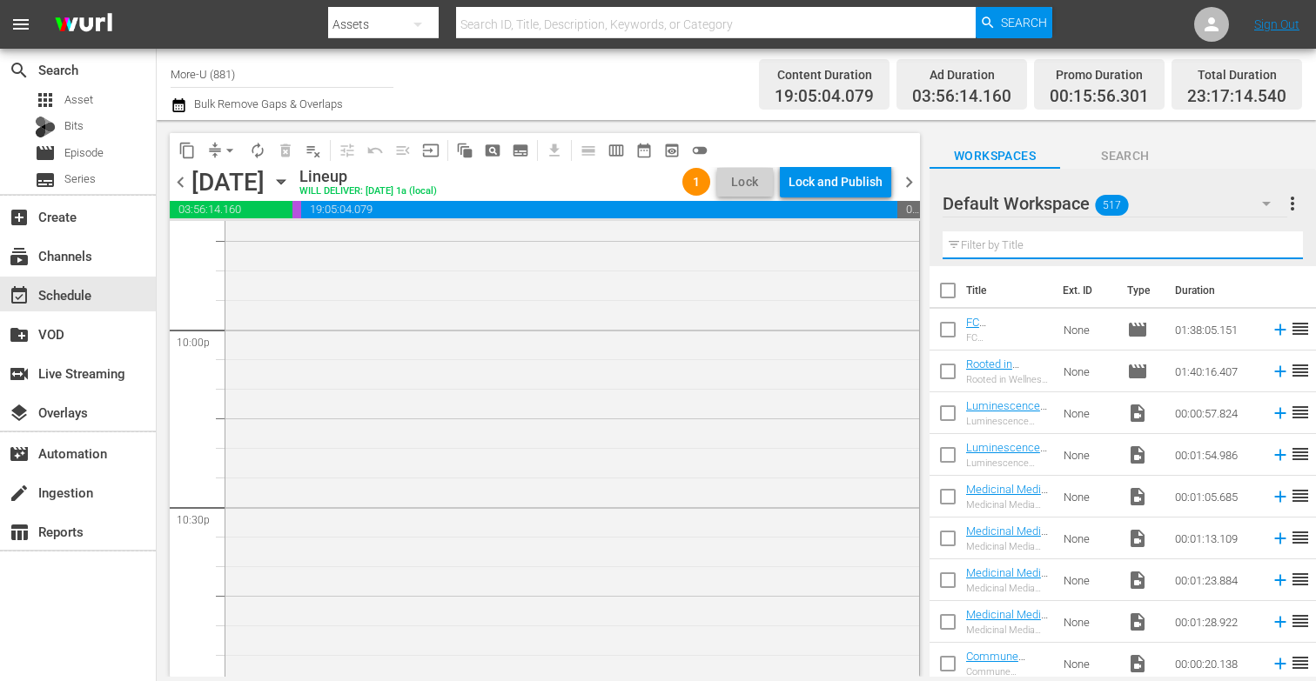
click at [1137, 252] on input "text" at bounding box center [1123, 245] width 360 height 28
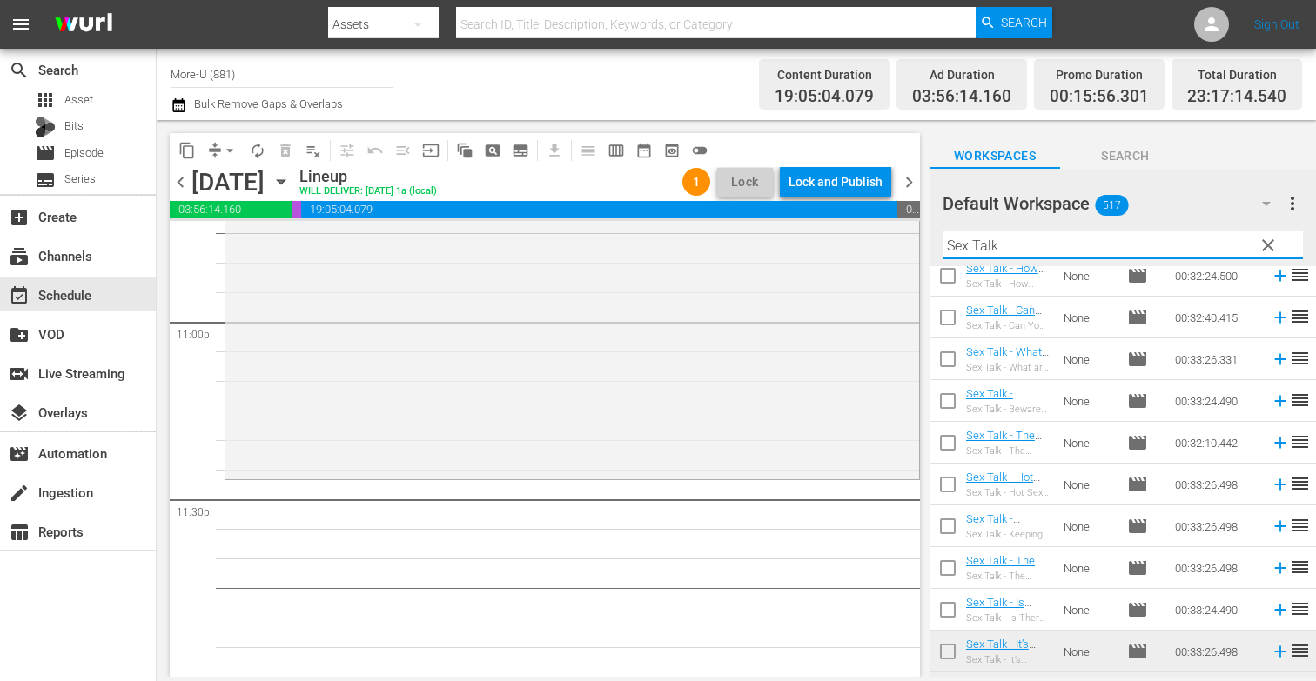
scroll to position [632, 0]
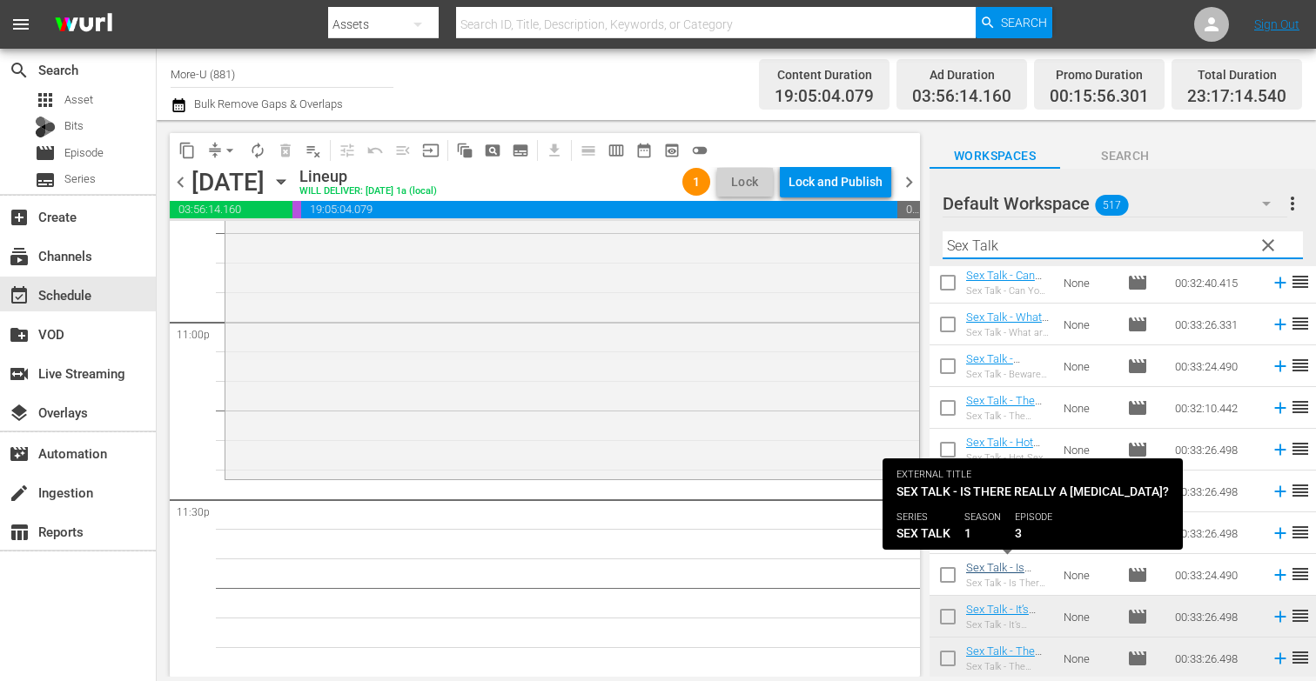
type input "Sex Talk"
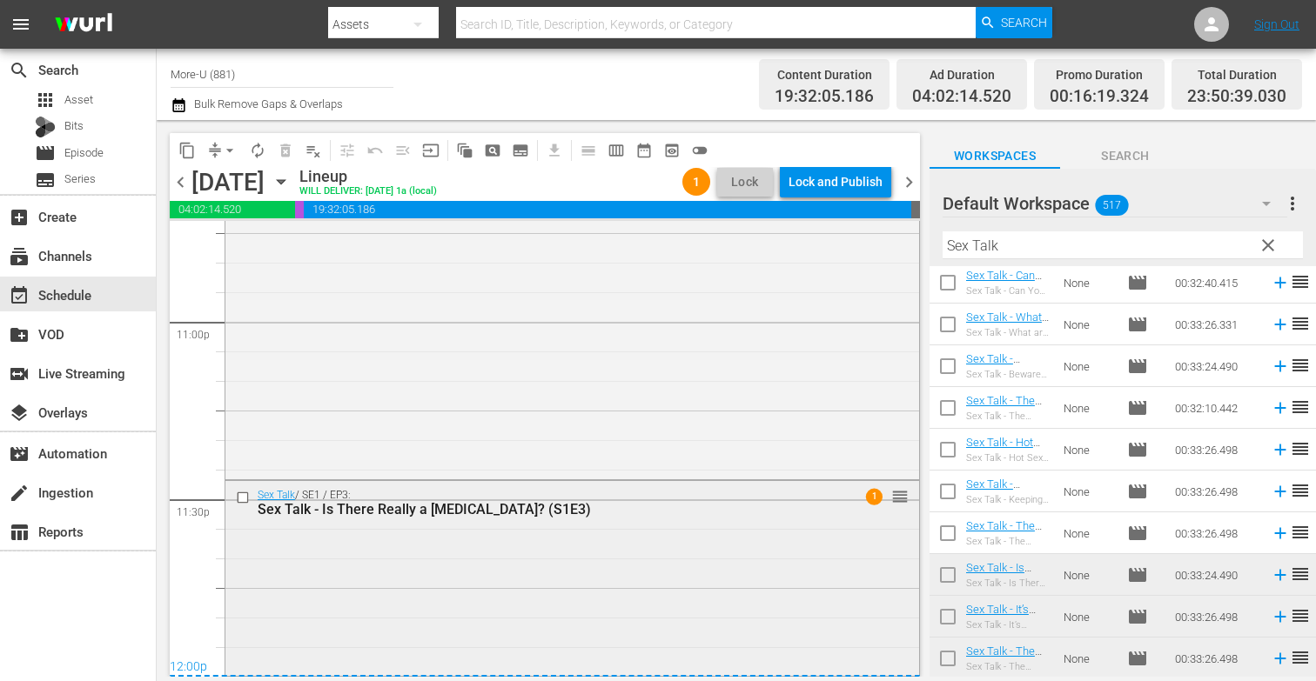
click at [591, 512] on div "Sex Talk - Is There Really a [MEDICAL_DATA]? (S1E3)" at bounding box center [541, 509] width 567 height 17
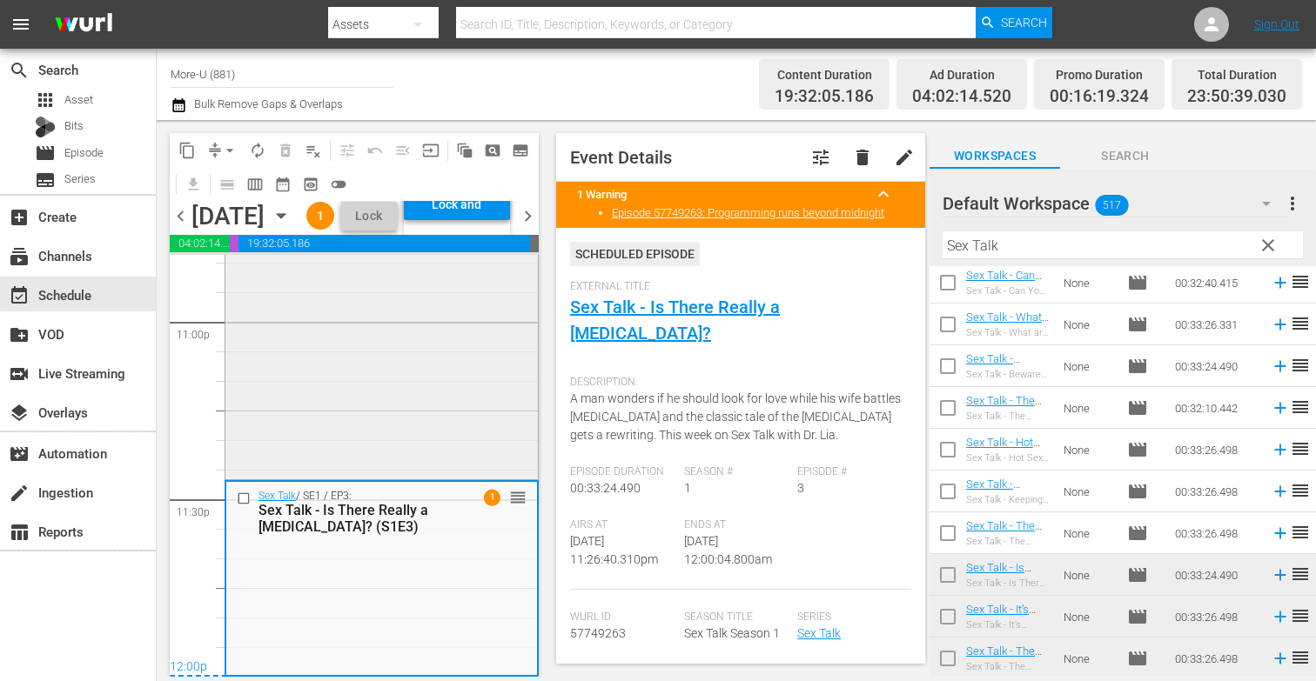
scroll to position [8155, 0]
click at [501, 220] on div "Lock and Publish" at bounding box center [457, 204] width 89 height 31
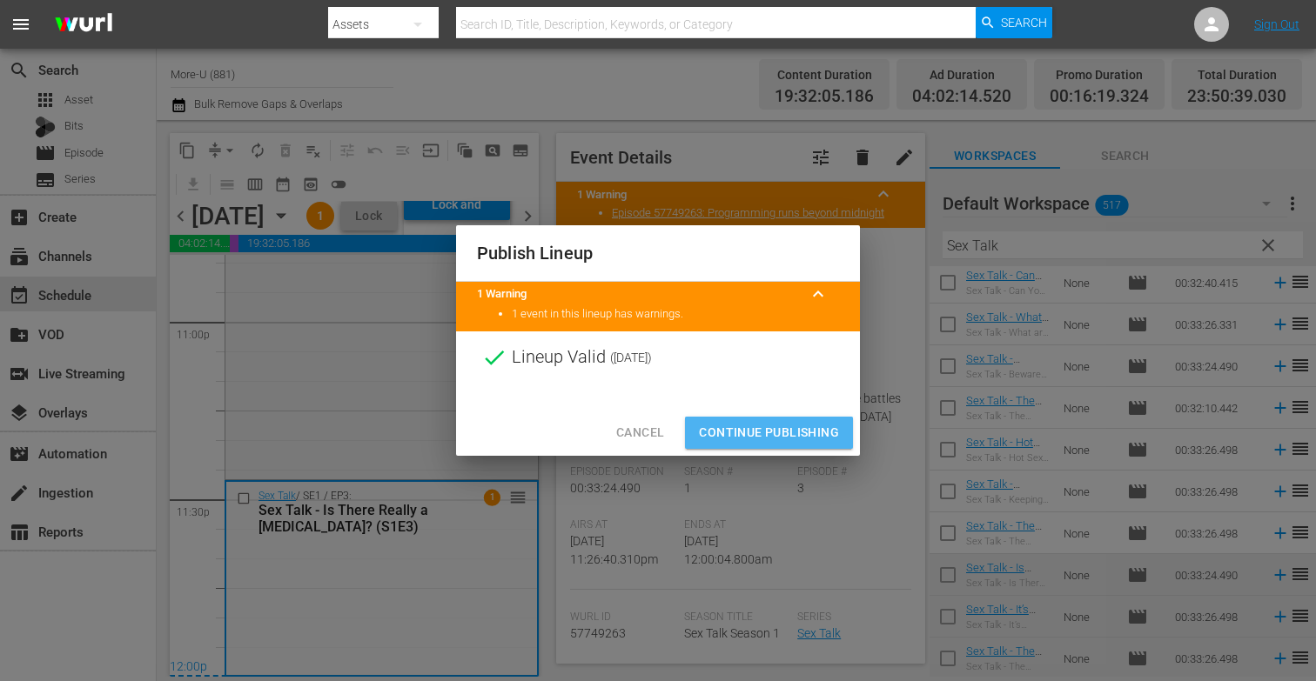
click at [795, 427] on span "Continue Publishing" at bounding box center [769, 433] width 140 height 22
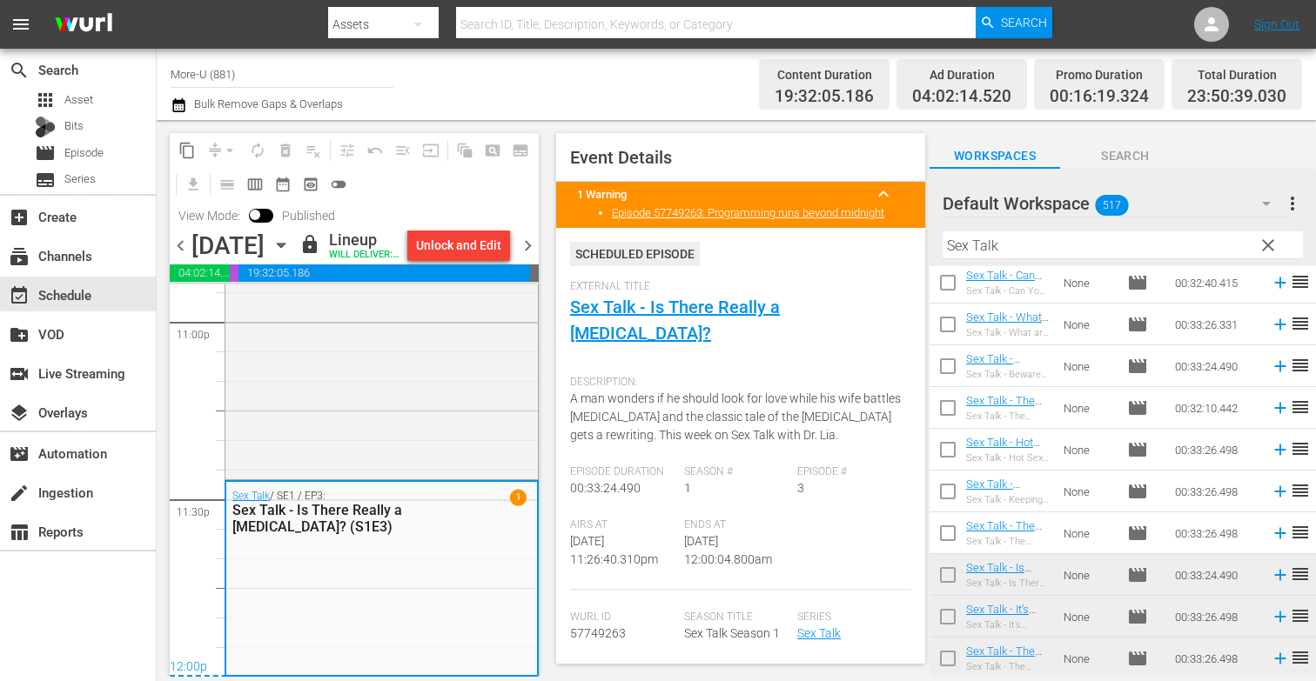
click at [527, 257] on span "chevron_right" at bounding box center [528, 246] width 22 height 22
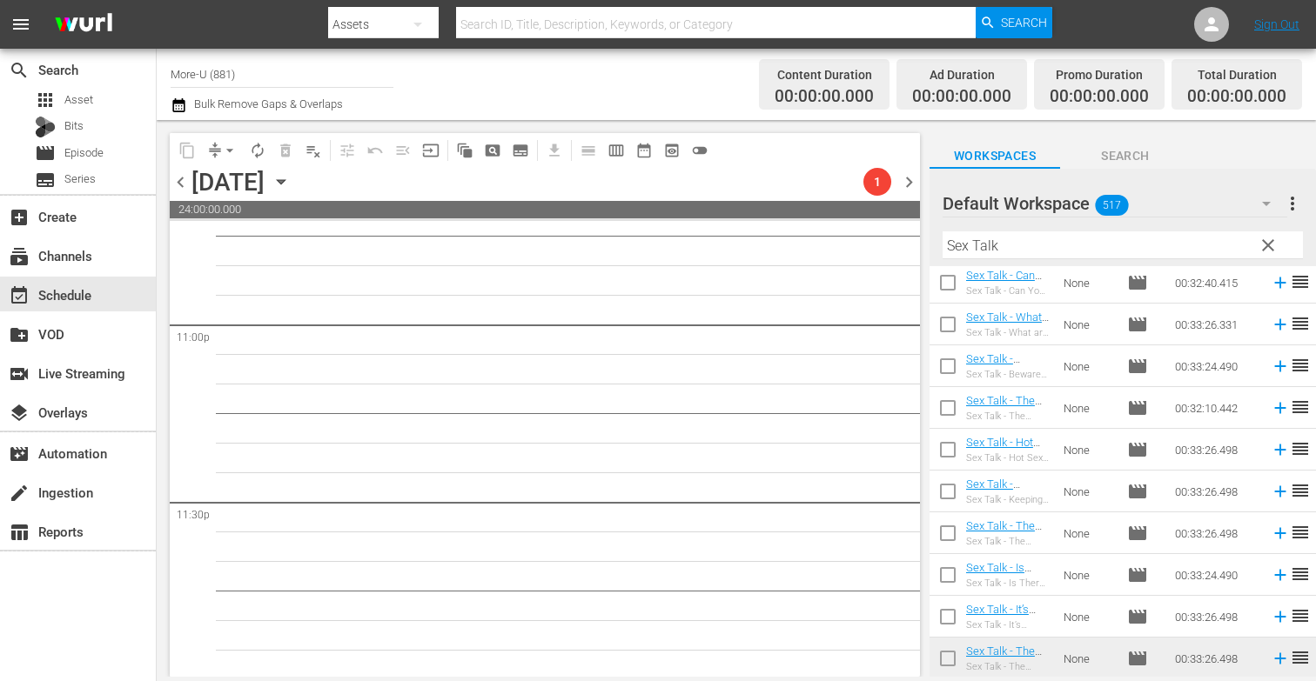
scroll to position [8066, 0]
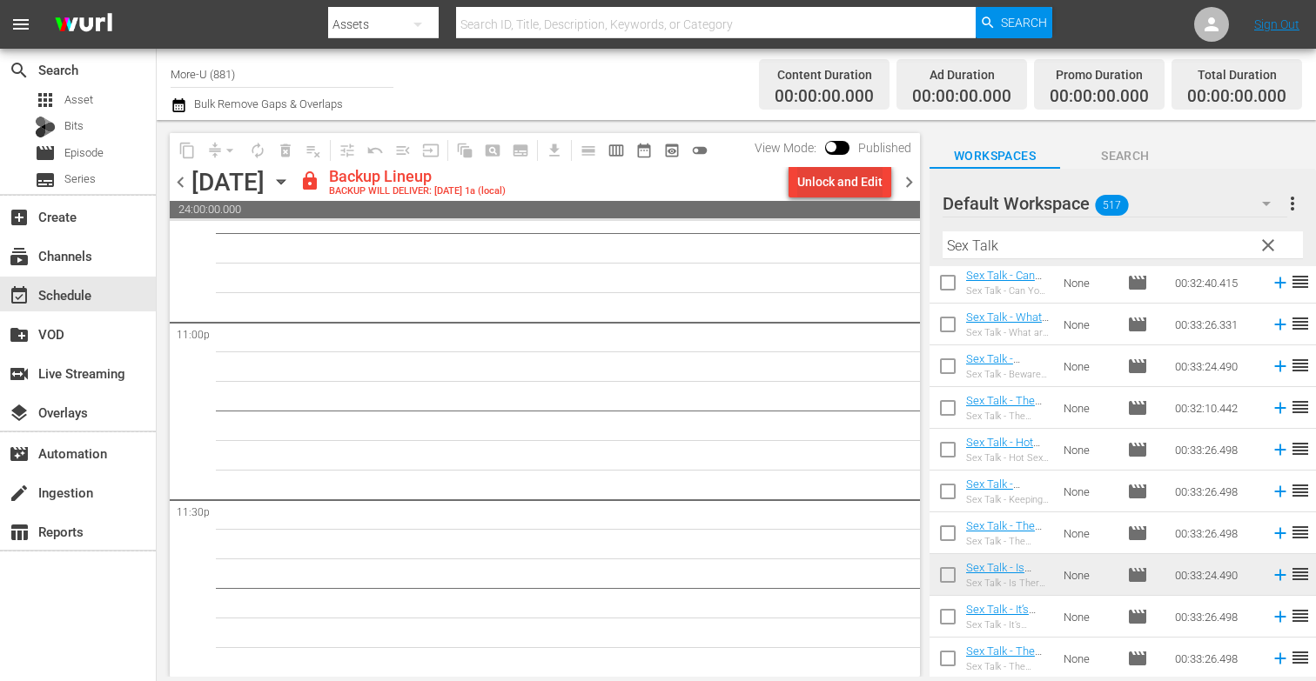
click at [799, 184] on div "Unlock and Edit" at bounding box center [839, 181] width 85 height 31
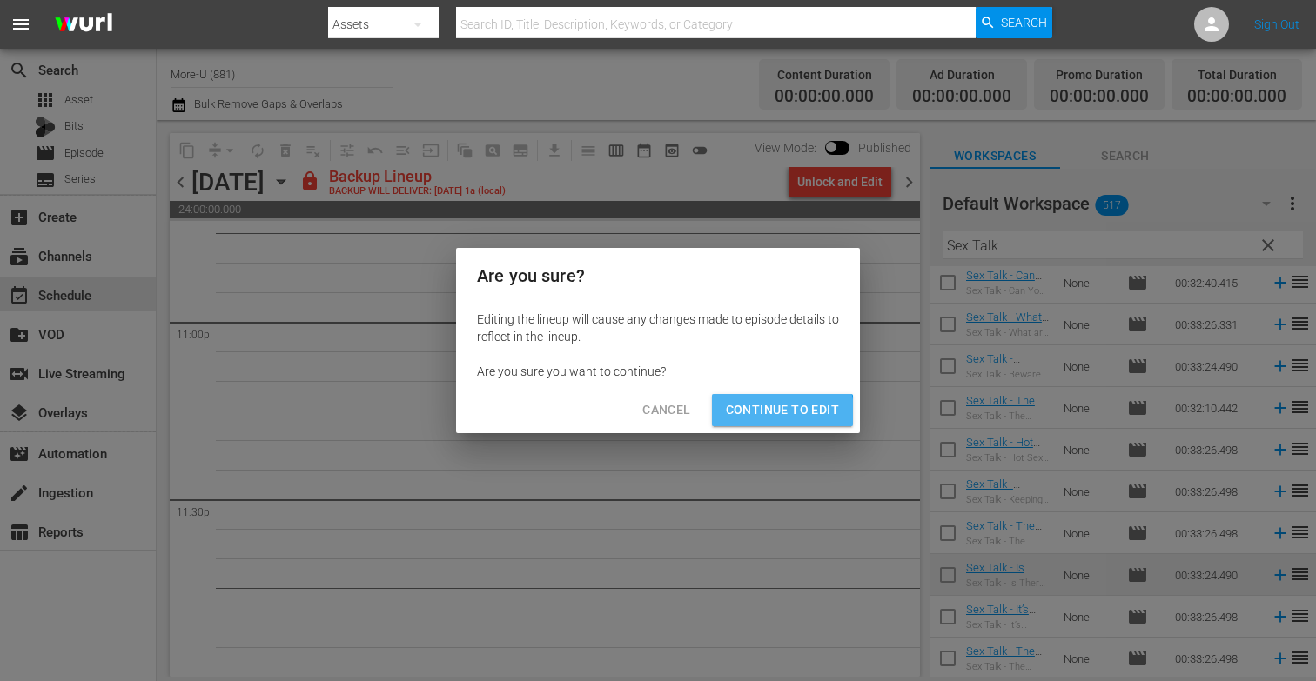
click at [759, 418] on span "Continue to Edit" at bounding box center [782, 410] width 113 height 22
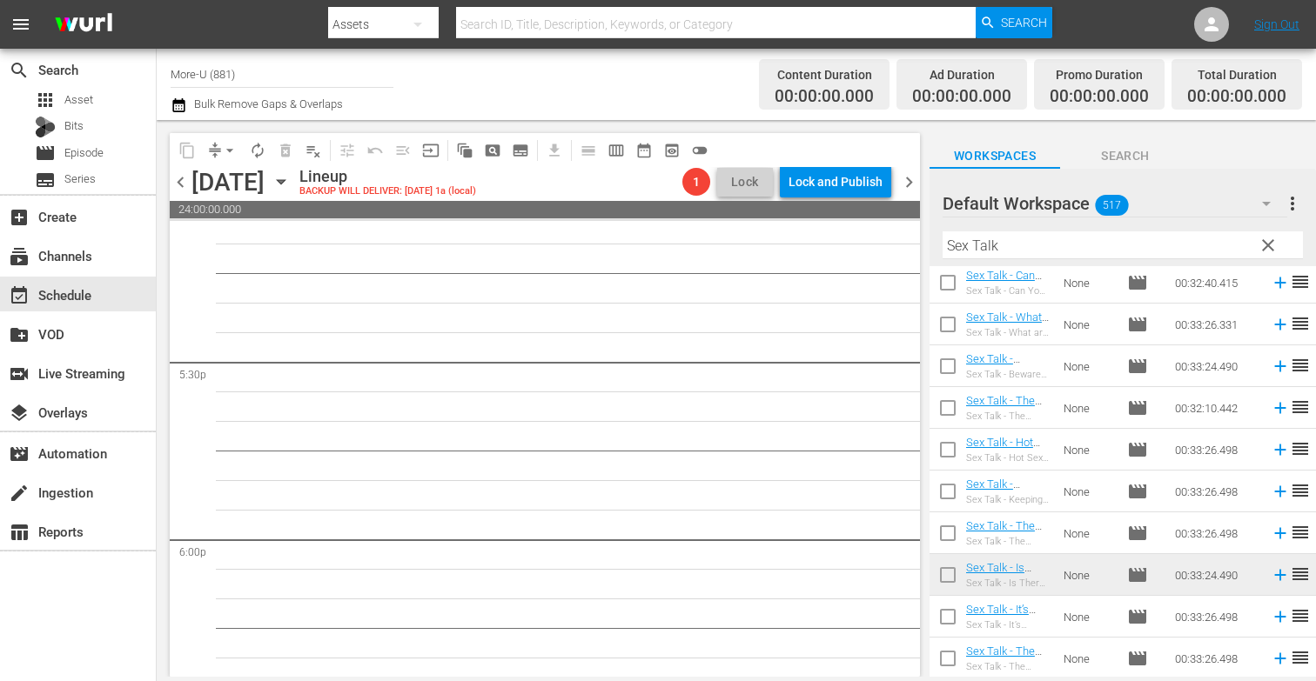
scroll to position [6068, 0]
click at [291, 181] on icon "button" at bounding box center [281, 181] width 19 height 19
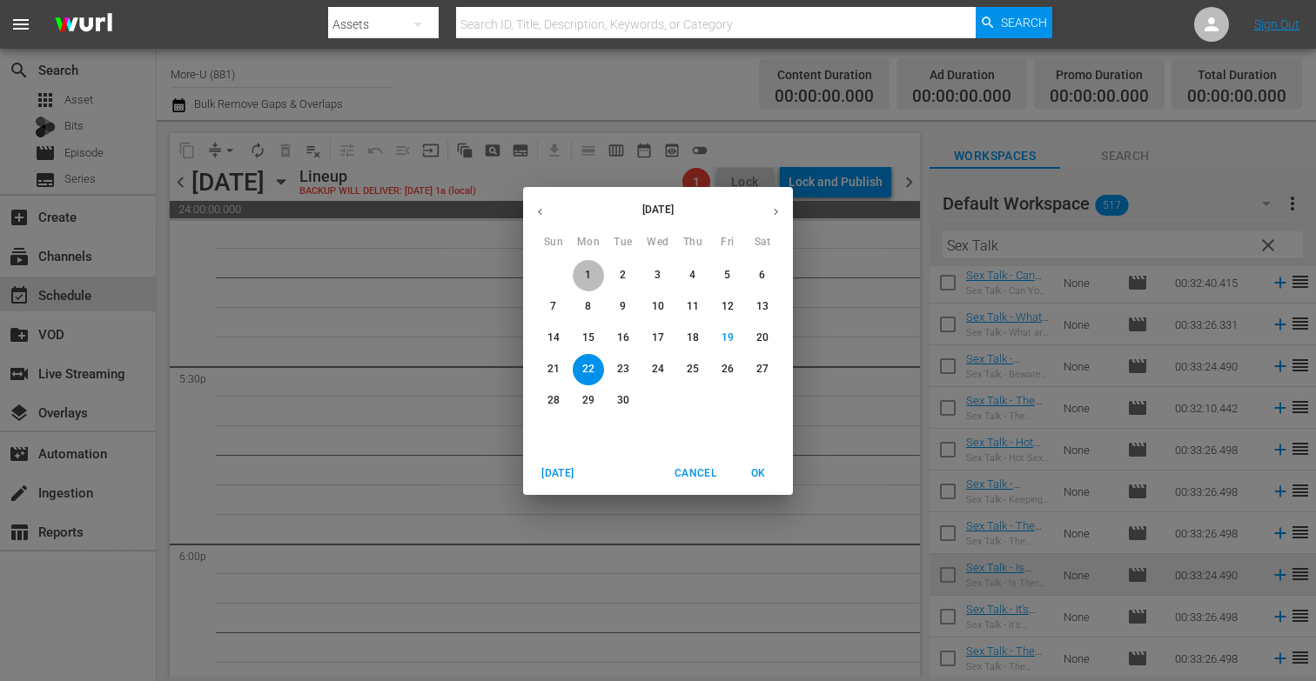
click at [588, 266] on button "1" at bounding box center [588, 275] width 31 height 31
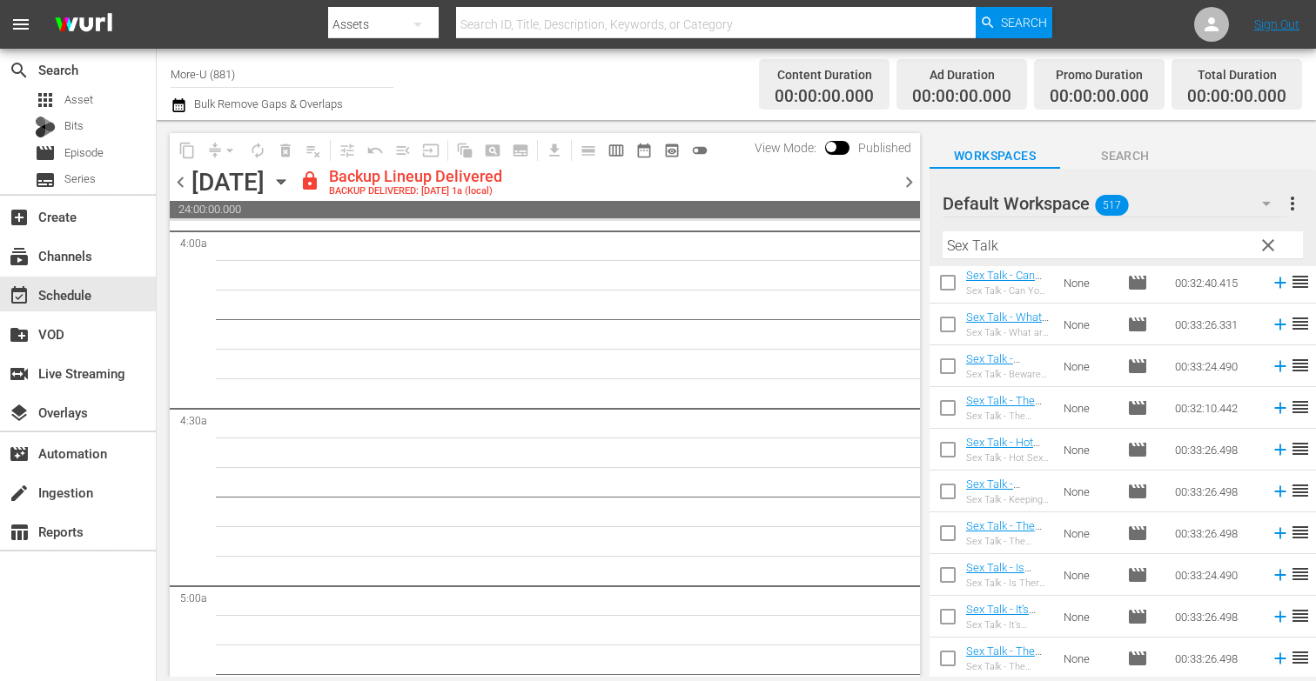
scroll to position [927, 0]
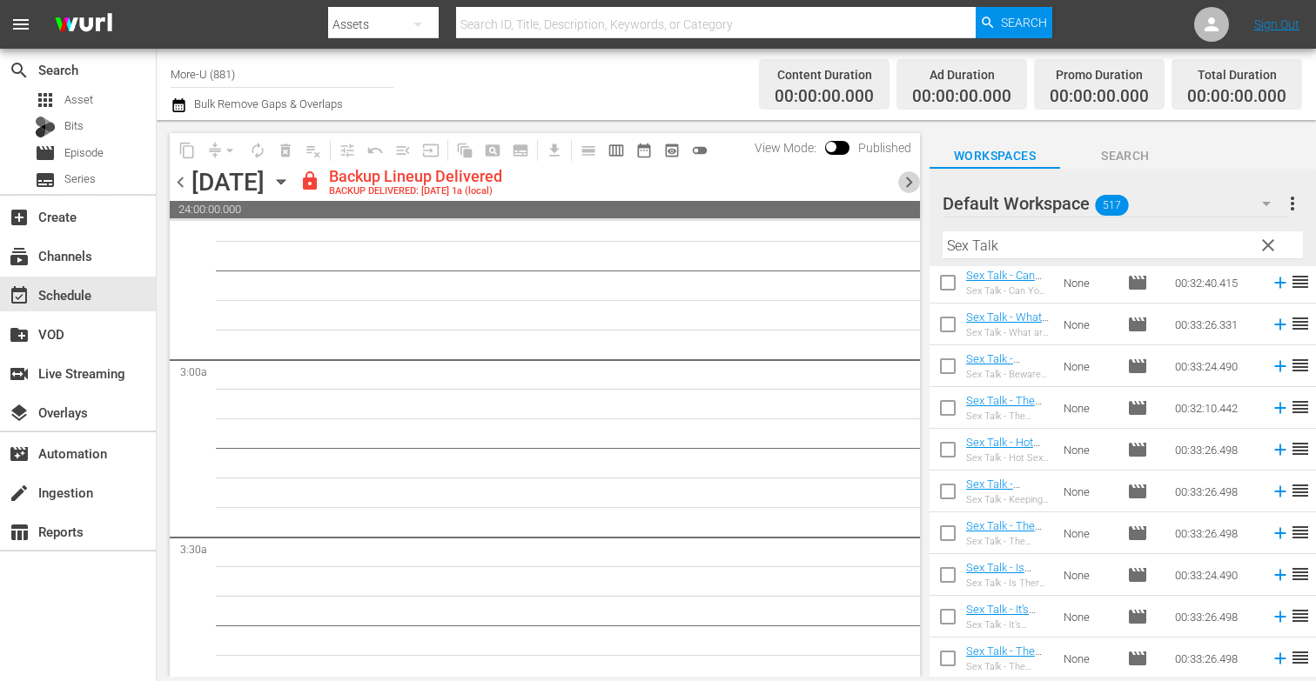
click at [912, 182] on span "chevron_right" at bounding box center [909, 182] width 22 height 22
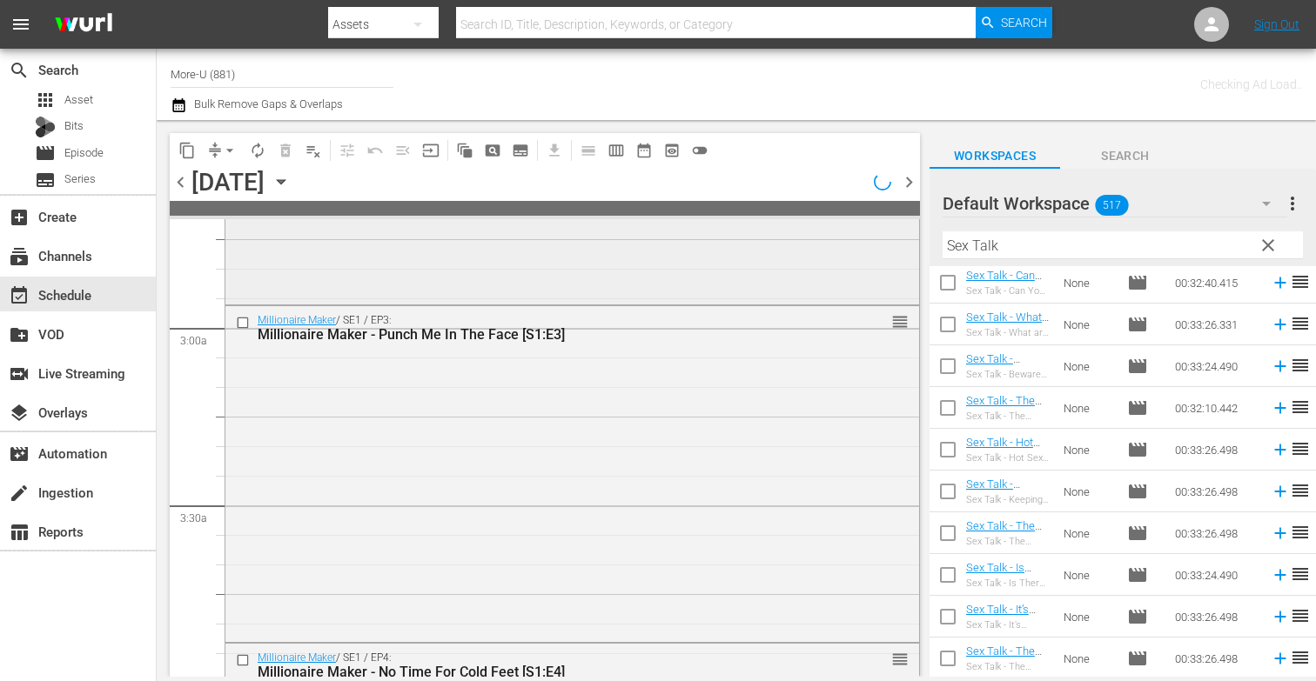
scroll to position [897, 0]
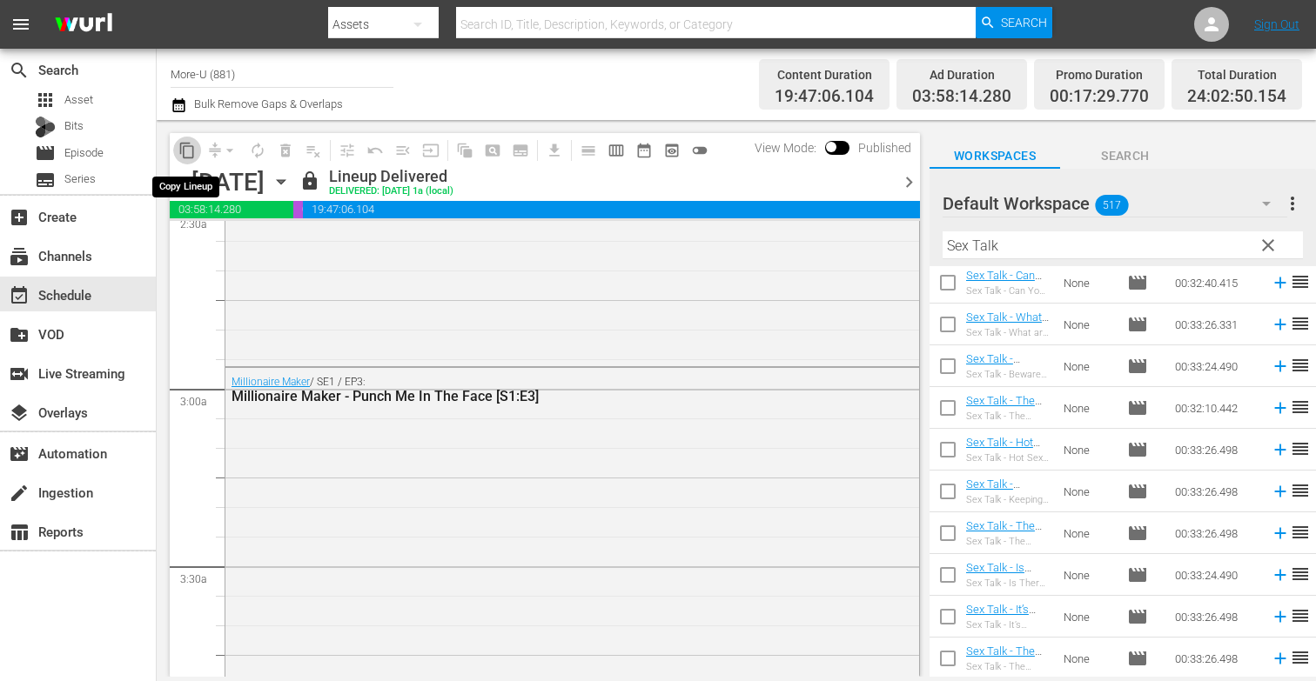
click at [184, 142] on span "content_copy" at bounding box center [186, 150] width 17 height 17
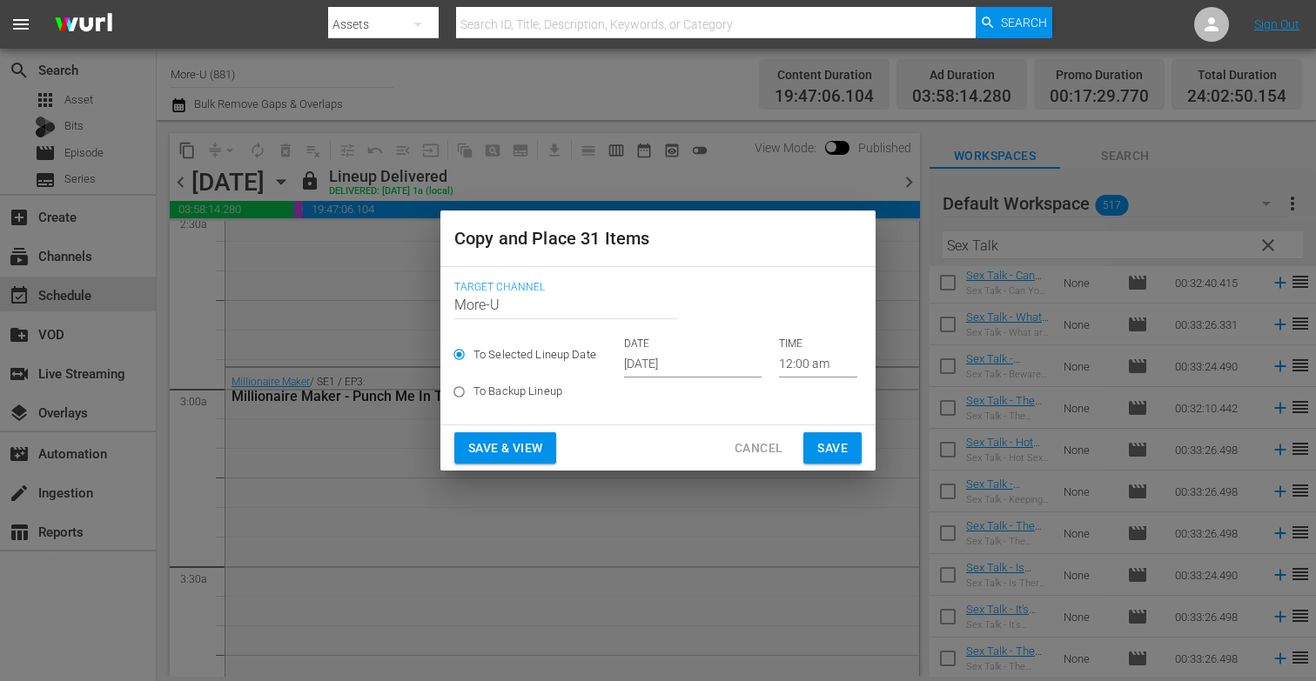
click at [212, 244] on div "Copy and Place 31 Items Target Channel Channel Title More-U To Selected Lineup …" at bounding box center [658, 340] width 1316 height 681
click at [398, 303] on div "Copy and Place 31 Items Target Channel Channel Title More-U To Selected Lineup …" at bounding box center [658, 340] width 1316 height 681
click at [688, 365] on input "Sep 21st 2025" at bounding box center [693, 365] width 138 height 26
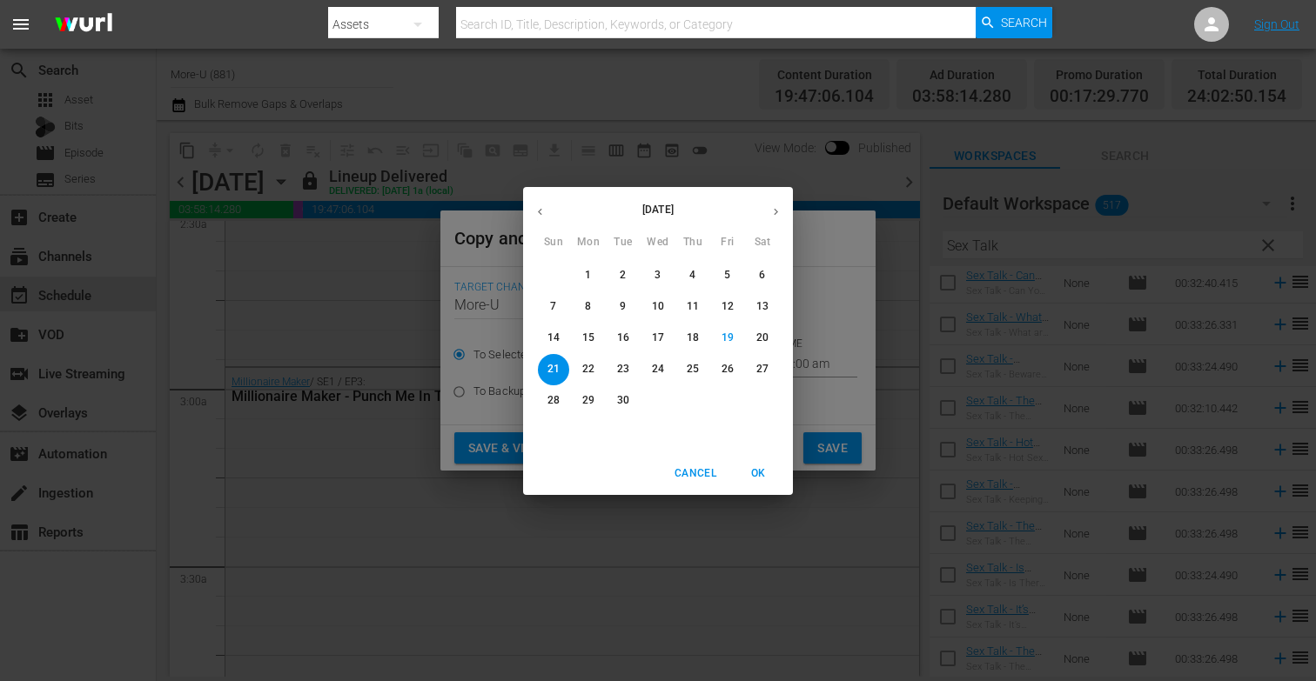
click at [596, 359] on button "22" at bounding box center [588, 369] width 31 height 31
type input "Sep 22nd 2025"
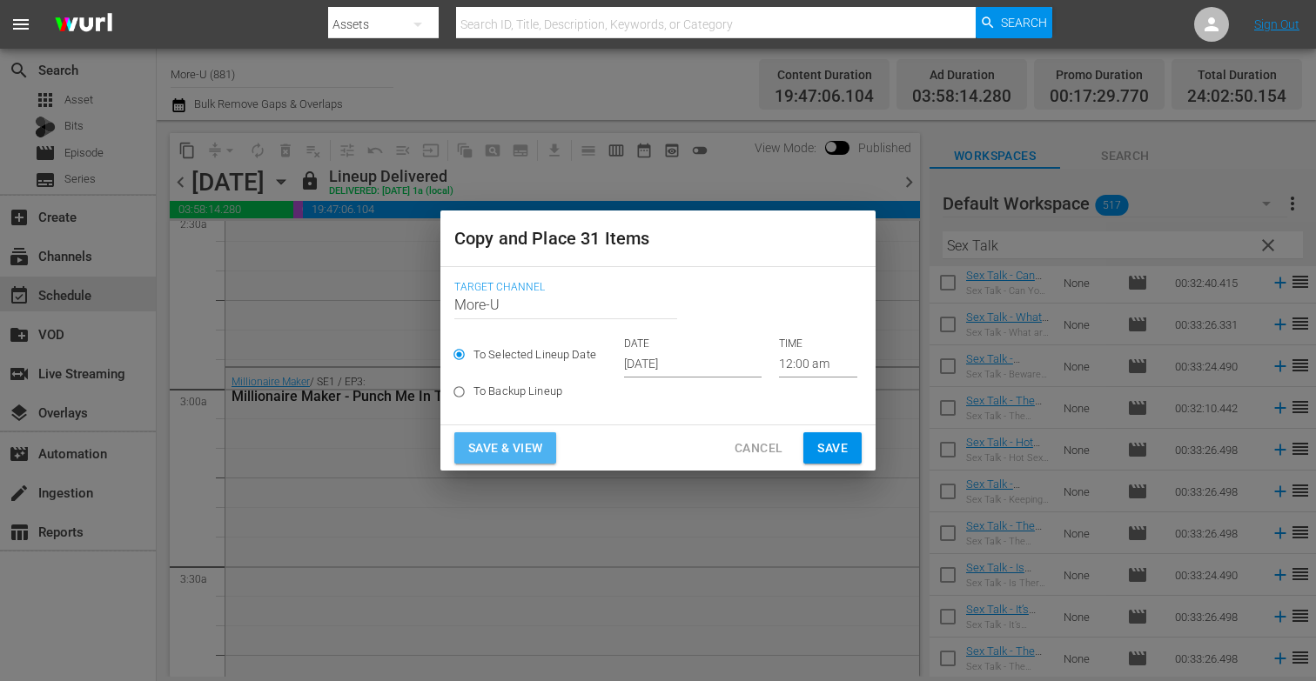
click at [535, 445] on span "Save & View" at bounding box center [505, 449] width 74 height 22
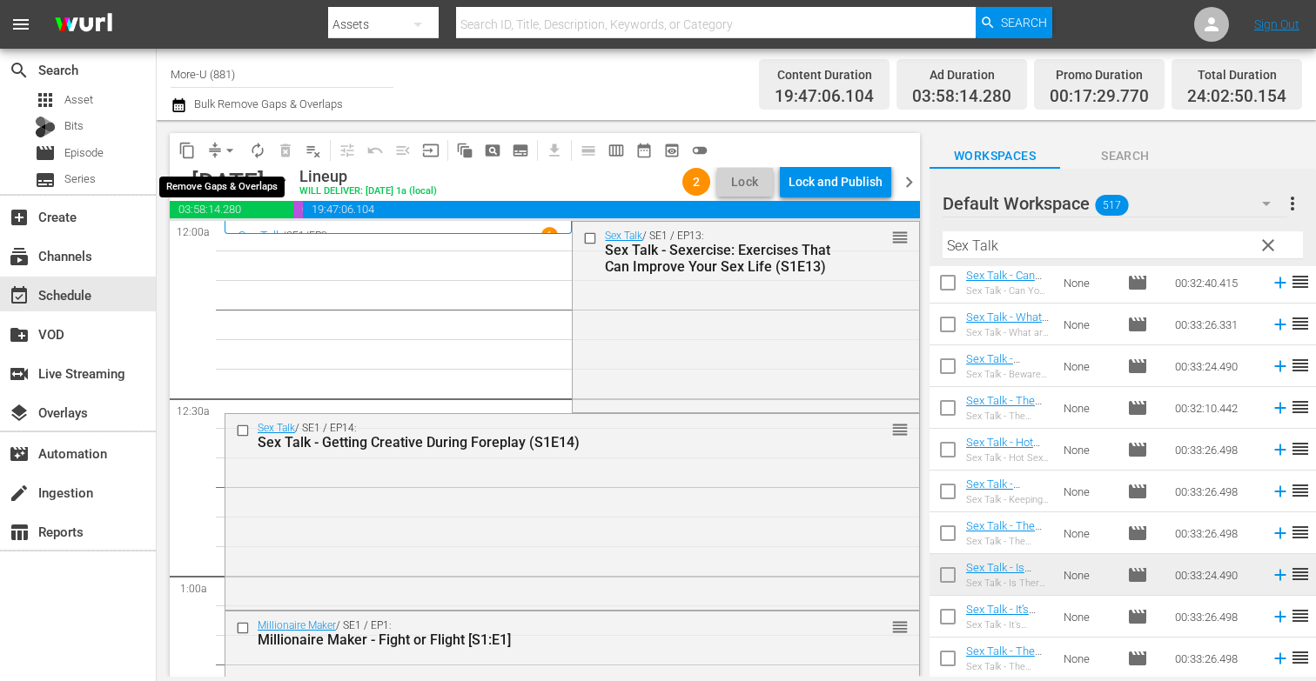
click at [219, 146] on button "arrow_drop_down" at bounding box center [230, 151] width 28 height 28
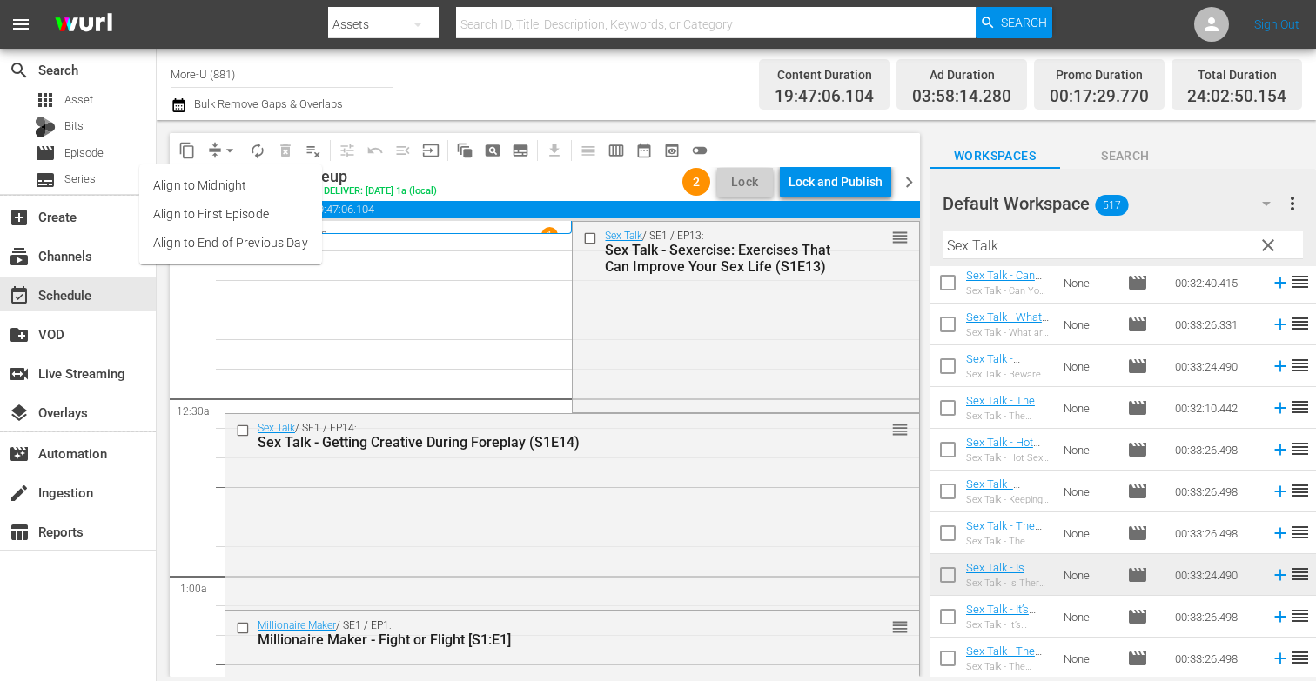
click at [267, 242] on li "Align to End of Previous Day" at bounding box center [230, 243] width 183 height 29
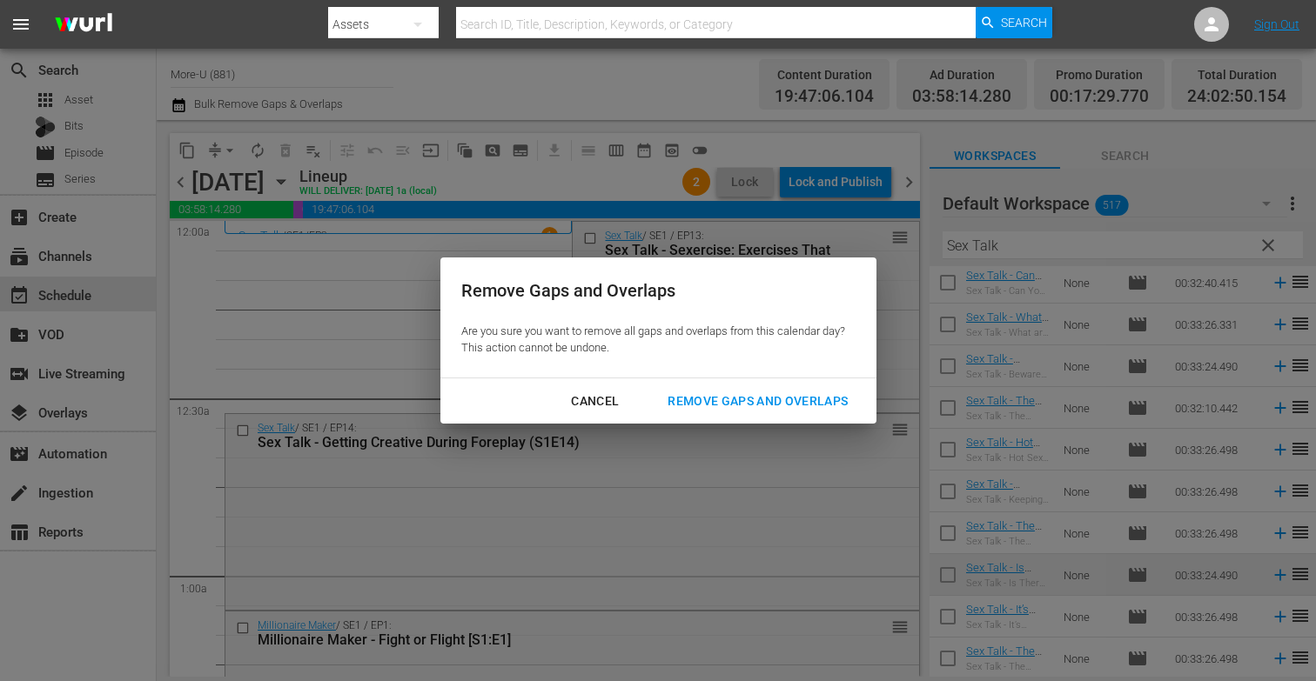
click at [741, 393] on div "Remove Gaps and Overlaps" at bounding box center [758, 402] width 208 height 22
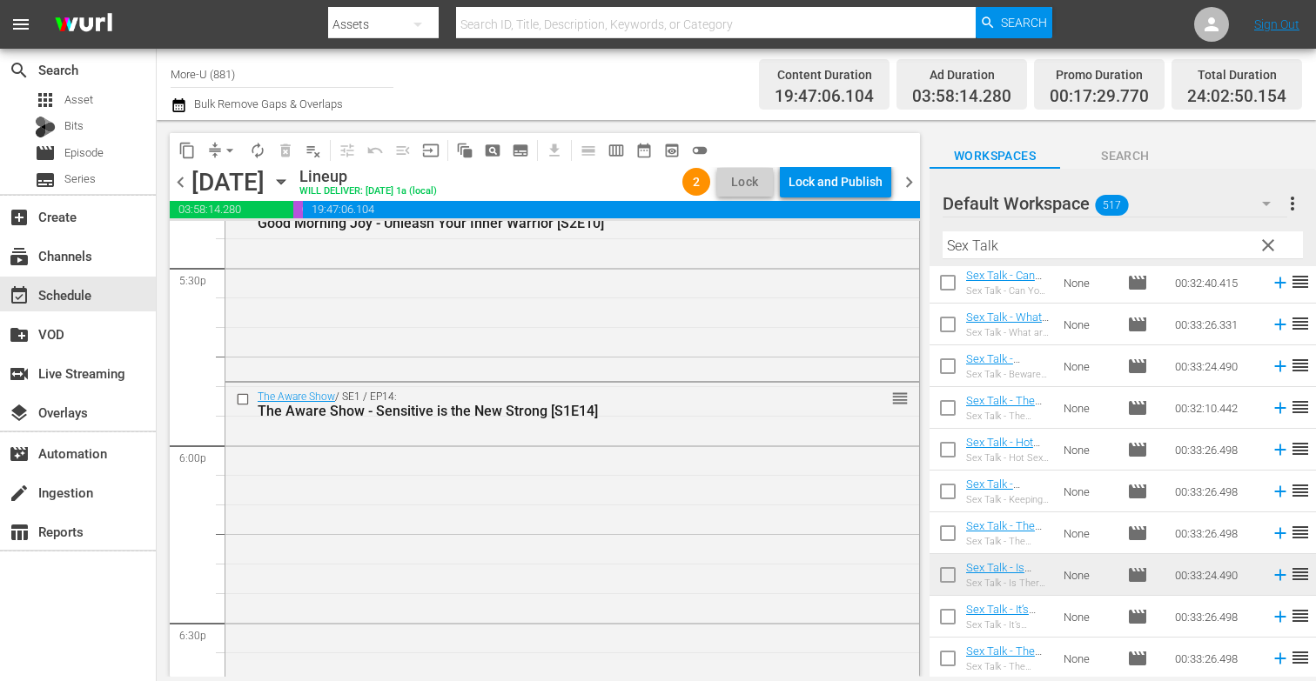
scroll to position [6081, 0]
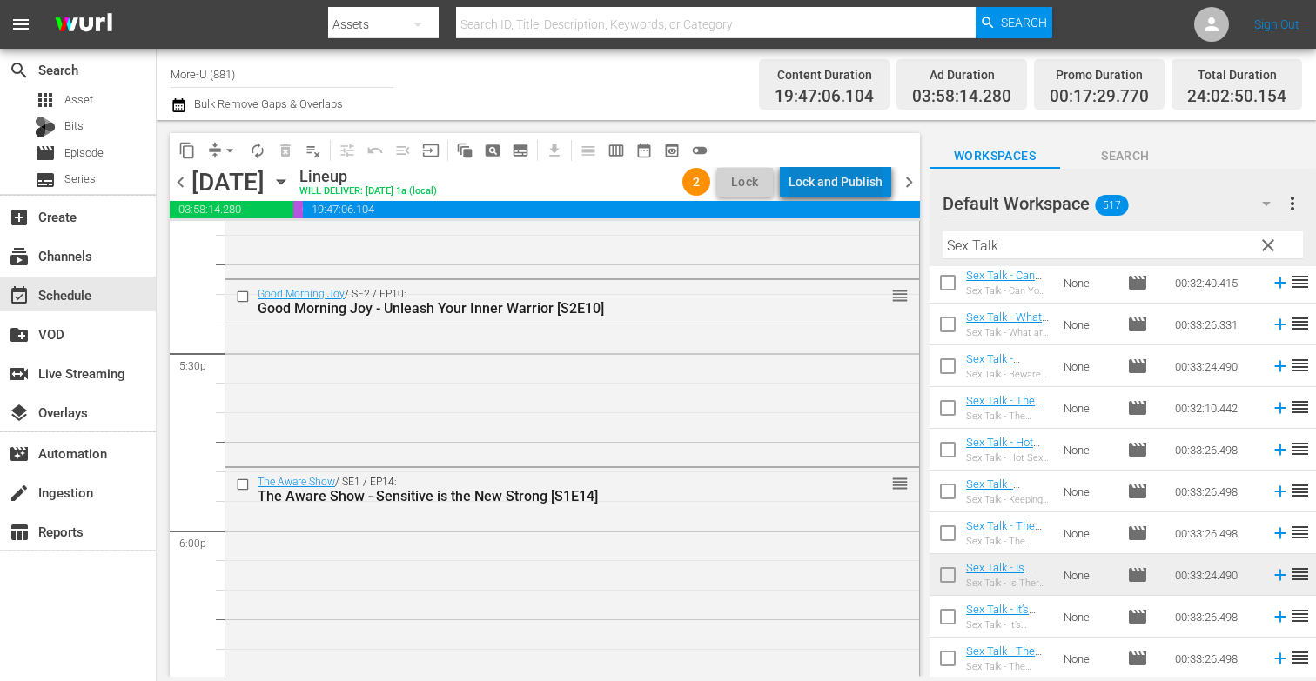
click at [852, 177] on div "Lock and Publish" at bounding box center [835, 181] width 94 height 31
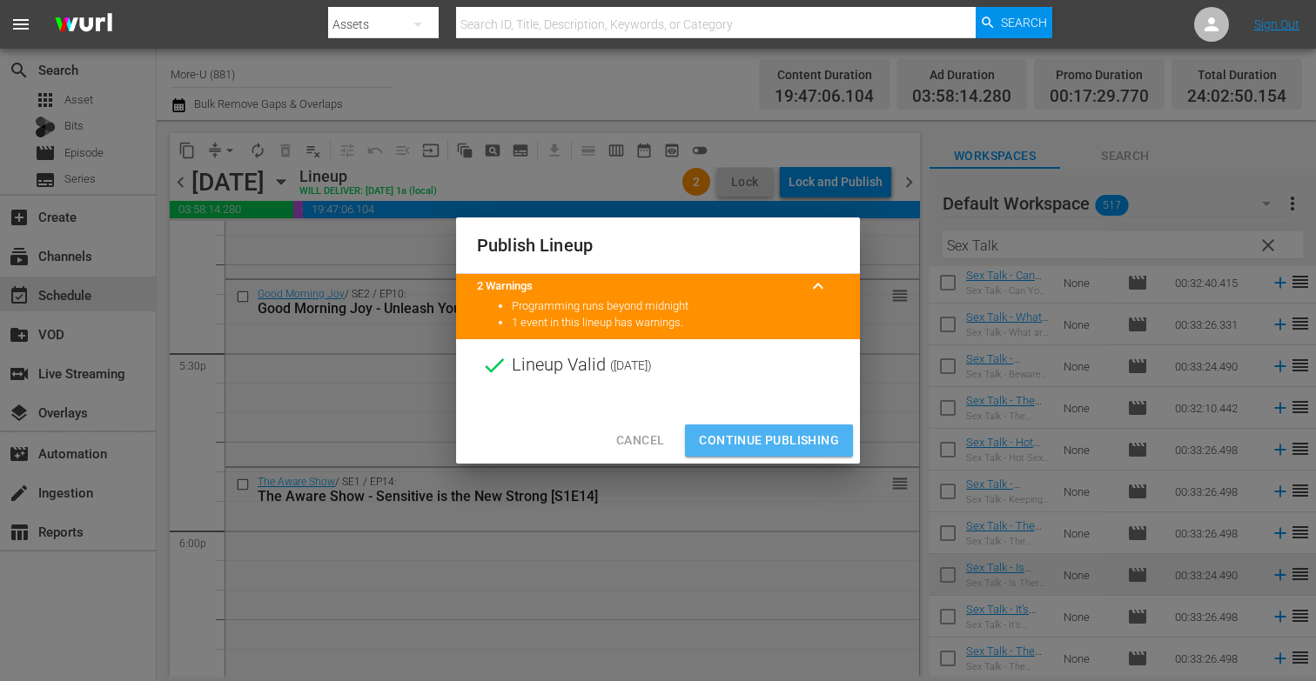
click at [781, 440] on span "Continue Publishing" at bounding box center [769, 441] width 140 height 22
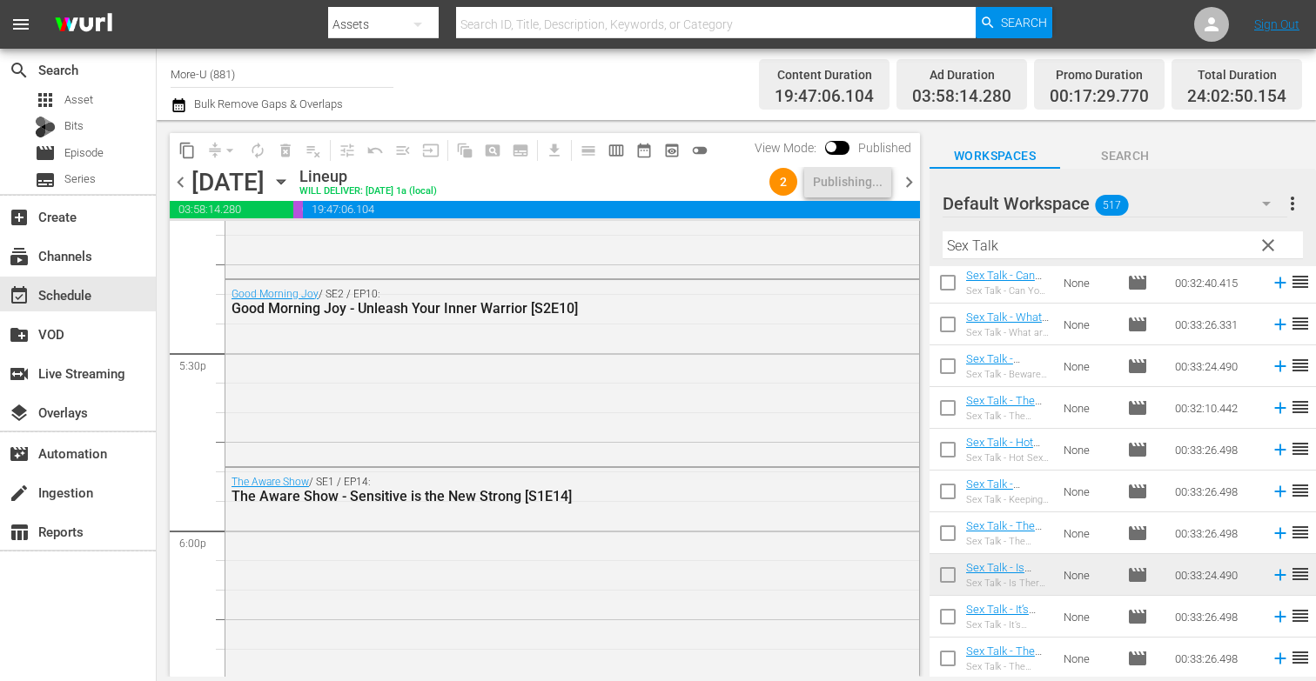
click at [285, 184] on icon "button" at bounding box center [281, 182] width 8 height 4
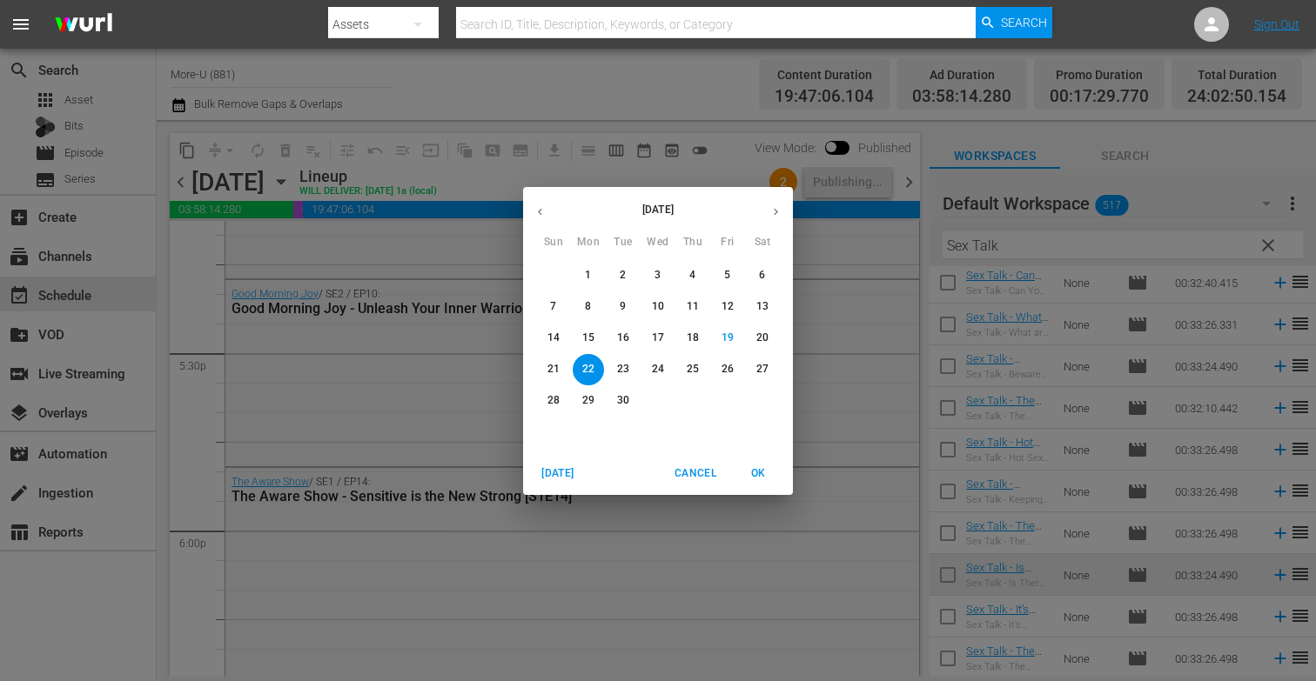
click at [617, 359] on button "23" at bounding box center [622, 369] width 31 height 31
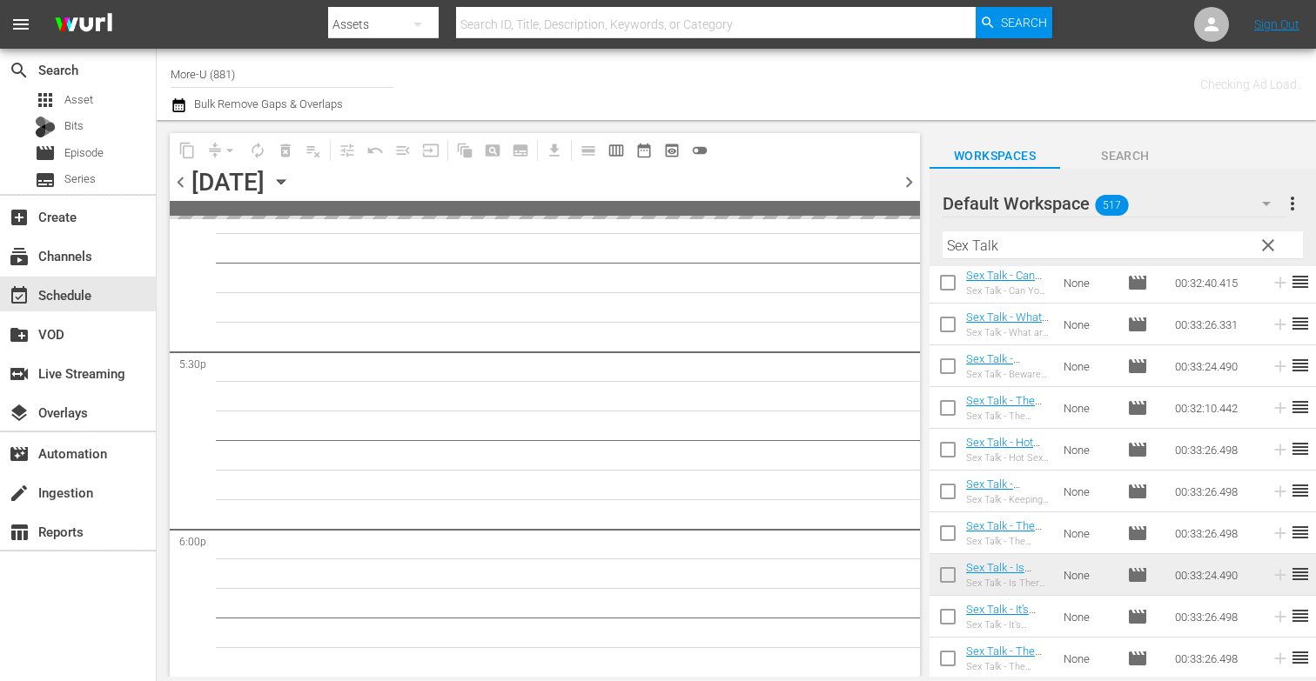
scroll to position [6496, 0]
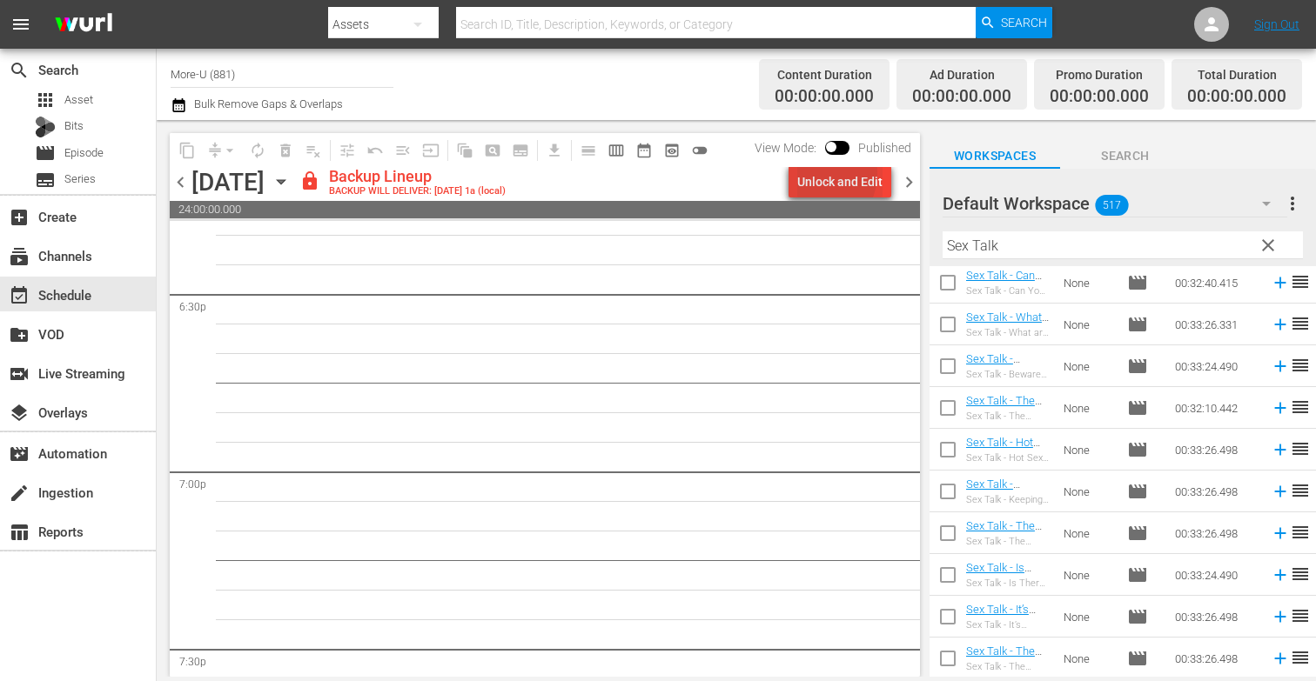
click at [819, 173] on div "Unlock and Edit" at bounding box center [839, 181] width 85 height 31
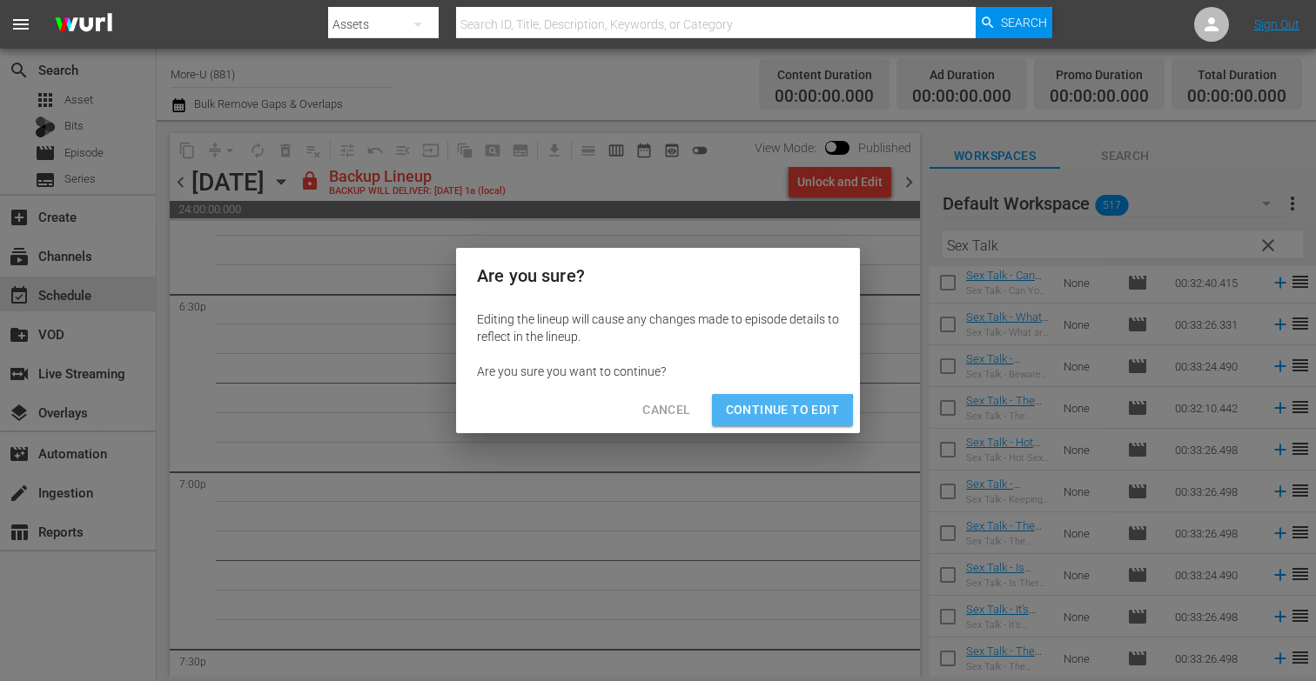
click at [765, 417] on span "Continue to Edit" at bounding box center [782, 410] width 113 height 22
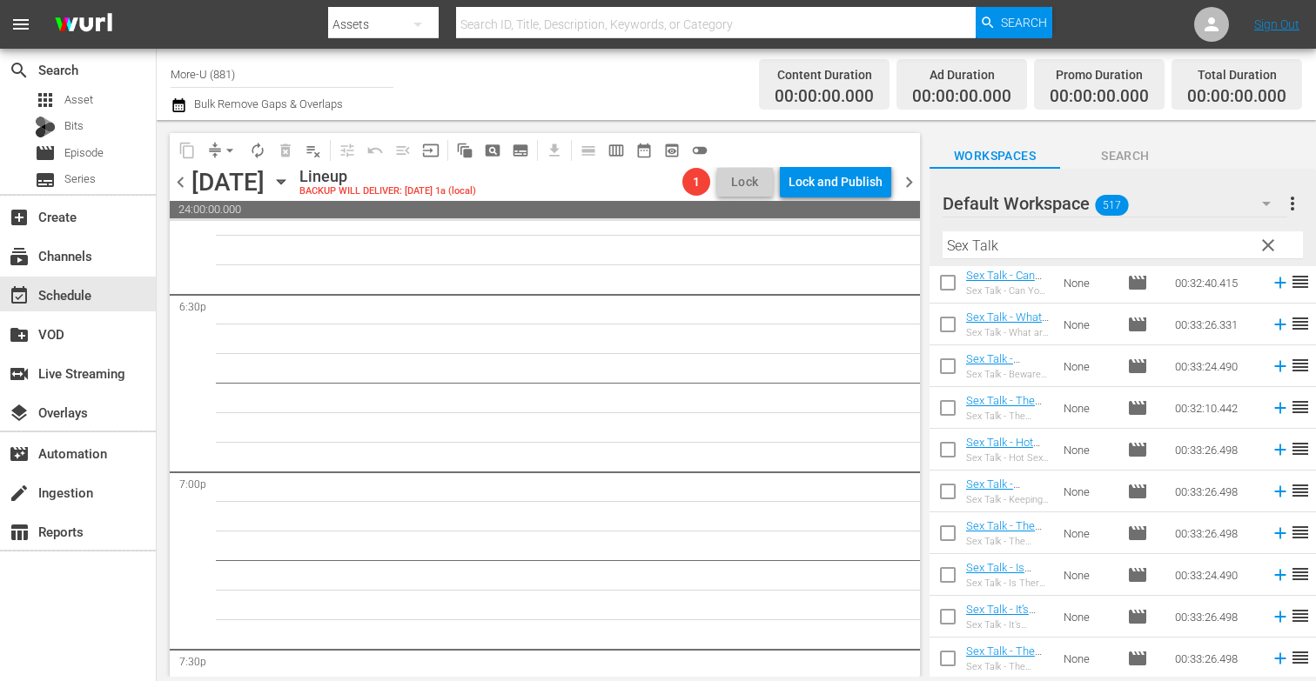
scroll to position [6466, 0]
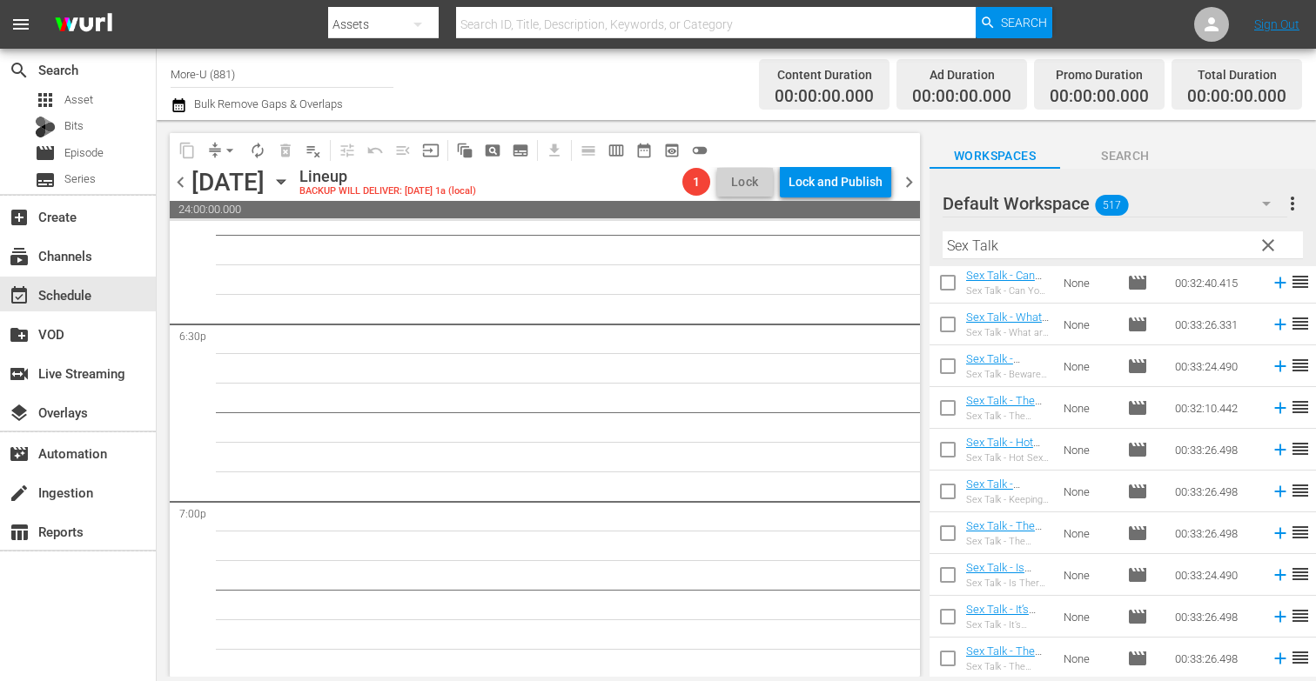
click at [291, 184] on icon "button" at bounding box center [281, 181] width 19 height 19
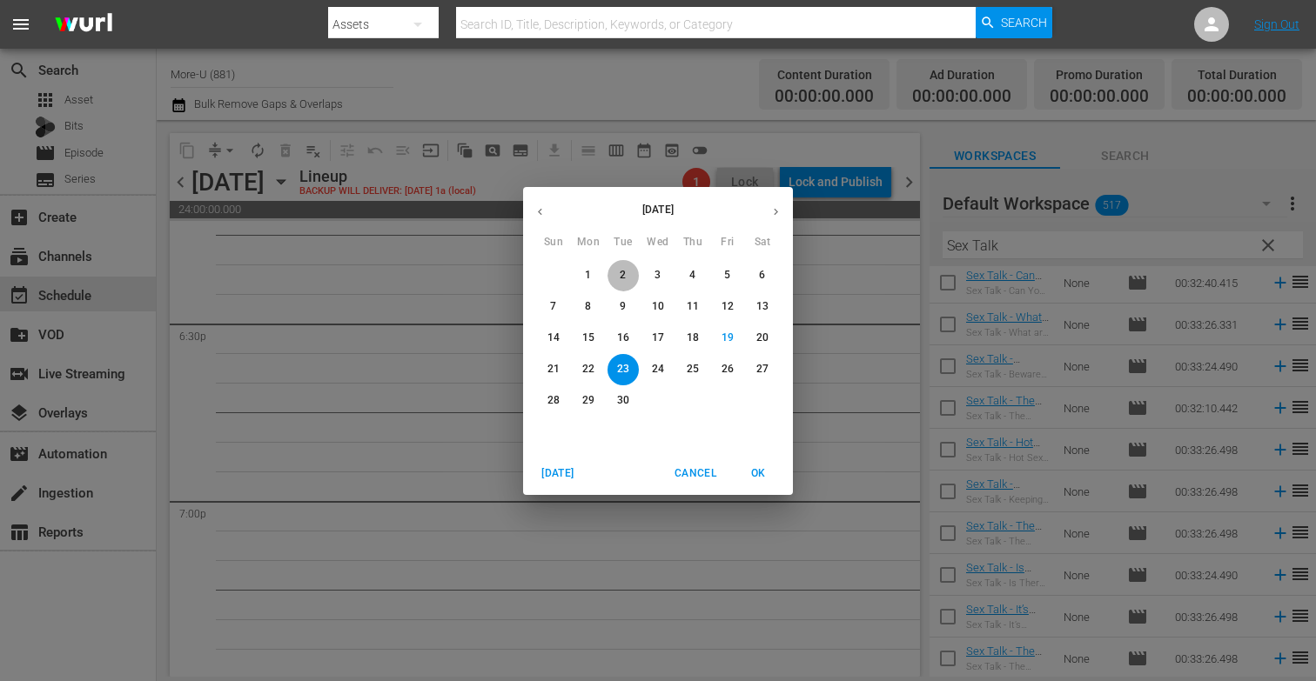
click at [624, 275] on p "2" at bounding box center [623, 275] width 6 height 15
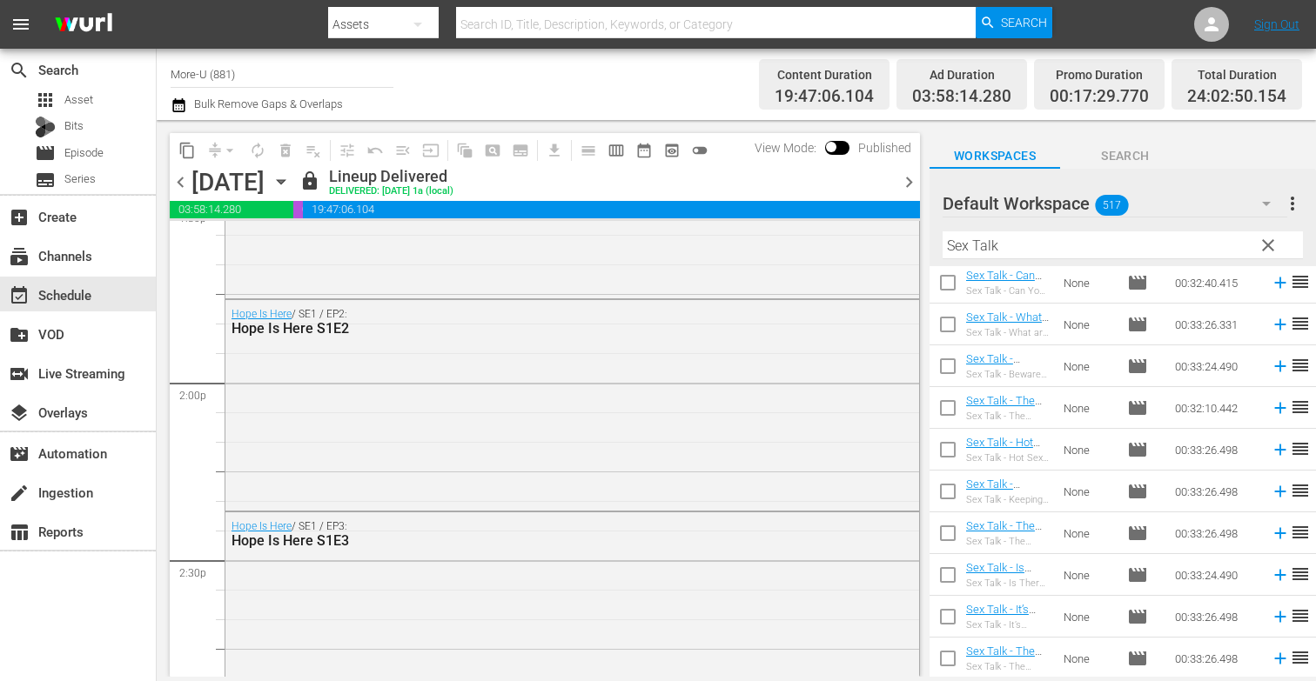
scroll to position [4620, 0]
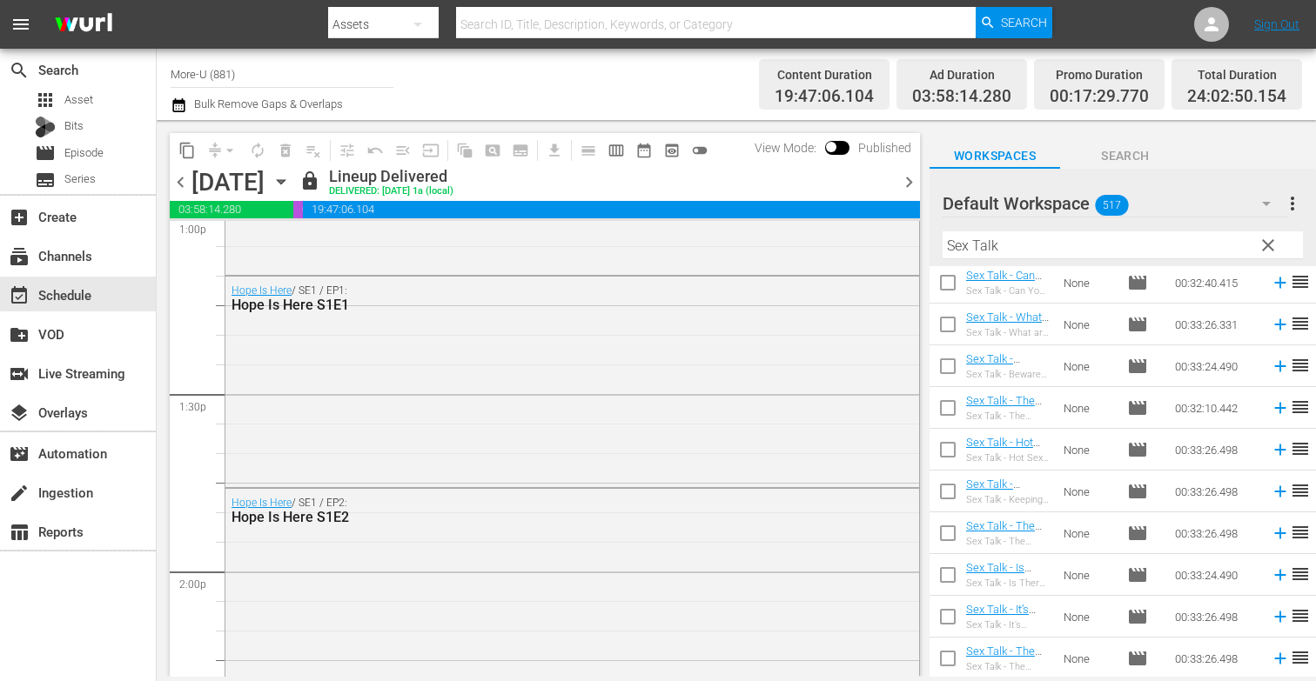
click at [908, 184] on span "chevron_right" at bounding box center [909, 182] width 22 height 22
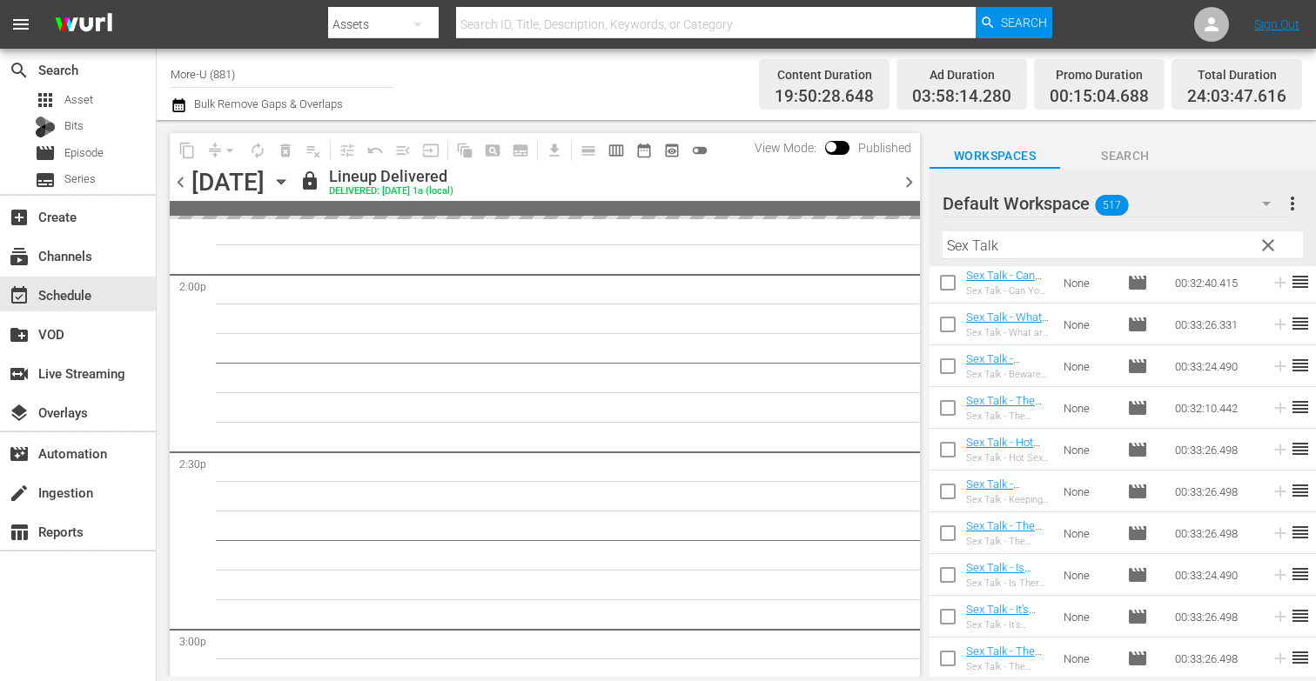
scroll to position [4709, 0]
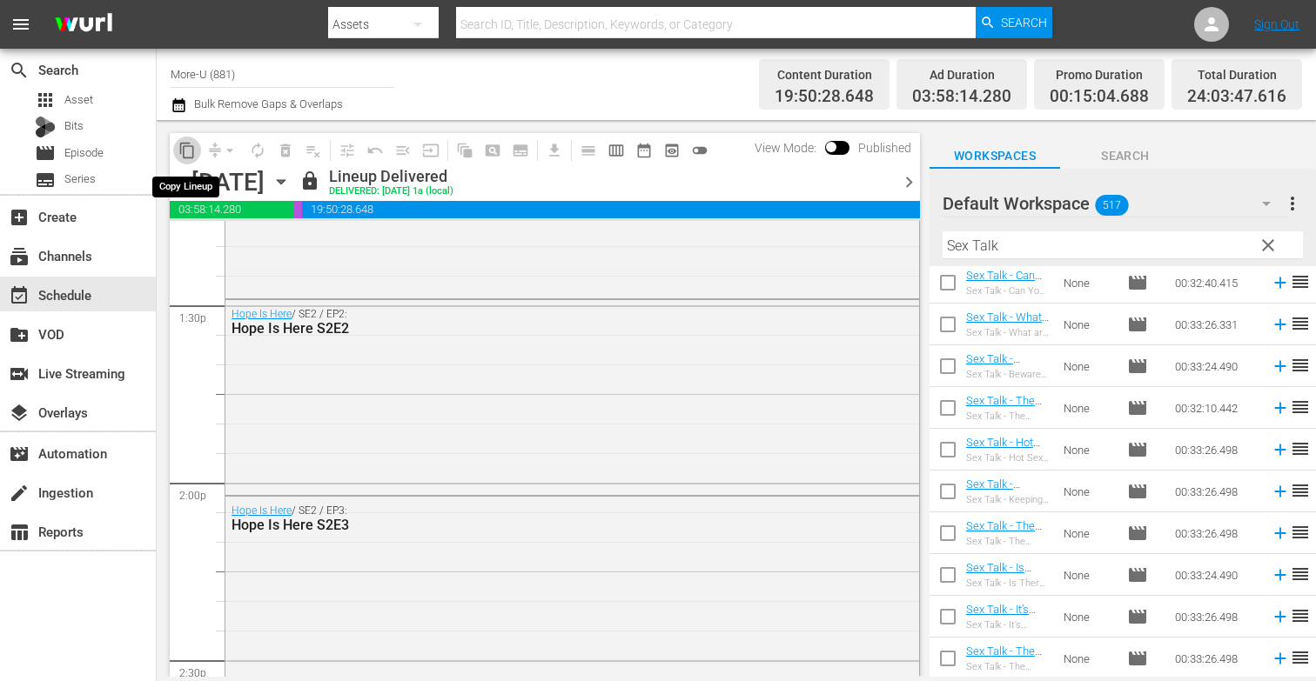
click at [191, 154] on span "content_copy" at bounding box center [186, 150] width 17 height 17
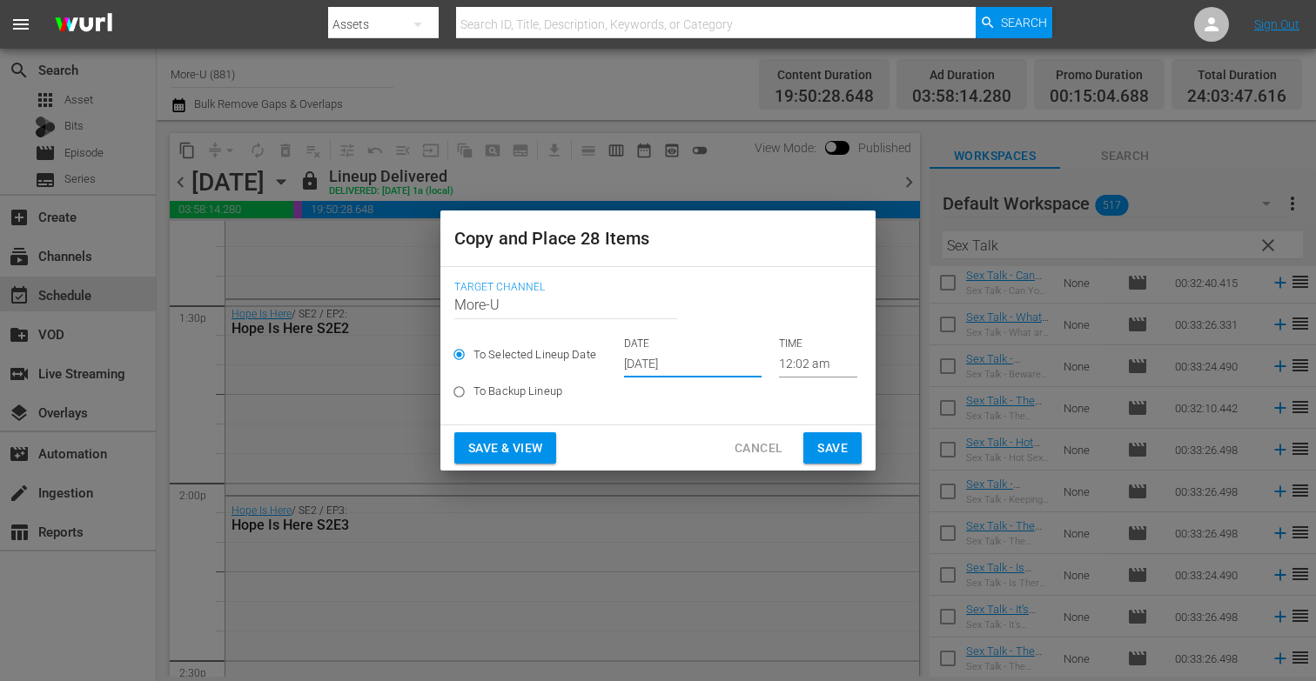
click at [666, 359] on input "Sep 21st 2025" at bounding box center [693, 365] width 138 height 26
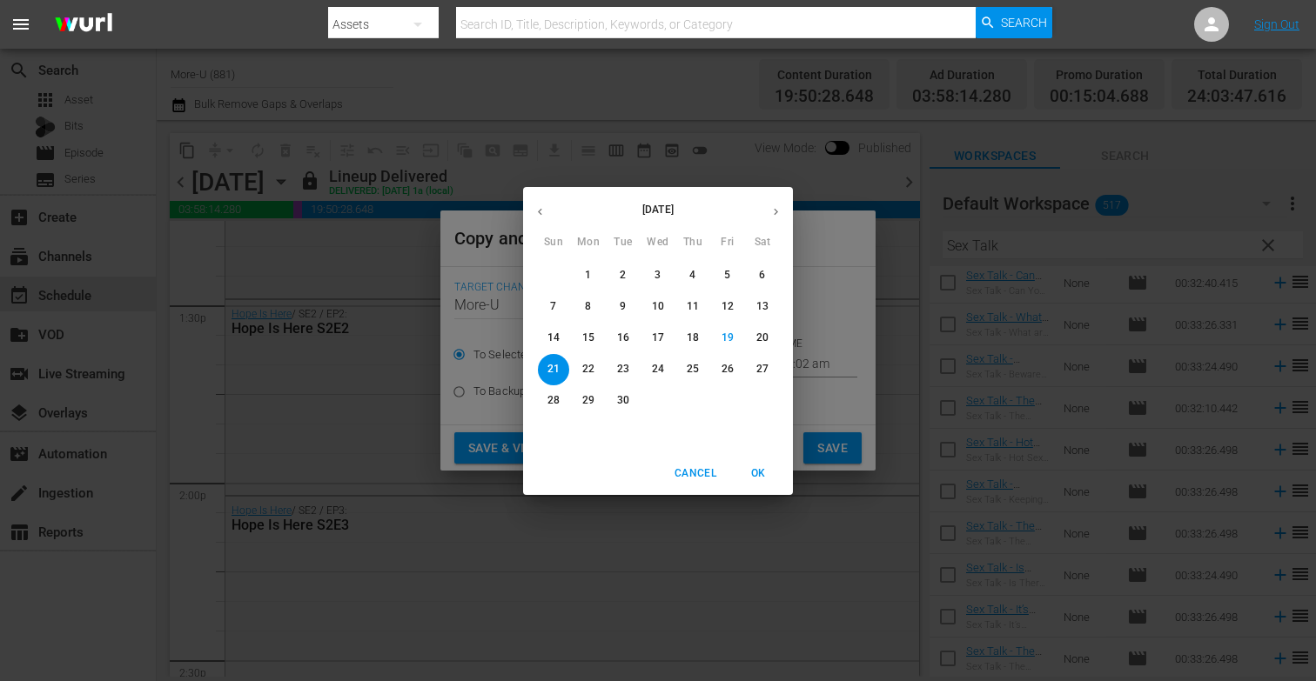
click at [630, 368] on span "23" at bounding box center [622, 369] width 31 height 15
type input "Sep 23rd 2025"
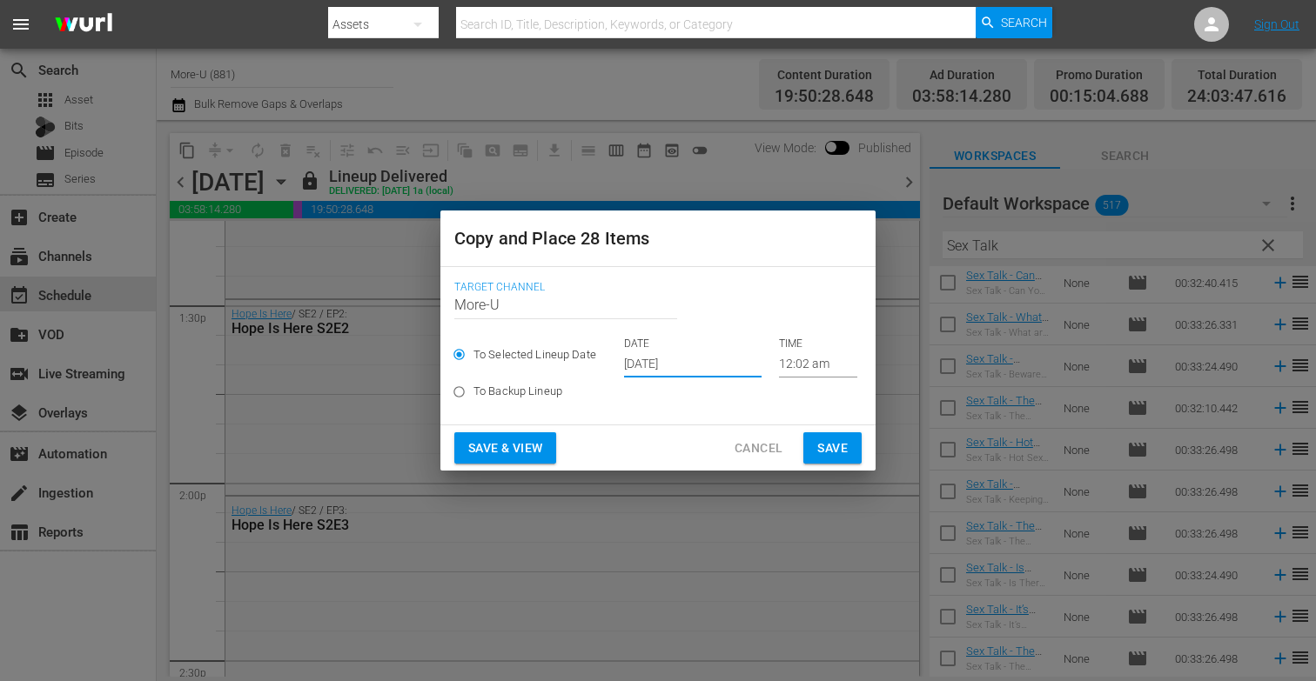
click at [536, 454] on span "Save & View" at bounding box center [505, 449] width 74 height 22
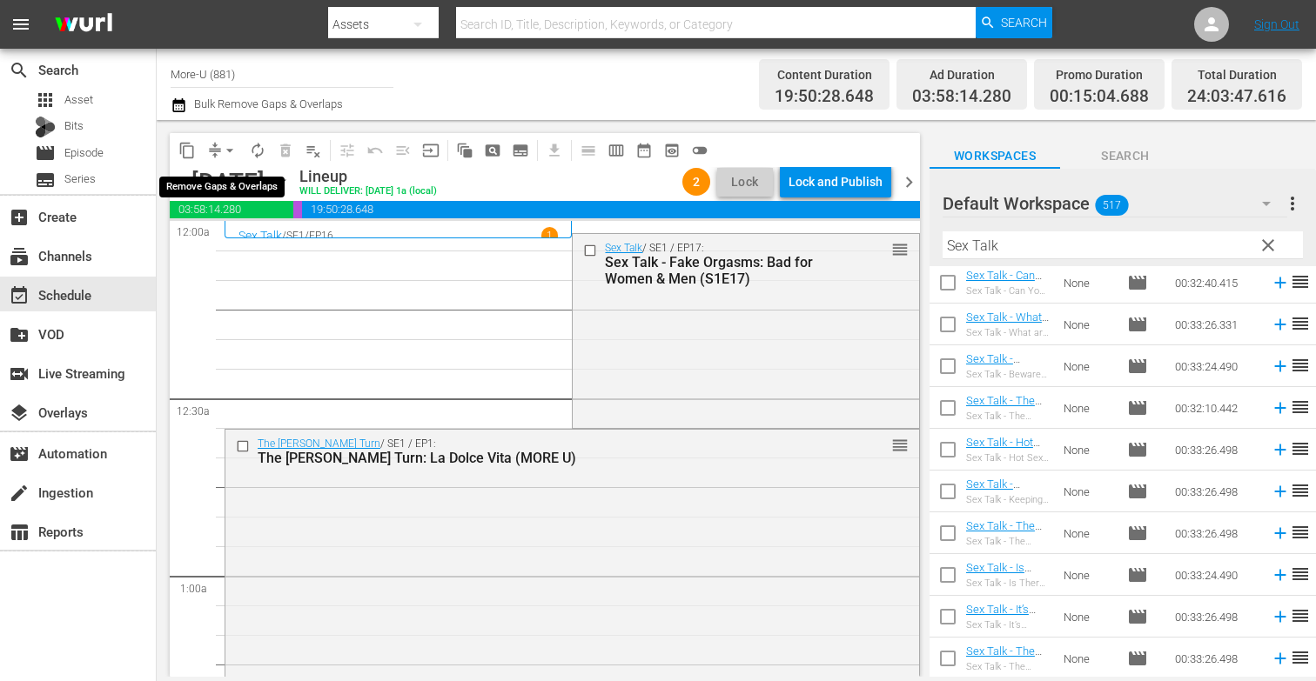
click at [231, 139] on button "arrow_drop_down" at bounding box center [230, 151] width 28 height 28
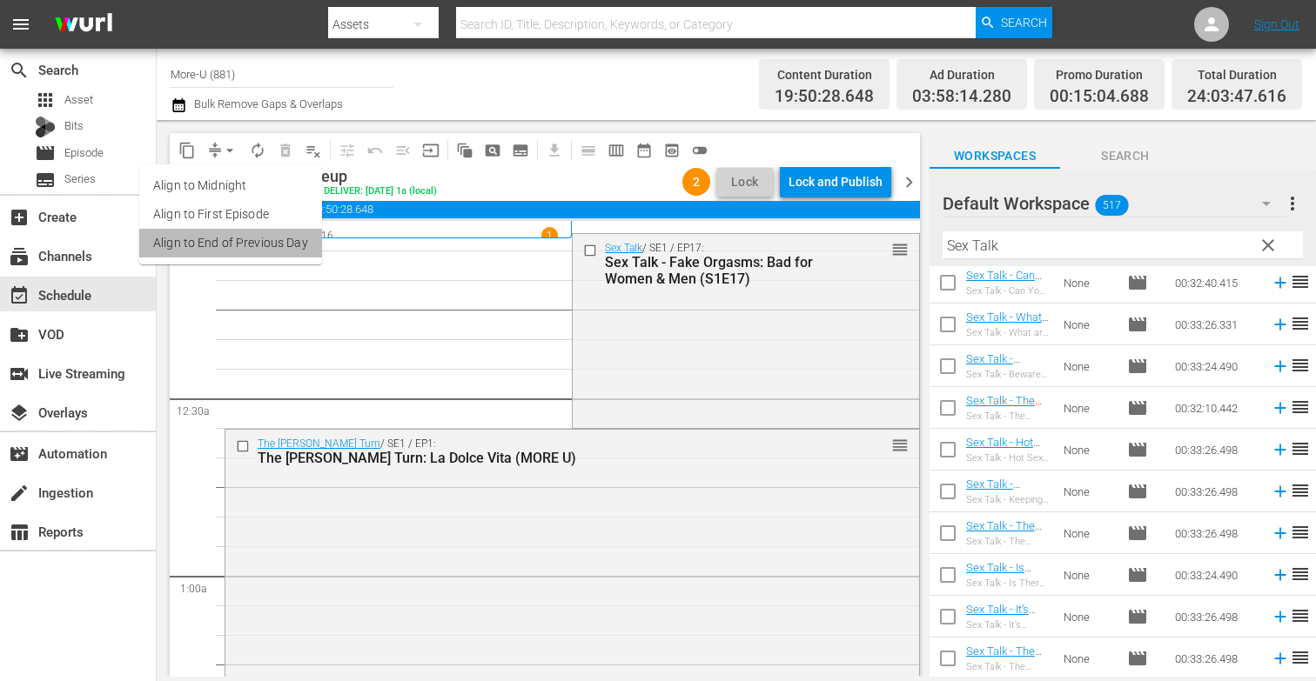
click at [249, 238] on li "Align to End of Previous Day" at bounding box center [230, 243] width 183 height 29
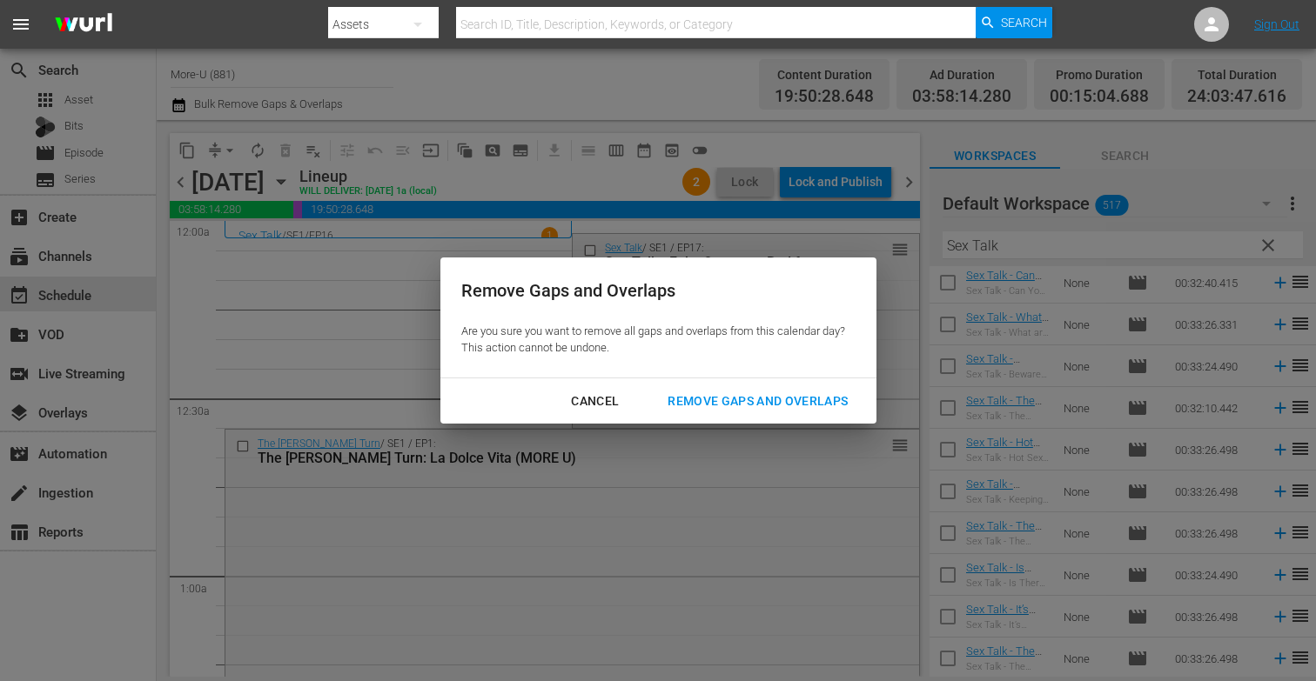
click at [714, 405] on div "Remove Gaps and Overlaps" at bounding box center [758, 402] width 208 height 22
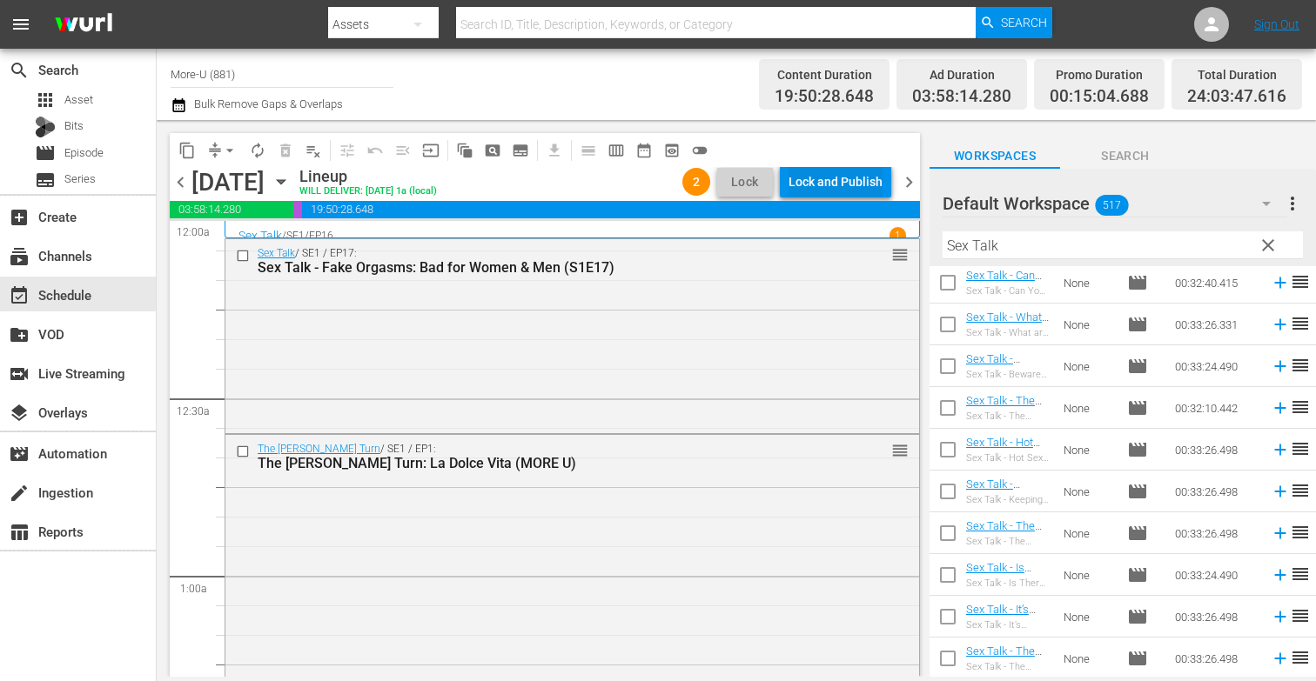
click at [844, 181] on div "Lock and Publish" at bounding box center [835, 181] width 94 height 31
